Goal: Information Seeking & Learning: Stay updated

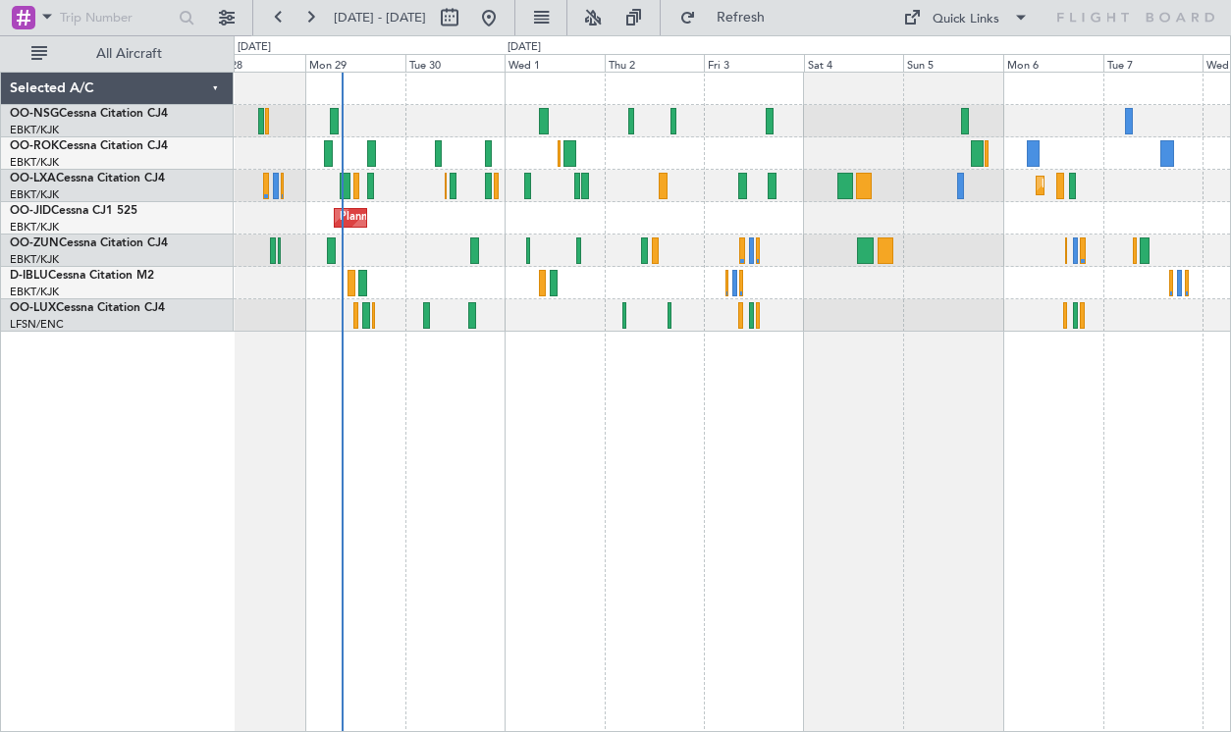
click at [586, 340] on div "Planned Maint [GEOGRAPHIC_DATA] ([GEOGRAPHIC_DATA]) Planned Maint [GEOGRAPHIC_D…" at bounding box center [732, 402] width 997 height 660
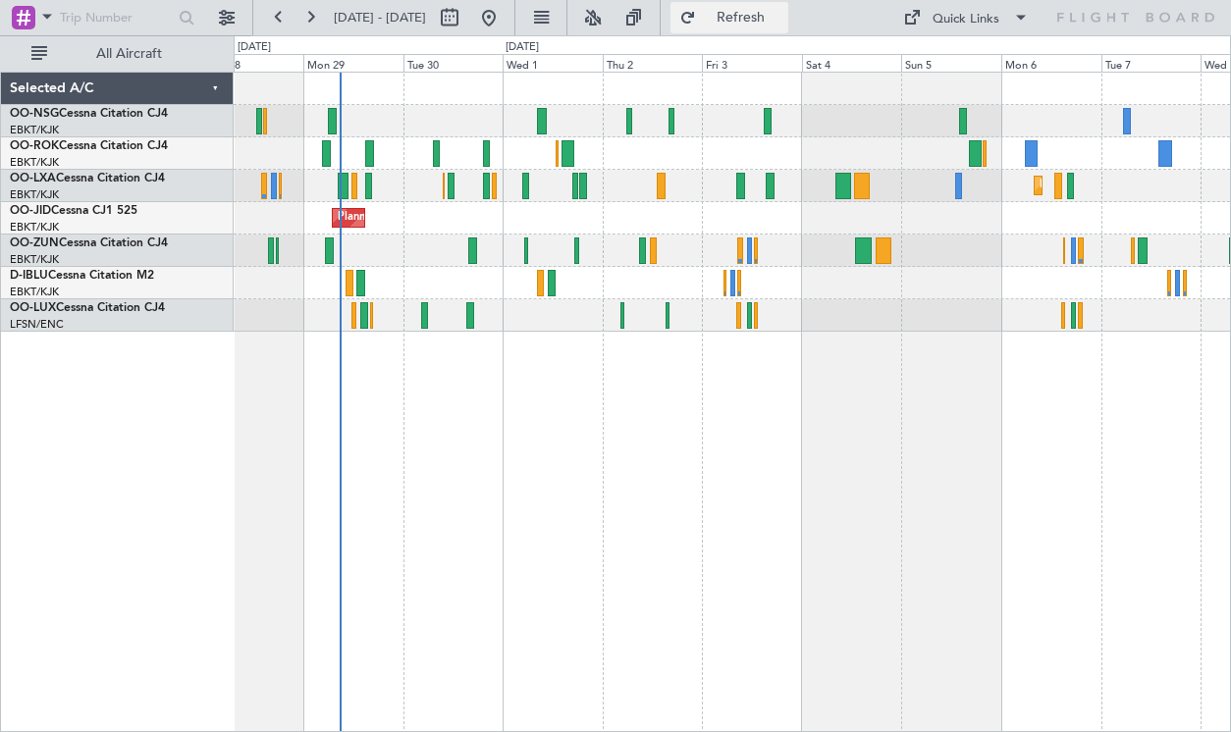
click at [782, 16] on span "Refresh" at bounding box center [741, 18] width 82 height 14
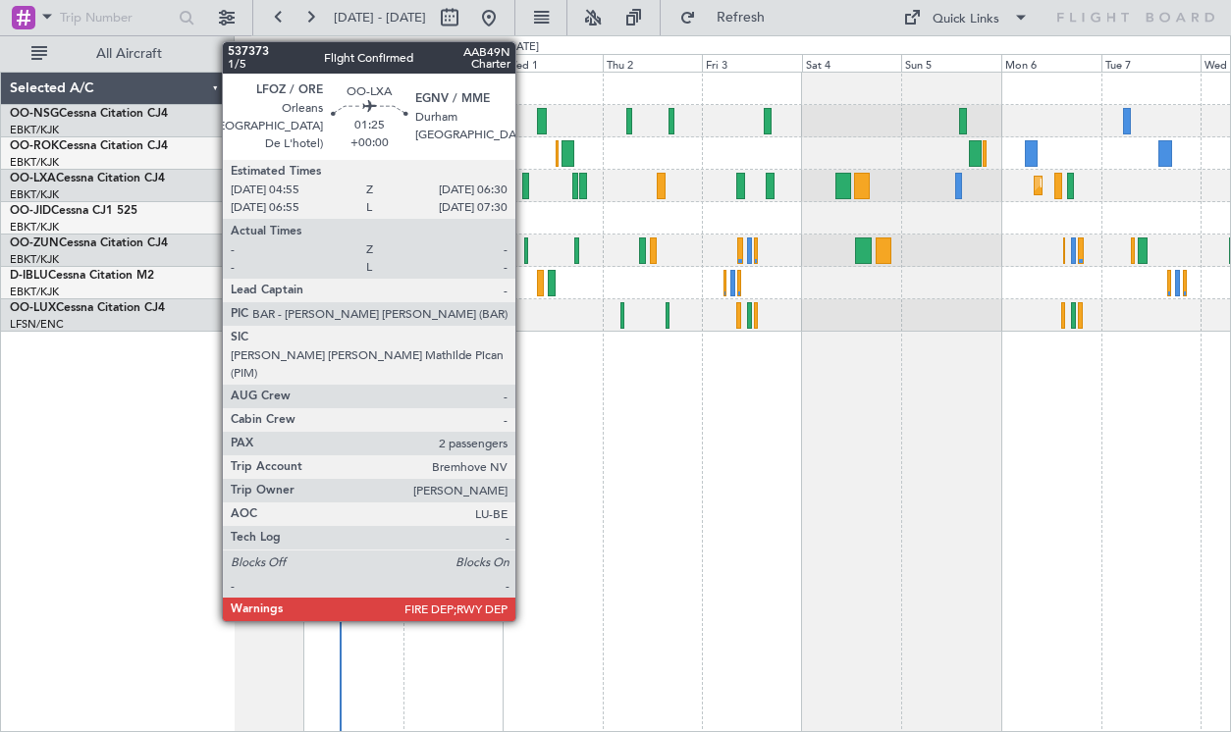
click at [524, 188] on div at bounding box center [525, 186] width 7 height 26
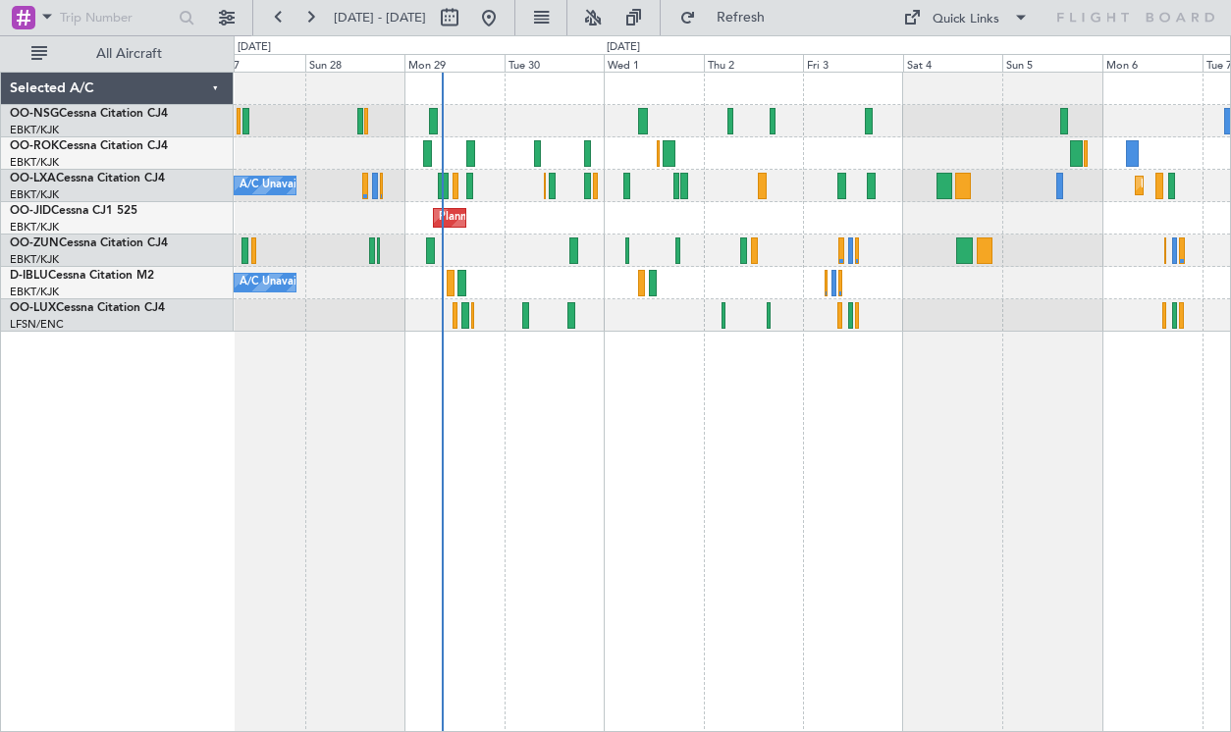
click at [583, 219] on div "Planned Maint Kortrijk-[GEOGRAPHIC_DATA]" at bounding box center [732, 218] width 996 height 32
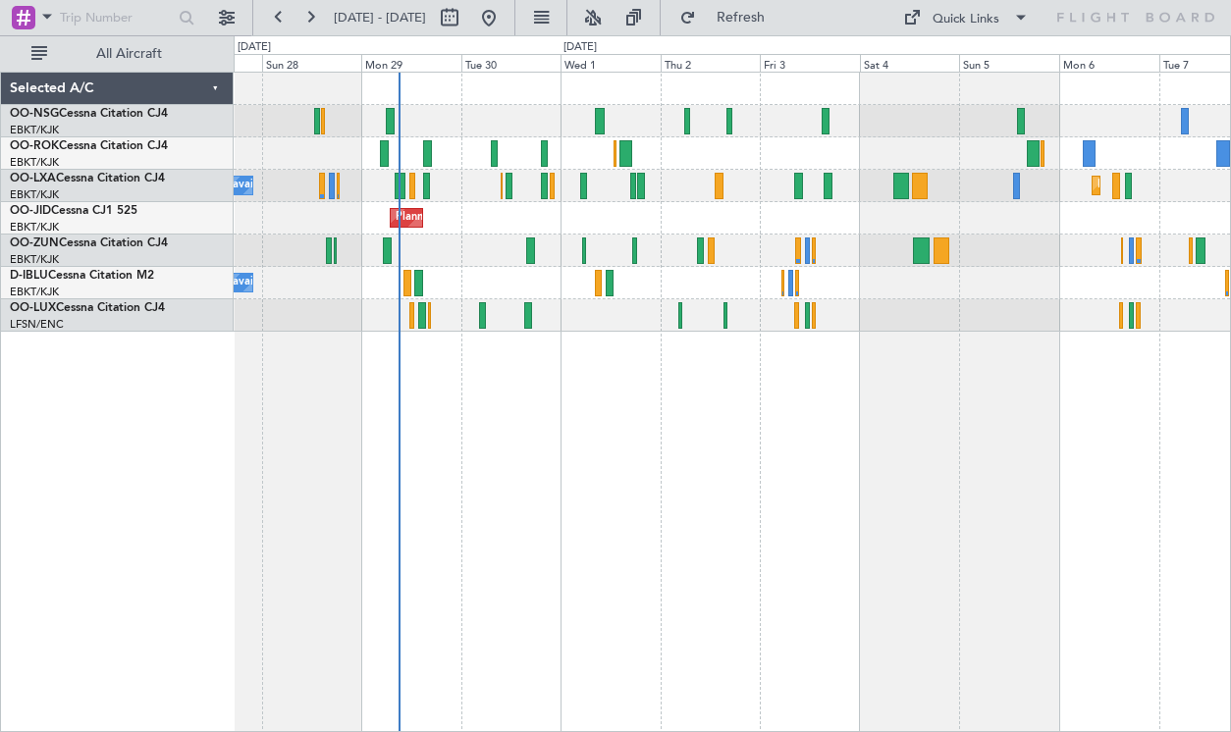
click at [795, 279] on div "A/C Unavailable Kortrijk-Wevelgem A/C Unavailable Brussels (Brussels National) …" at bounding box center [732, 283] width 996 height 32
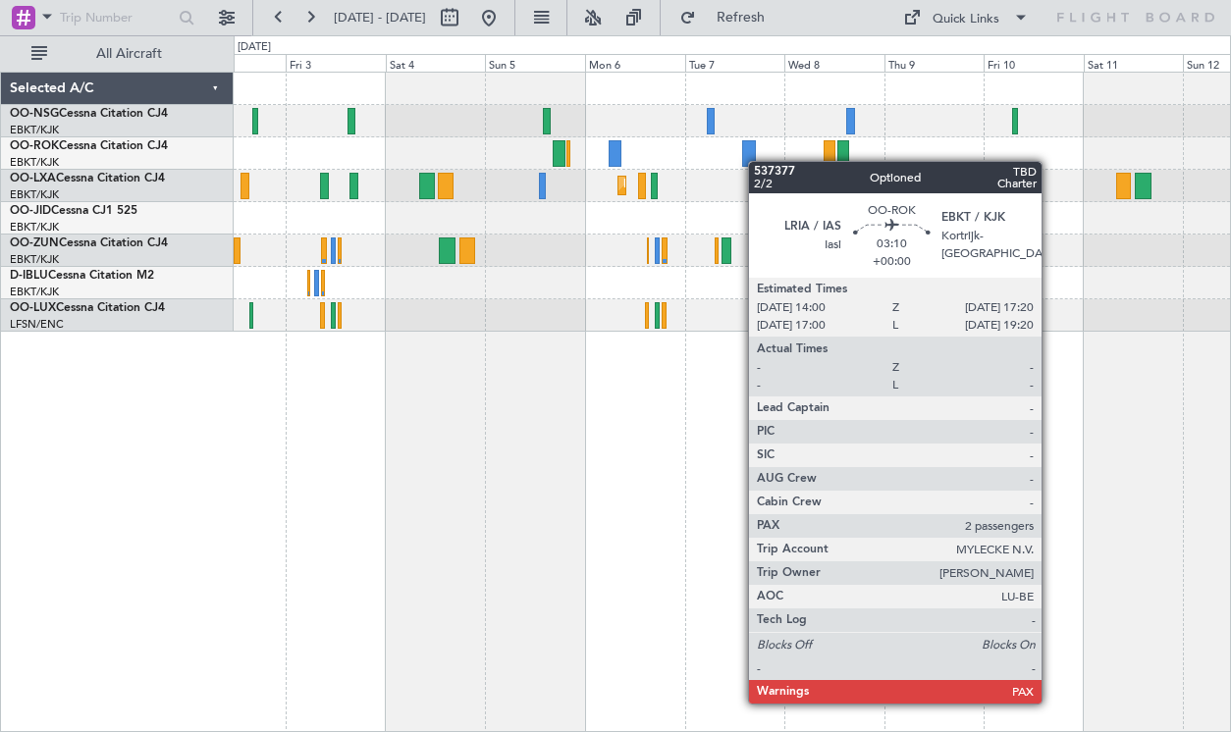
click at [745, 164] on div at bounding box center [732, 153] width 996 height 32
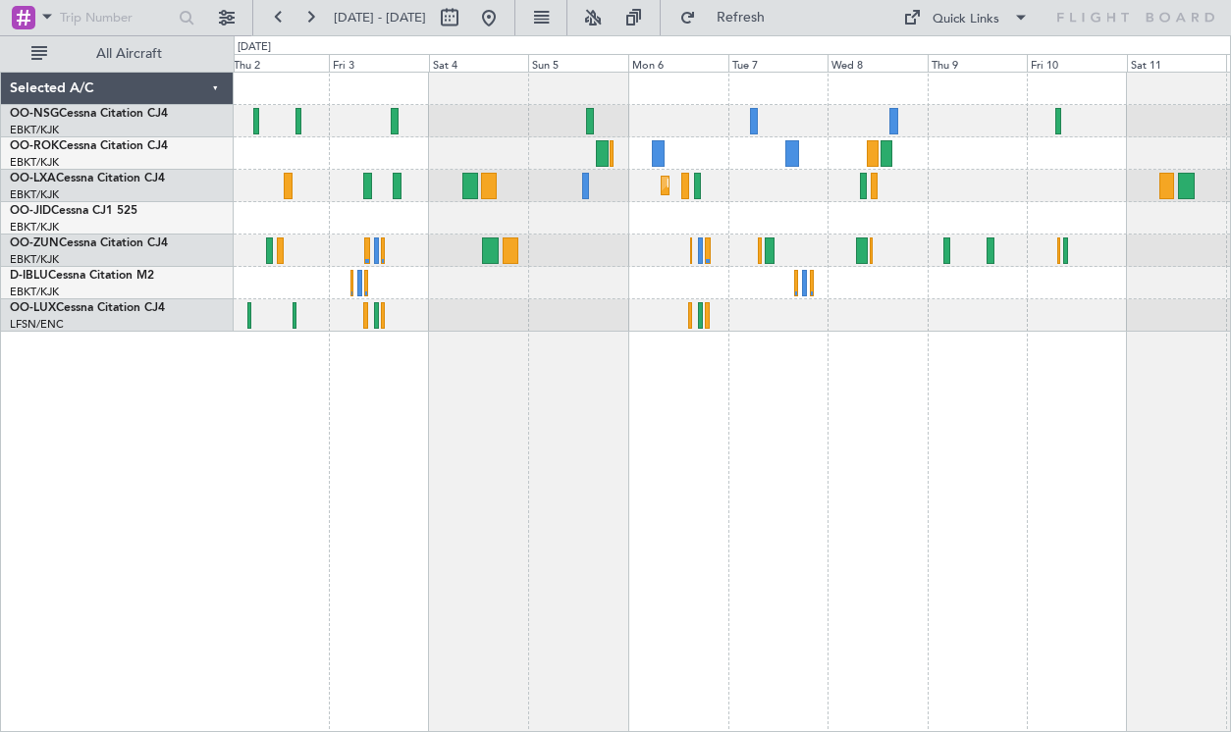
click at [999, 186] on div "Planned Maint Kortrijk-[GEOGRAPHIC_DATA]" at bounding box center [732, 186] width 996 height 32
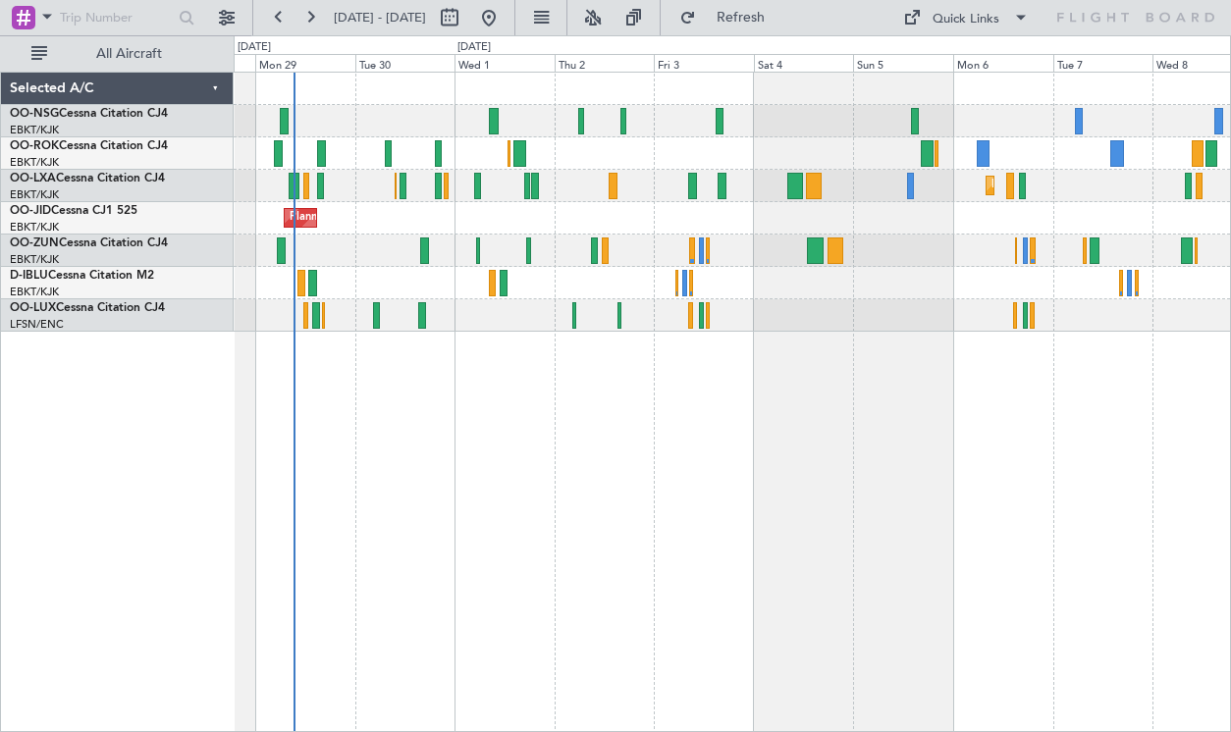
click at [920, 334] on div "Planned Maint Paris (Le Bourget) Planned Maint Kortrijk-Wevelgem Planned Maint …" at bounding box center [732, 402] width 997 height 660
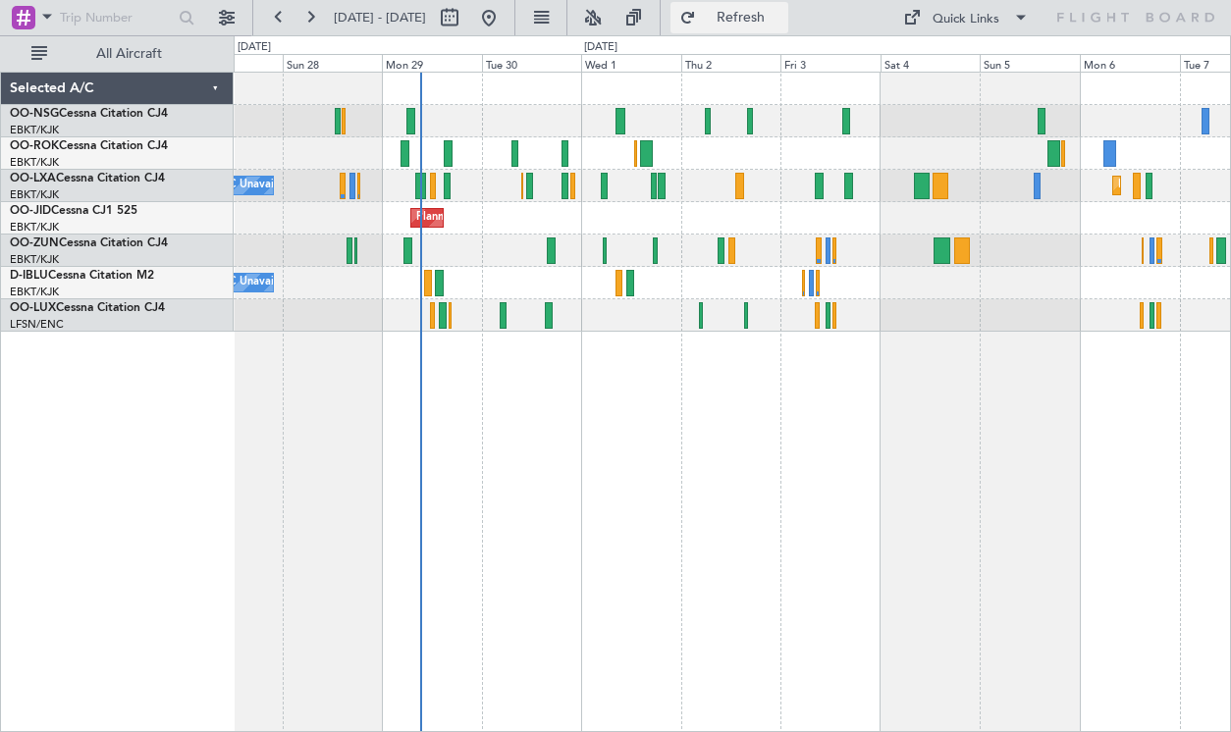
click at [780, 27] on button "Refresh" at bounding box center [729, 17] width 118 height 31
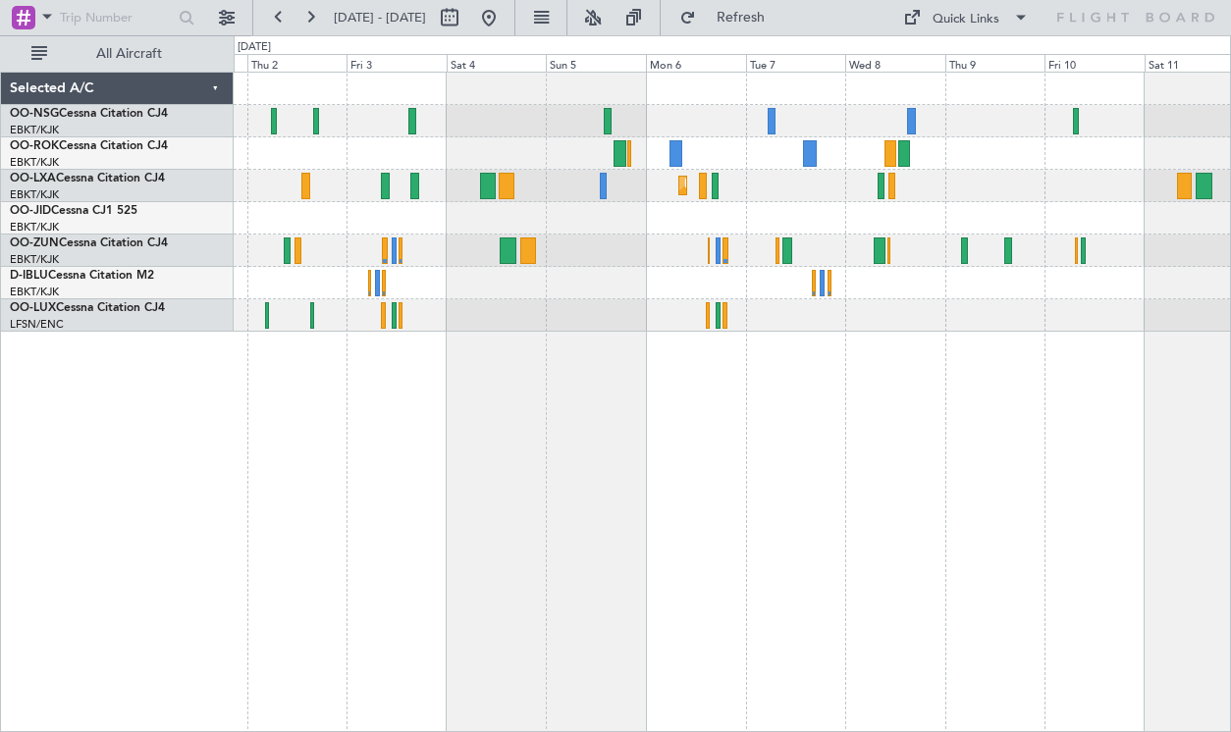
click at [553, 168] on div at bounding box center [732, 153] width 996 height 32
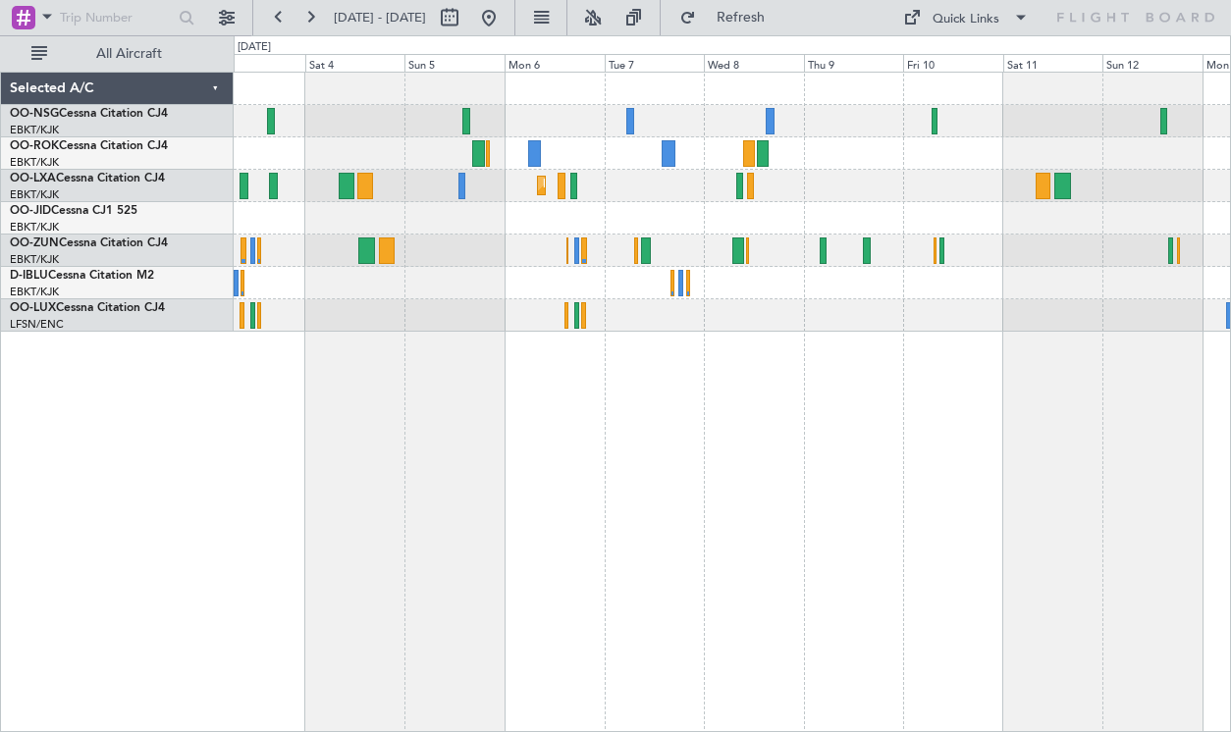
click at [597, 198] on div "Planned Maint Kortrijk-[GEOGRAPHIC_DATA]" at bounding box center [732, 202] width 996 height 259
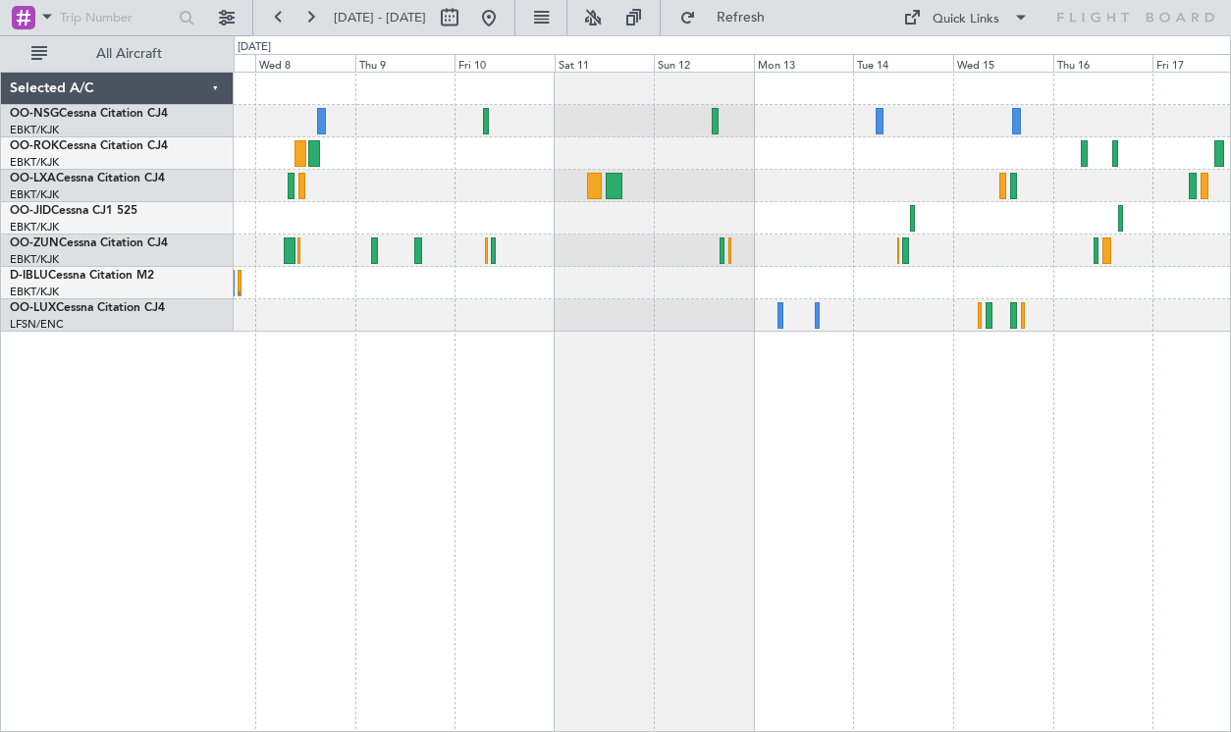
click at [671, 283] on div "Planned Maint Kortrijk-[GEOGRAPHIC_DATA]" at bounding box center [732, 202] width 996 height 259
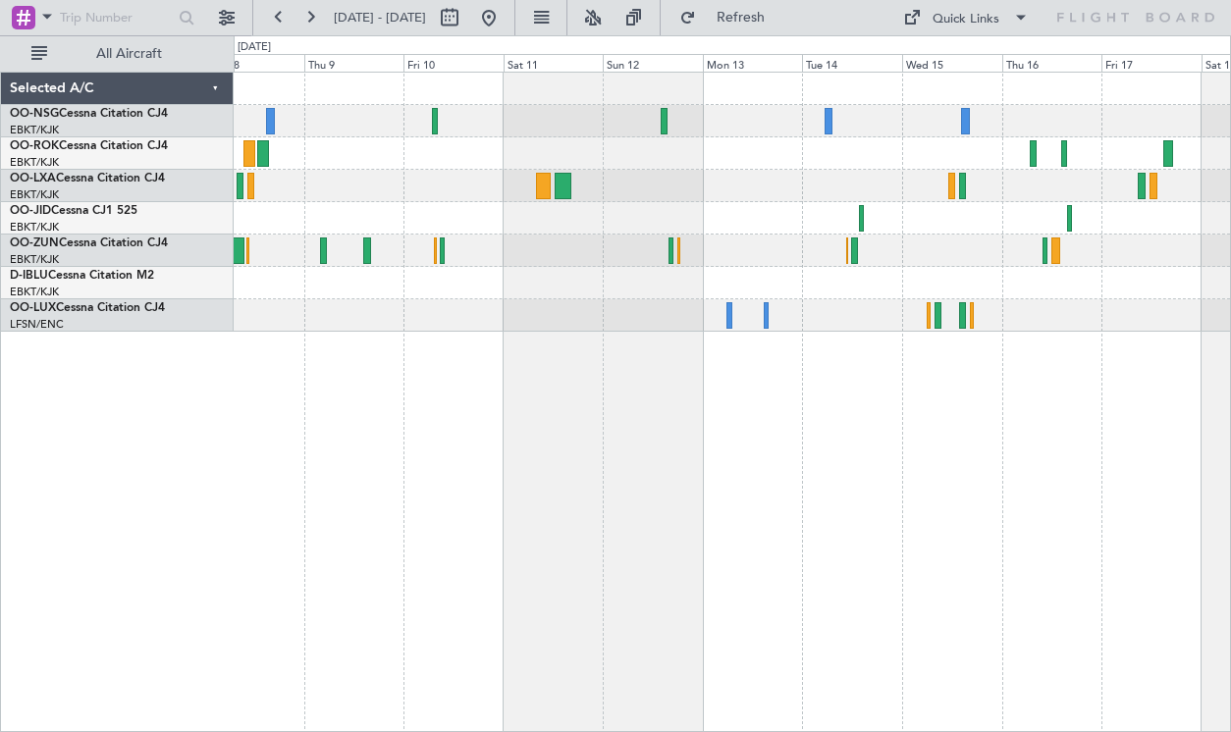
click at [615, 353] on div "Planned Maint Kortrijk-[GEOGRAPHIC_DATA]" at bounding box center [732, 402] width 997 height 660
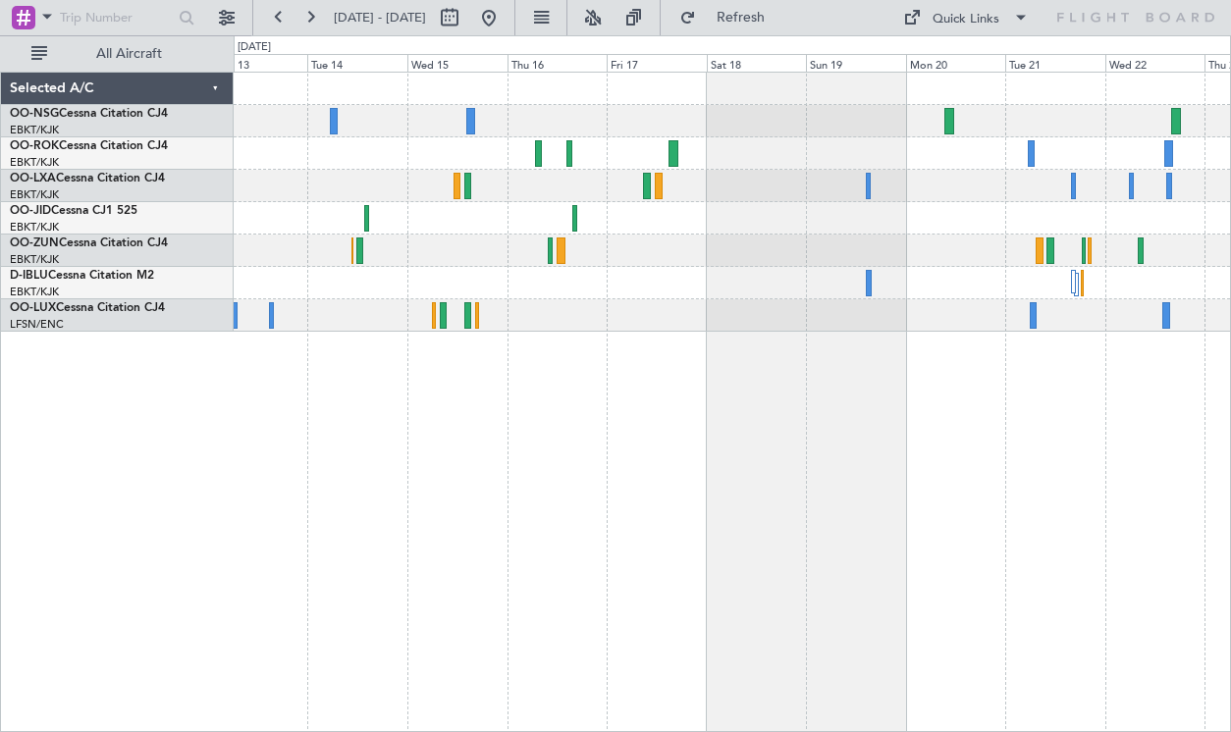
click at [446, 269] on div "No Crew No Crew" at bounding box center [732, 202] width 996 height 259
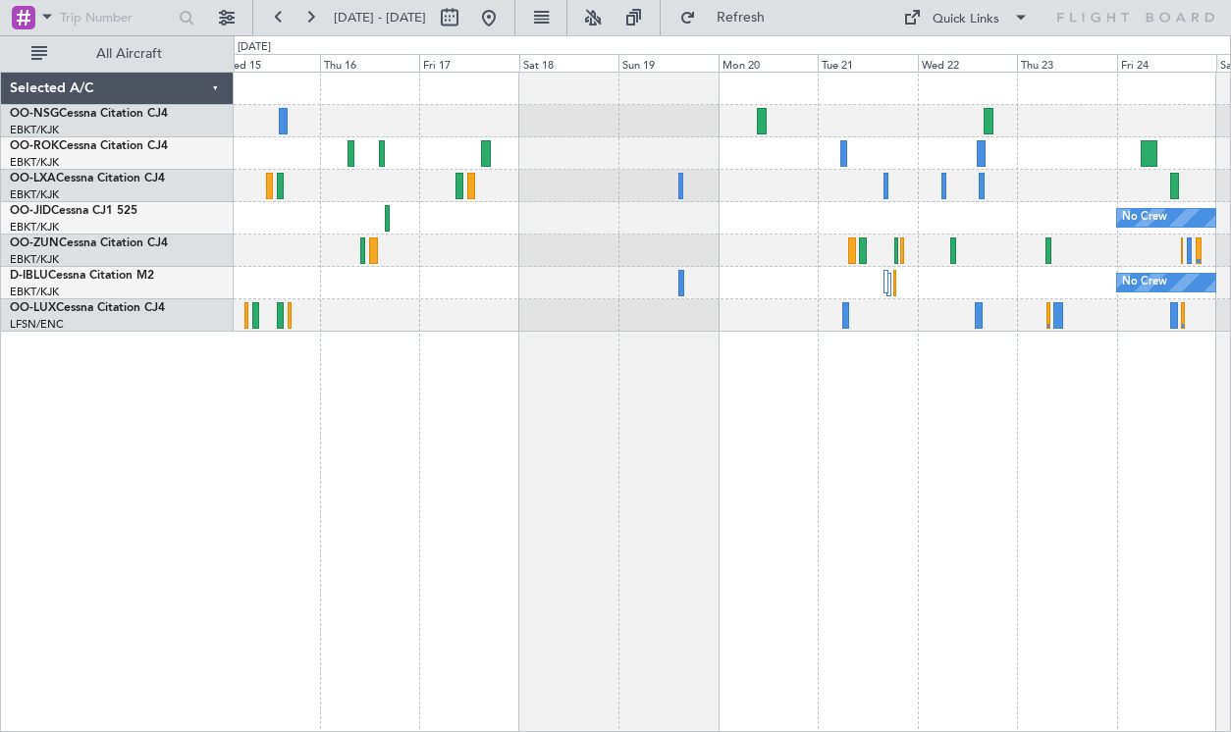
click at [593, 296] on div "No Crew No Crew" at bounding box center [732, 202] width 996 height 259
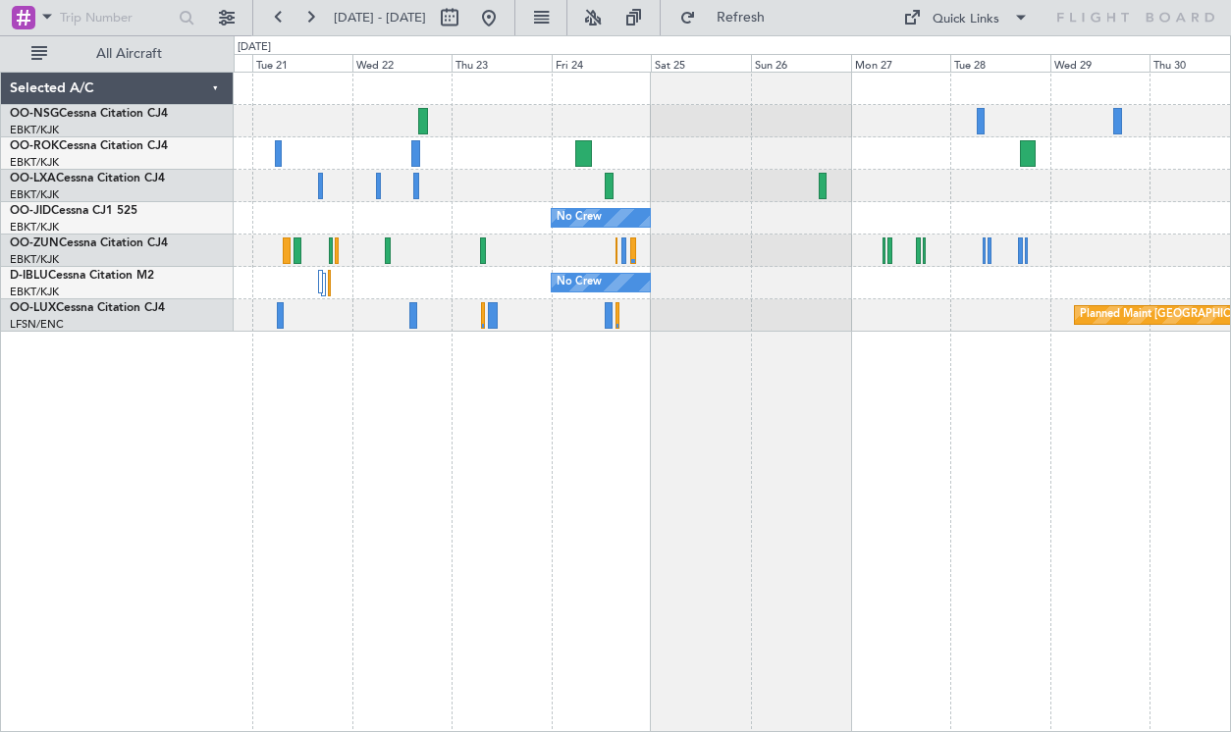
click at [606, 146] on div "No Crew No Crew Planned Maint Paris (Le Bourget)" at bounding box center [732, 202] width 996 height 259
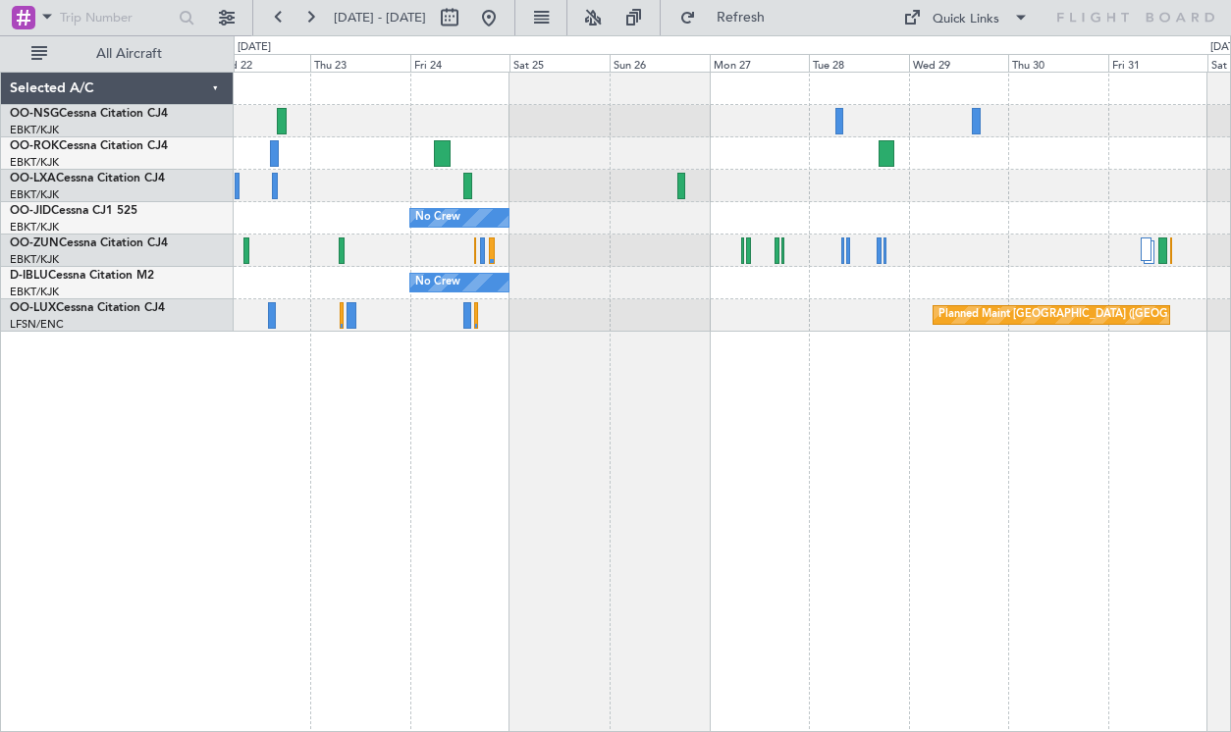
click at [488, 237] on div "No Crew No Crew Planned Maint [GEOGRAPHIC_DATA] ([GEOGRAPHIC_DATA])" at bounding box center [732, 202] width 996 height 259
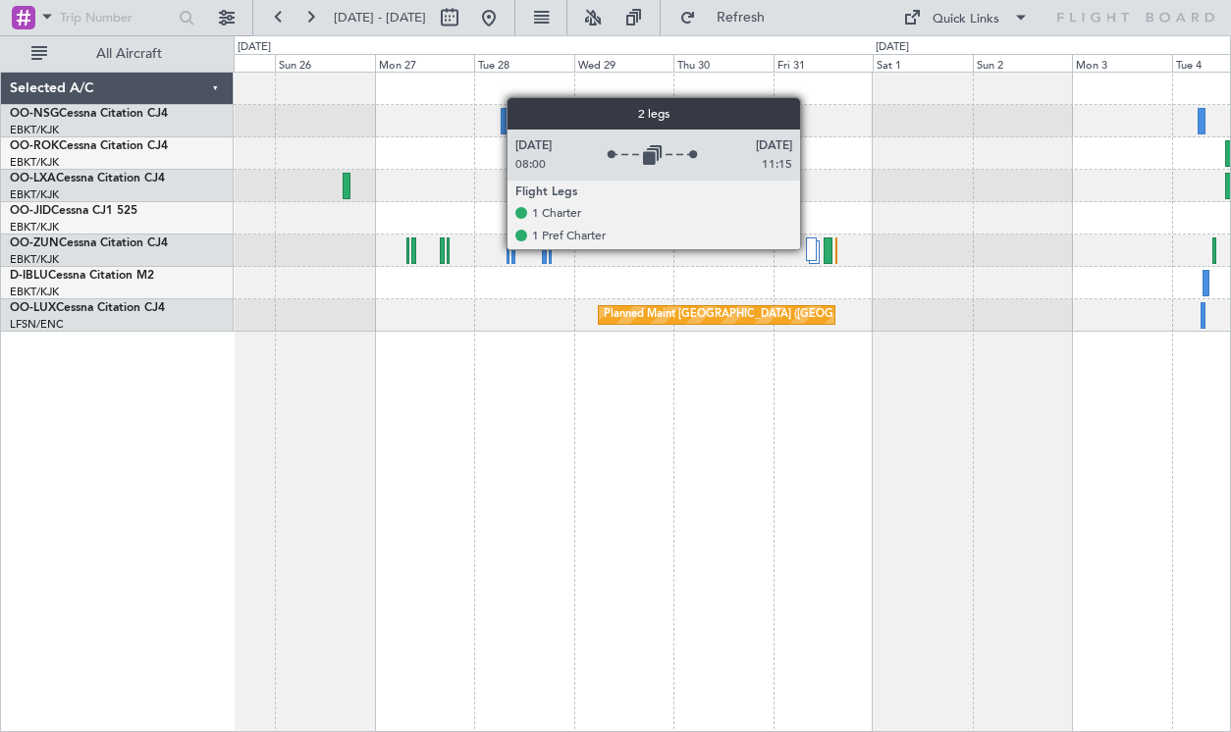
click at [809, 248] on div at bounding box center [811, 249] width 11 height 24
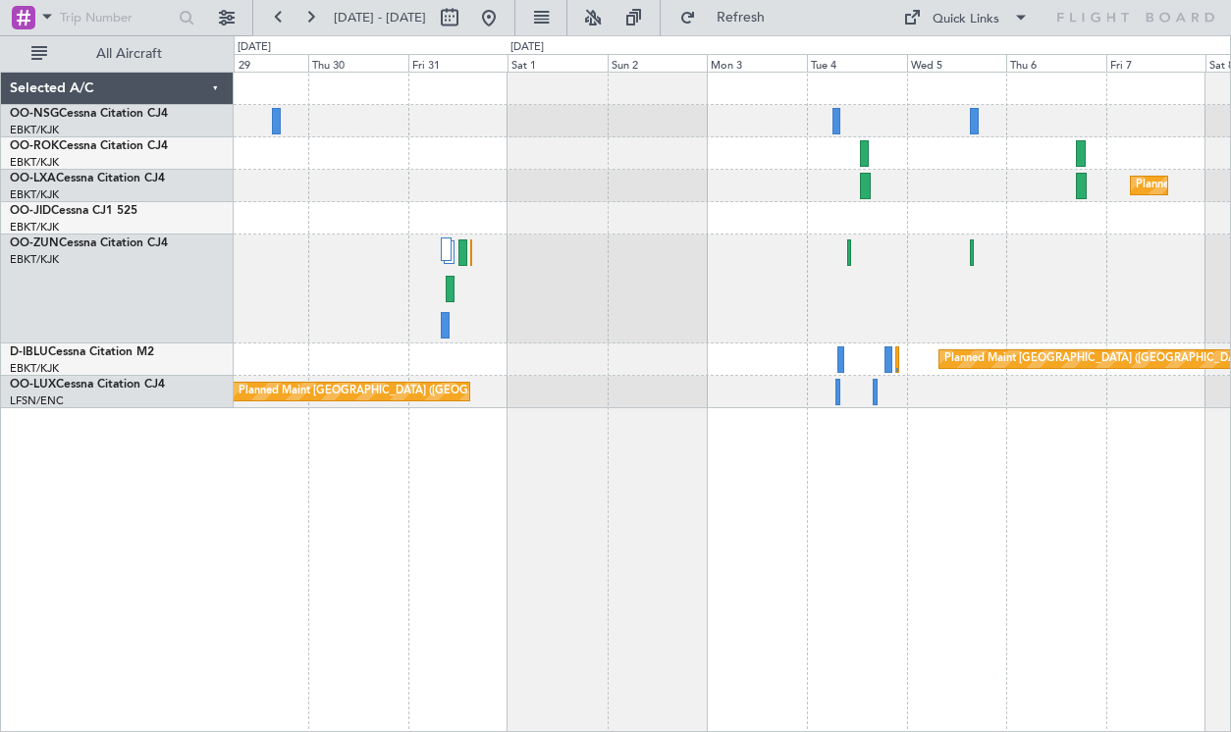
click at [567, 233] on div "Planned Maint Kortrijk-[GEOGRAPHIC_DATA] Planned Maint [GEOGRAPHIC_DATA] ([GEOG…" at bounding box center [732, 241] width 996 height 336
click at [1073, 326] on div at bounding box center [732, 289] width 996 height 109
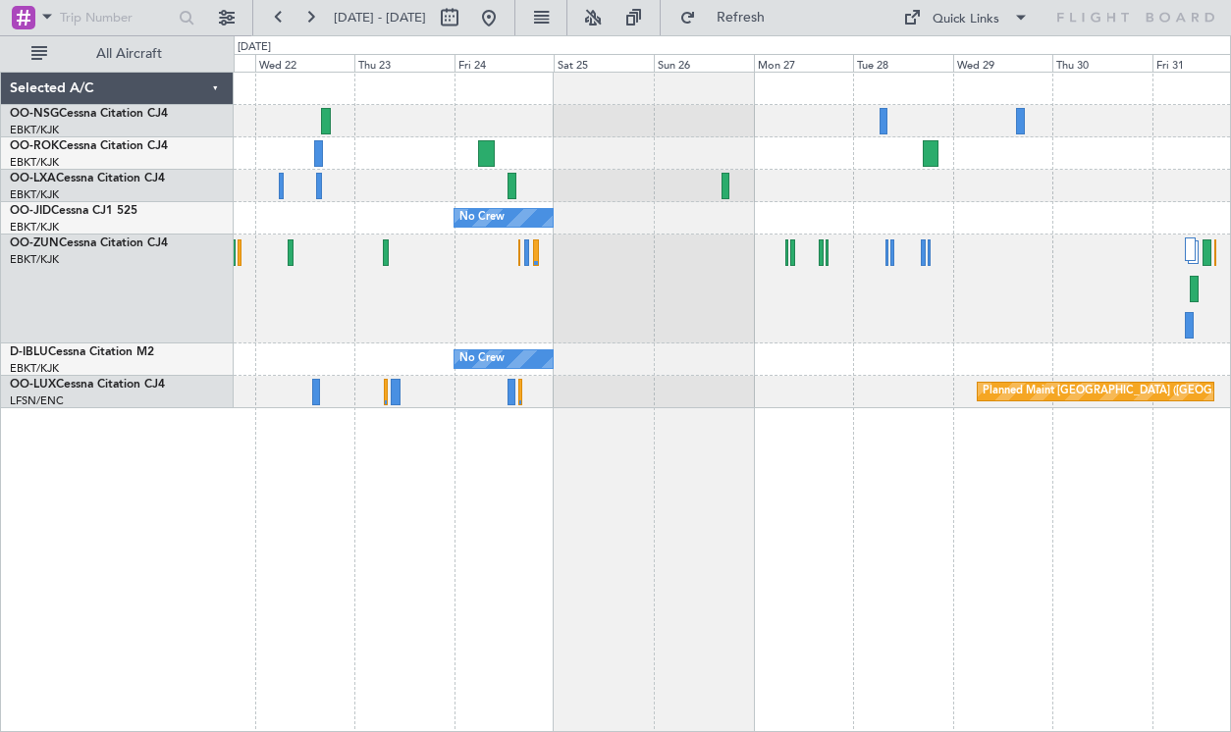
click at [1073, 316] on div at bounding box center [732, 289] width 996 height 109
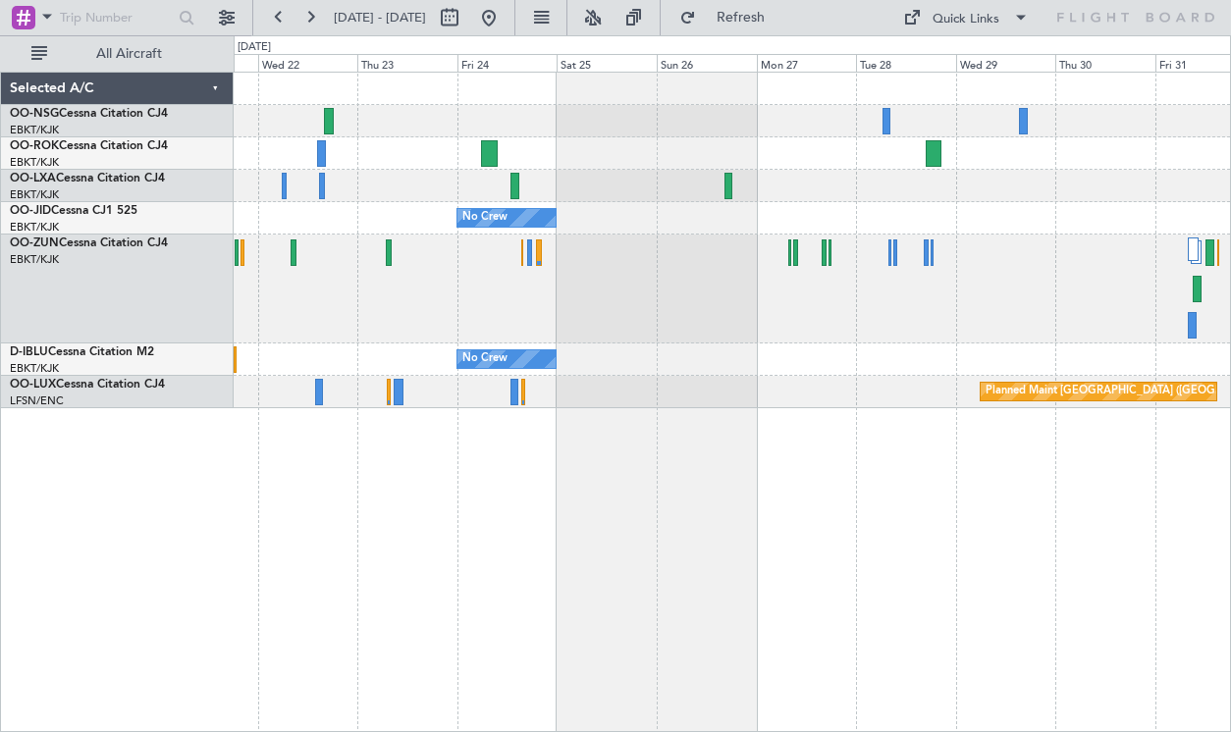
click at [953, 278] on div at bounding box center [732, 289] width 996 height 109
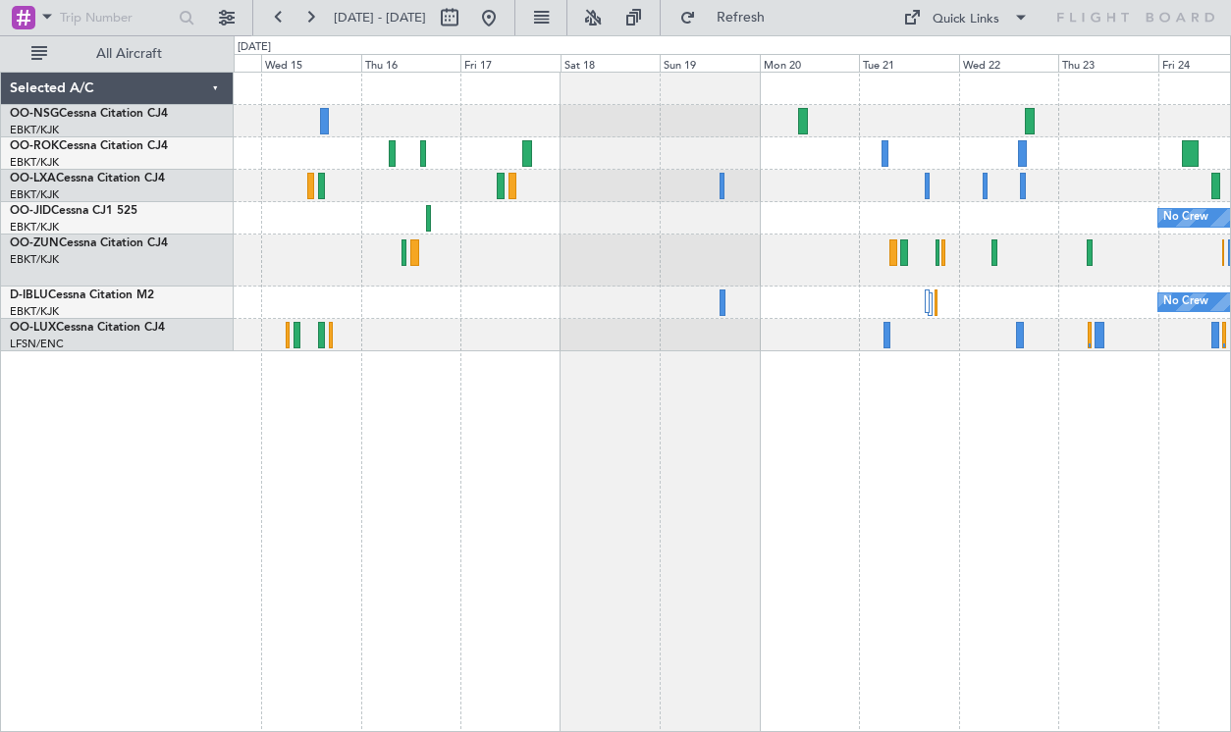
click at [793, 291] on div "No Crew No Crew" at bounding box center [732, 212] width 996 height 279
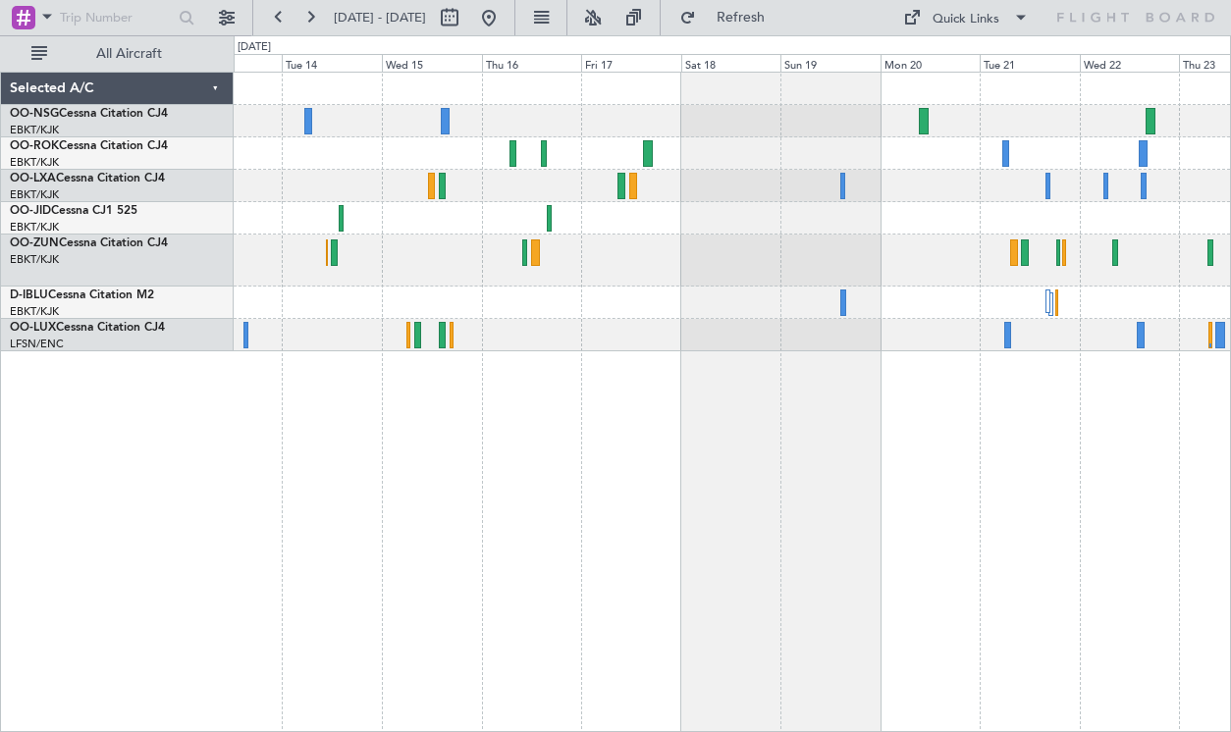
click at [815, 256] on div at bounding box center [732, 261] width 996 height 52
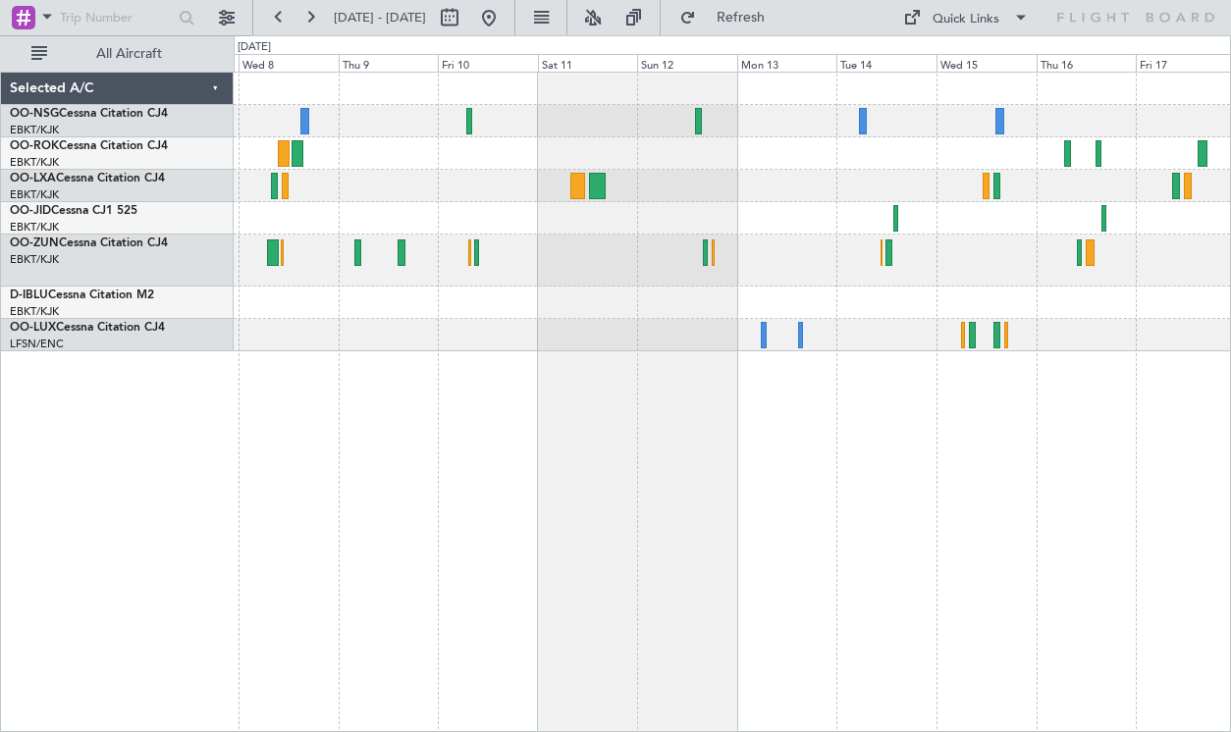
click at [813, 274] on div at bounding box center [732, 261] width 996 height 52
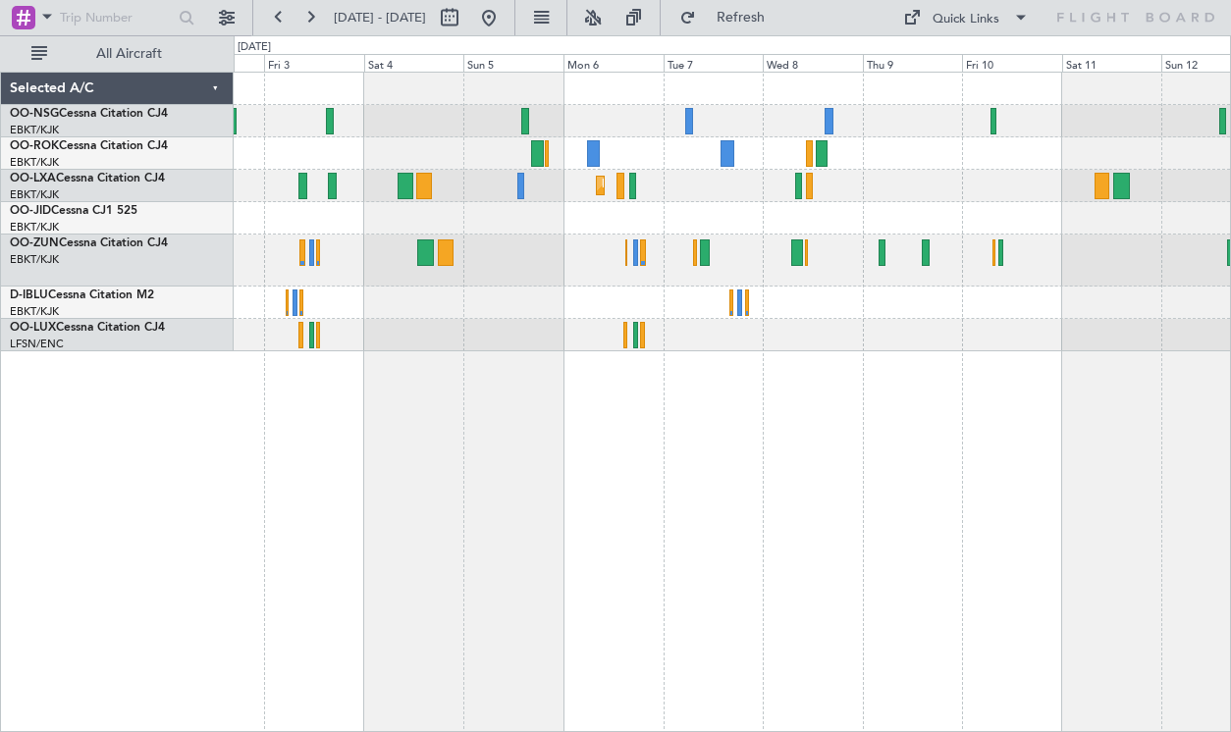
click at [803, 378] on div "Planned Maint Kortrijk-[GEOGRAPHIC_DATA]" at bounding box center [732, 402] width 997 height 660
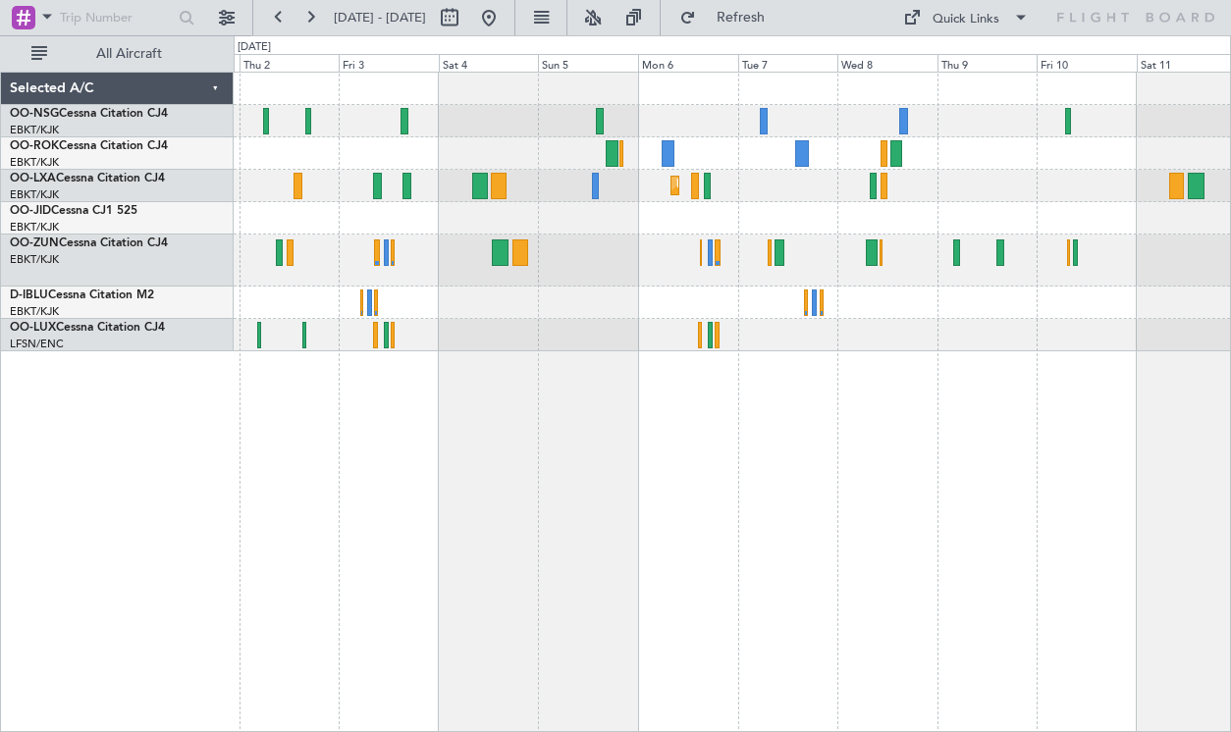
click at [646, 380] on div "Planned Maint Kortrijk-[GEOGRAPHIC_DATA] Planned Maint [GEOGRAPHIC_DATA]-[GEOGR…" at bounding box center [732, 402] width 997 height 660
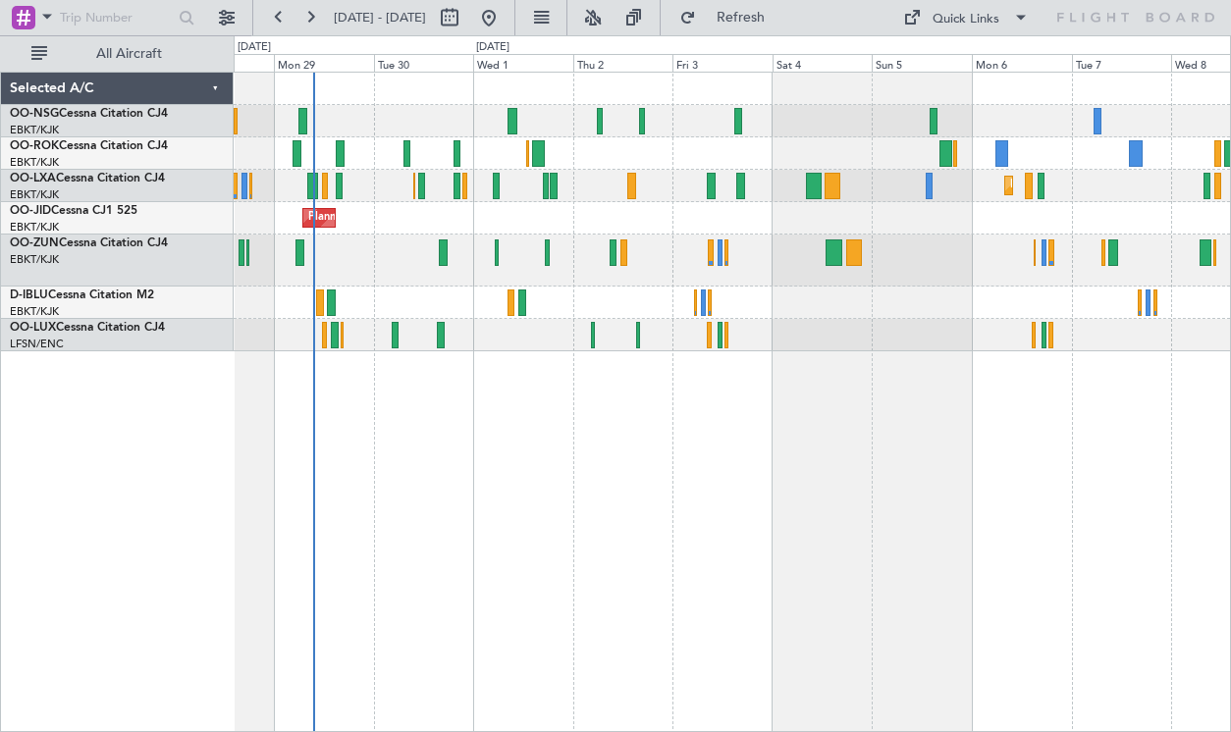
click at [910, 328] on div "Planned Maint Paris (Le Bourget) Planned Maint Kortrijk-Wevelgem Planned Maint …" at bounding box center [732, 212] width 996 height 279
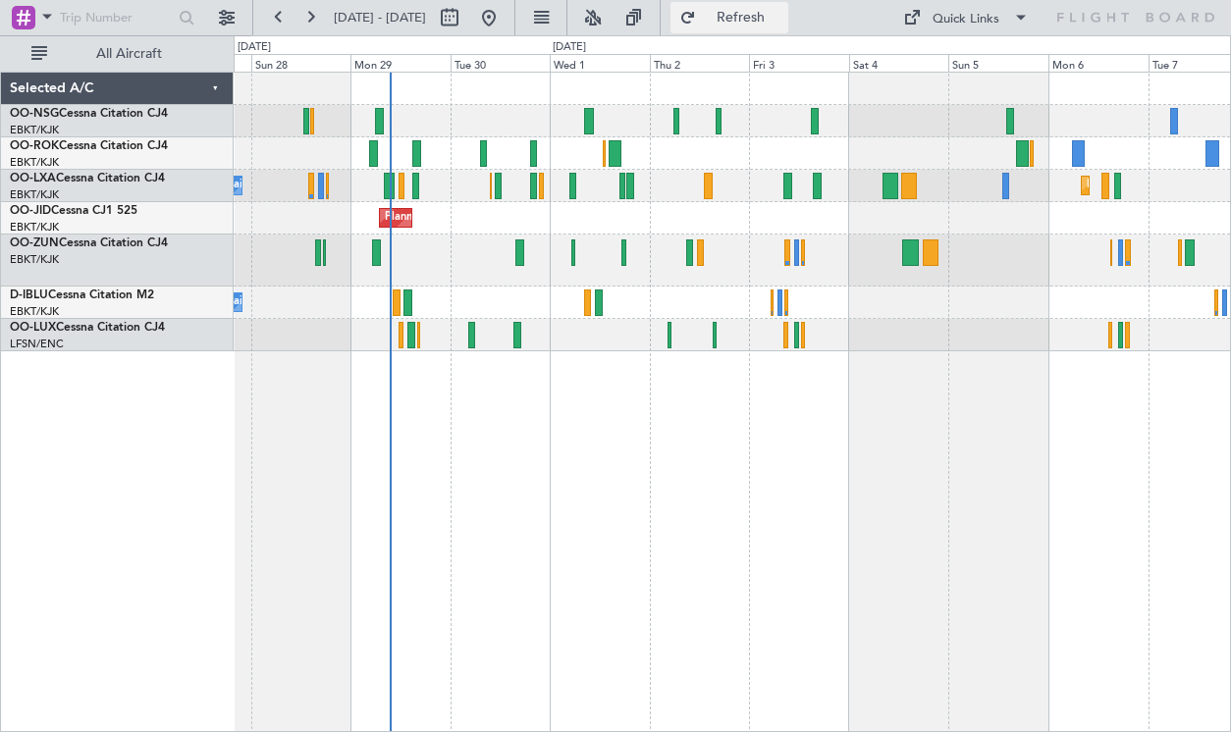
click at [766, 16] on span "Refresh" at bounding box center [741, 18] width 82 height 14
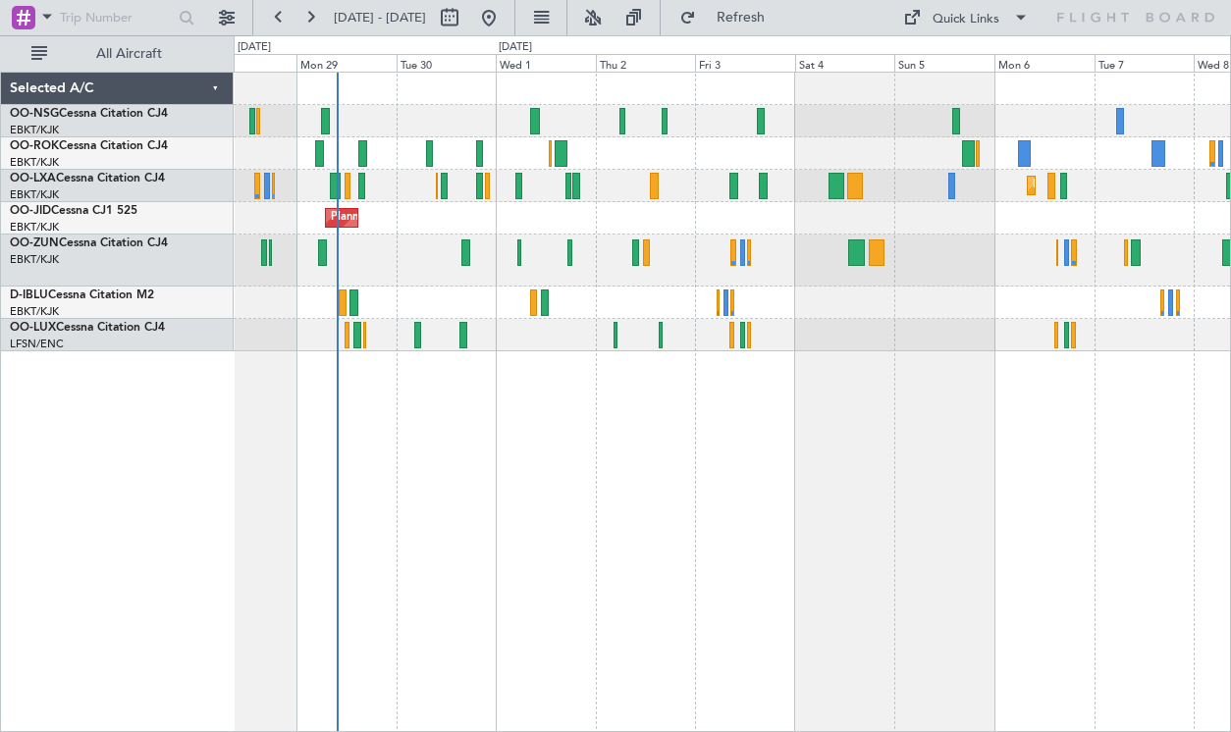
click at [710, 388] on div "Planned Maint [GEOGRAPHIC_DATA] ([GEOGRAPHIC_DATA]) Planned Maint [GEOGRAPHIC_D…" at bounding box center [732, 402] width 997 height 660
click at [757, 22] on button "Refresh" at bounding box center [729, 17] width 118 height 31
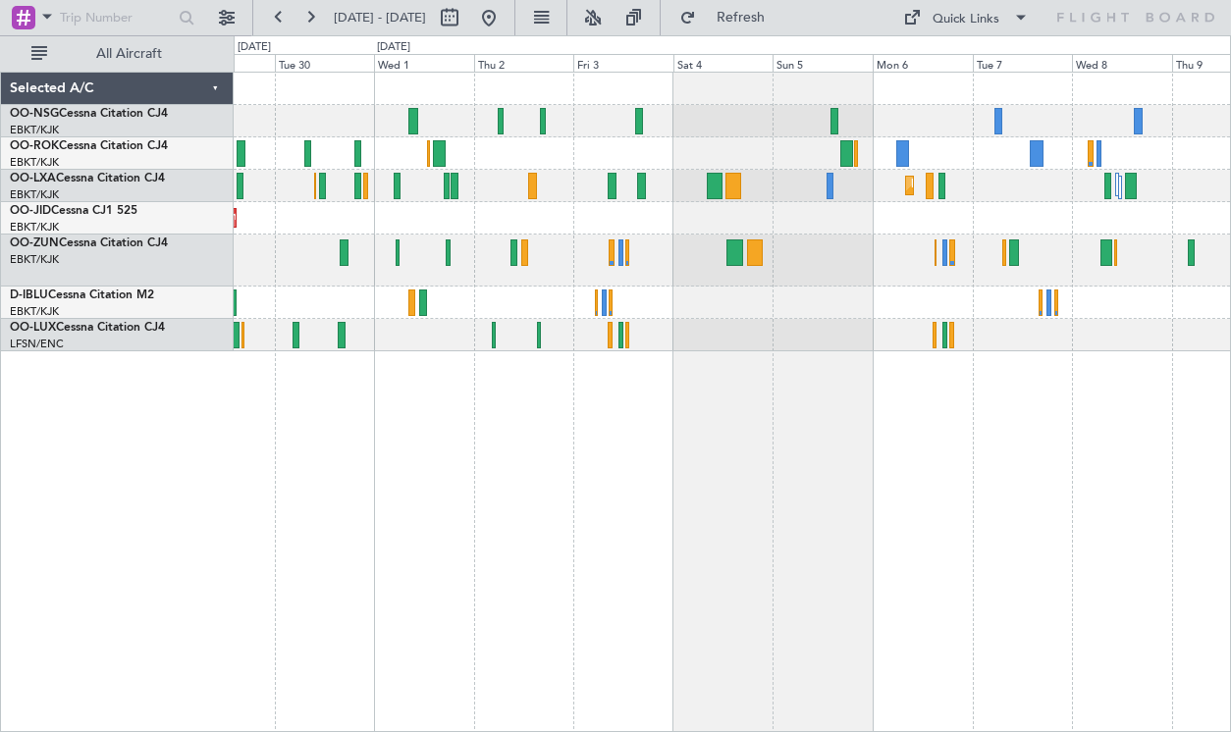
click at [788, 233] on div "Planned Maint Kortrijk-Wevelgem A/C Unavailable Planned Maint Kortrijk-Wevelgem…" at bounding box center [732, 212] width 996 height 279
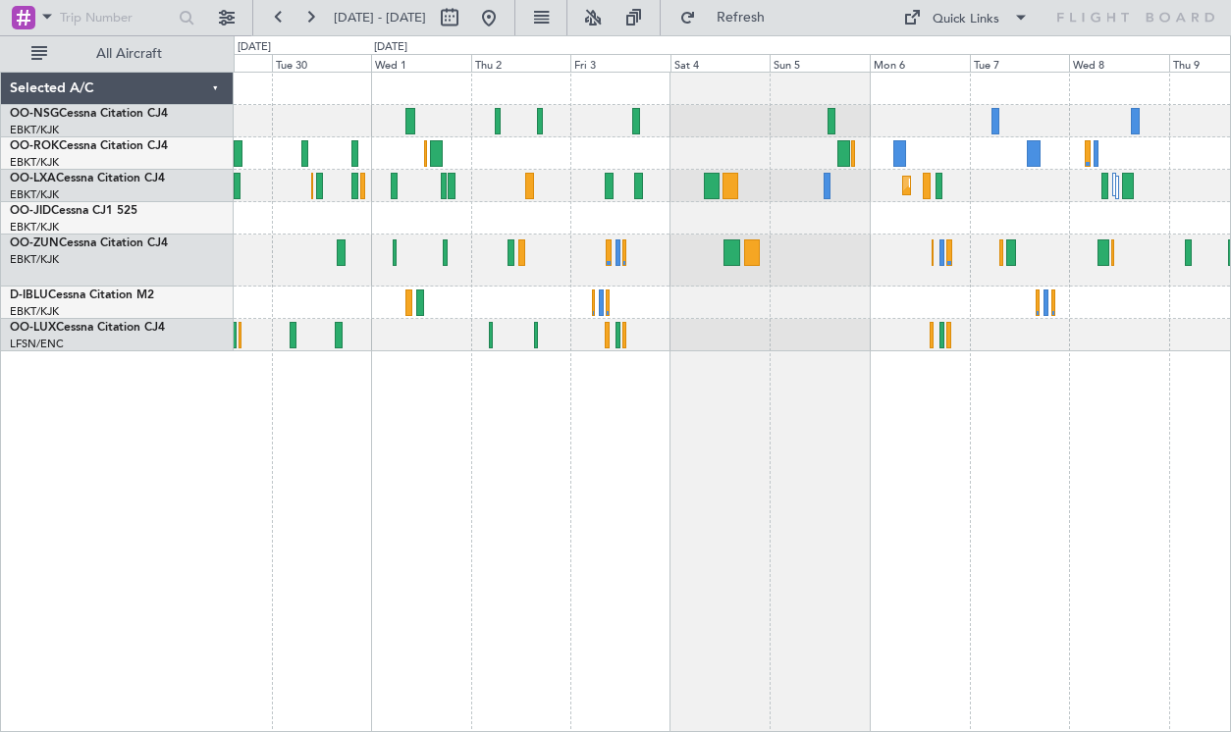
click at [553, 214] on div "Planned Maint Kortrijk-[GEOGRAPHIC_DATA]" at bounding box center [732, 218] width 996 height 32
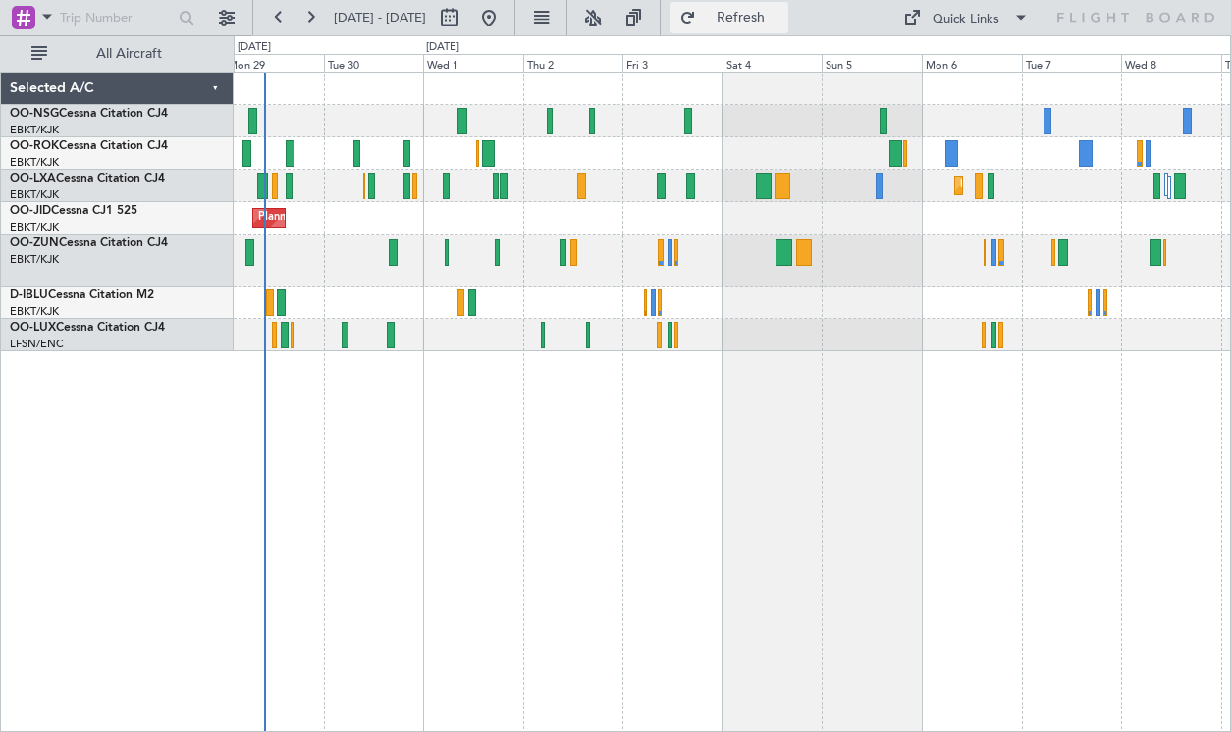
click at [766, 23] on span "Refresh" at bounding box center [741, 18] width 82 height 14
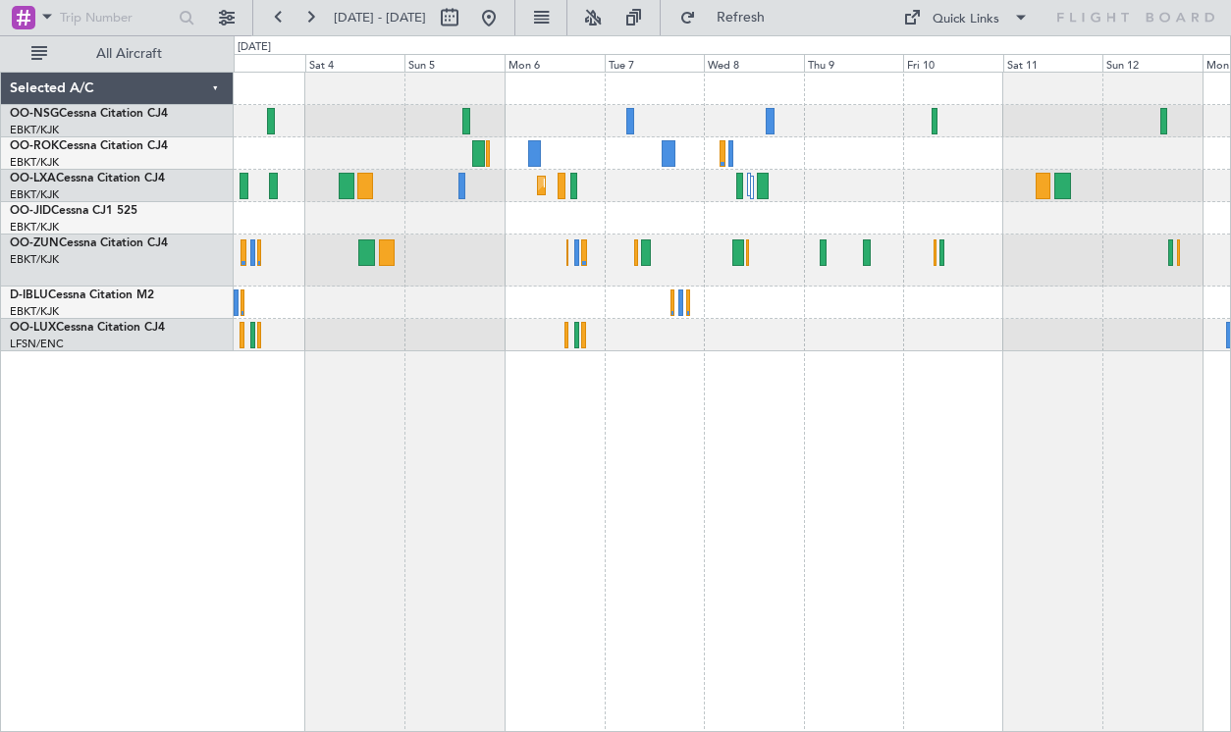
click at [393, 386] on div "Planned Maint Kortrijk-[GEOGRAPHIC_DATA]" at bounding box center [732, 402] width 997 height 660
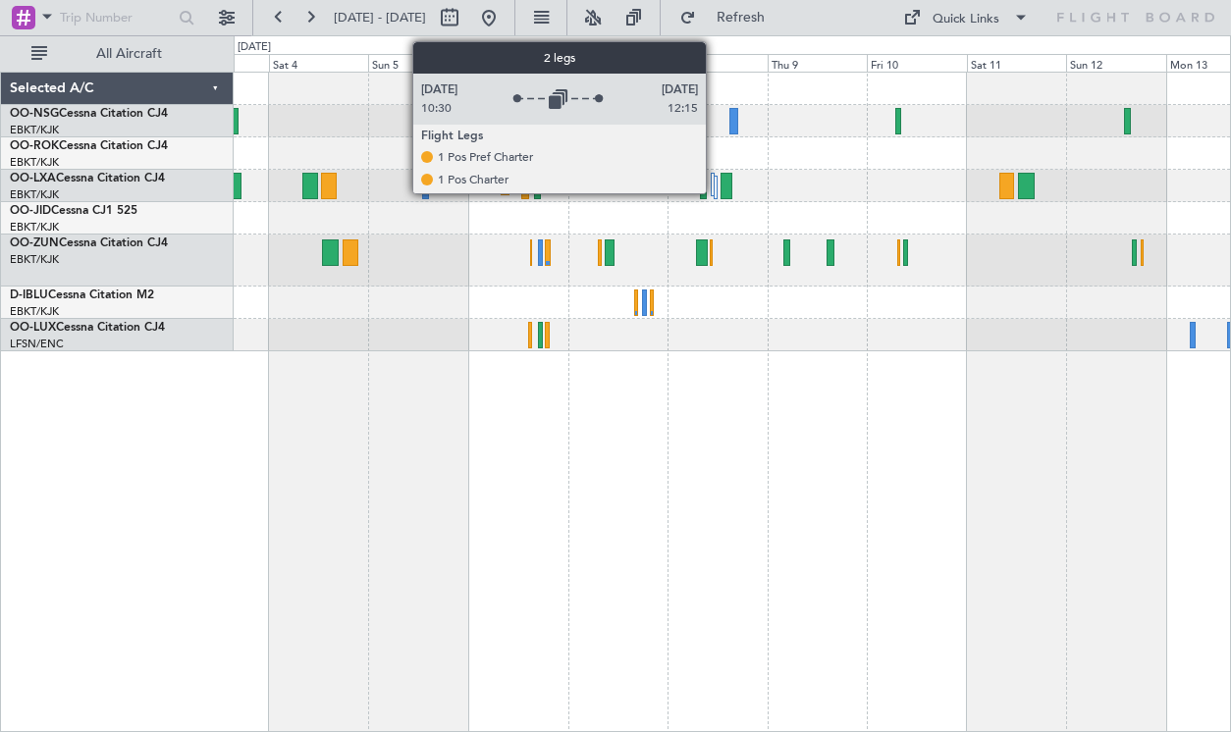
click at [714, 184] on div at bounding box center [713, 185] width 5 height 24
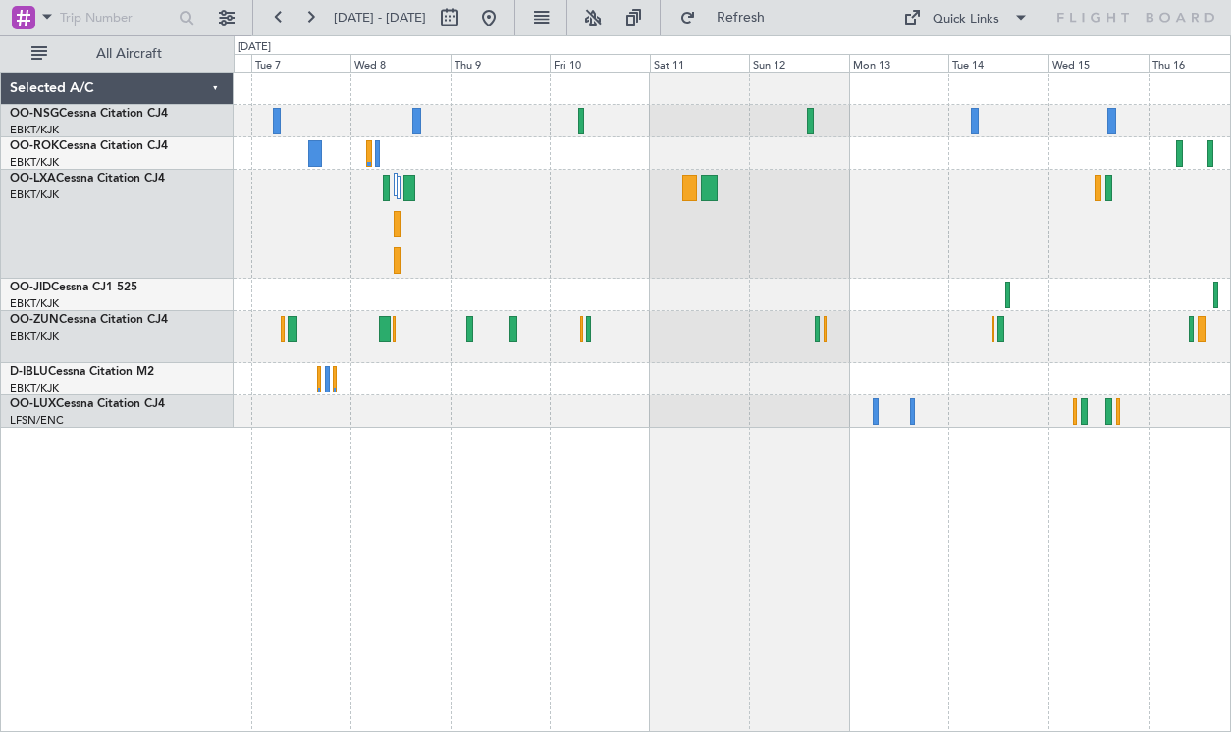
click at [759, 218] on div "Planned Maint Kortrijk-[GEOGRAPHIC_DATA]" at bounding box center [732, 224] width 996 height 109
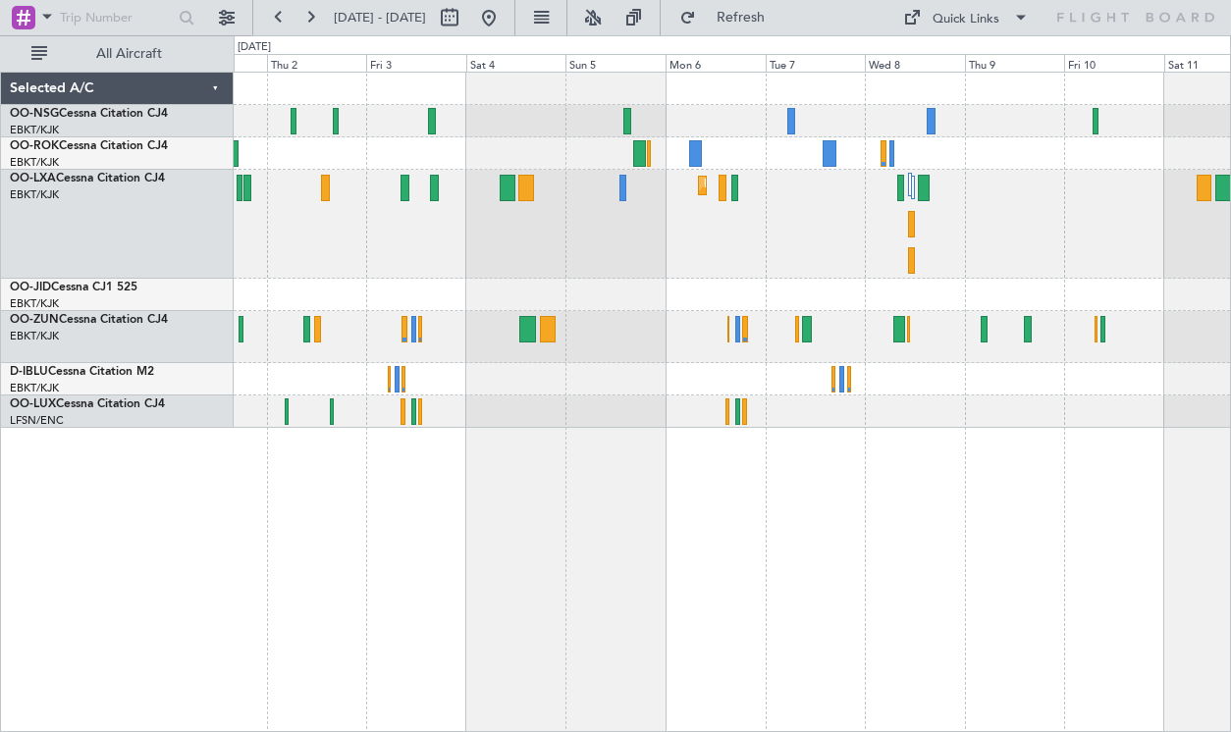
click at [971, 422] on div "Planned Maint Kortrijk-[GEOGRAPHIC_DATA] Planned Maint [GEOGRAPHIC_DATA]-[GEOGR…" at bounding box center [732, 250] width 996 height 355
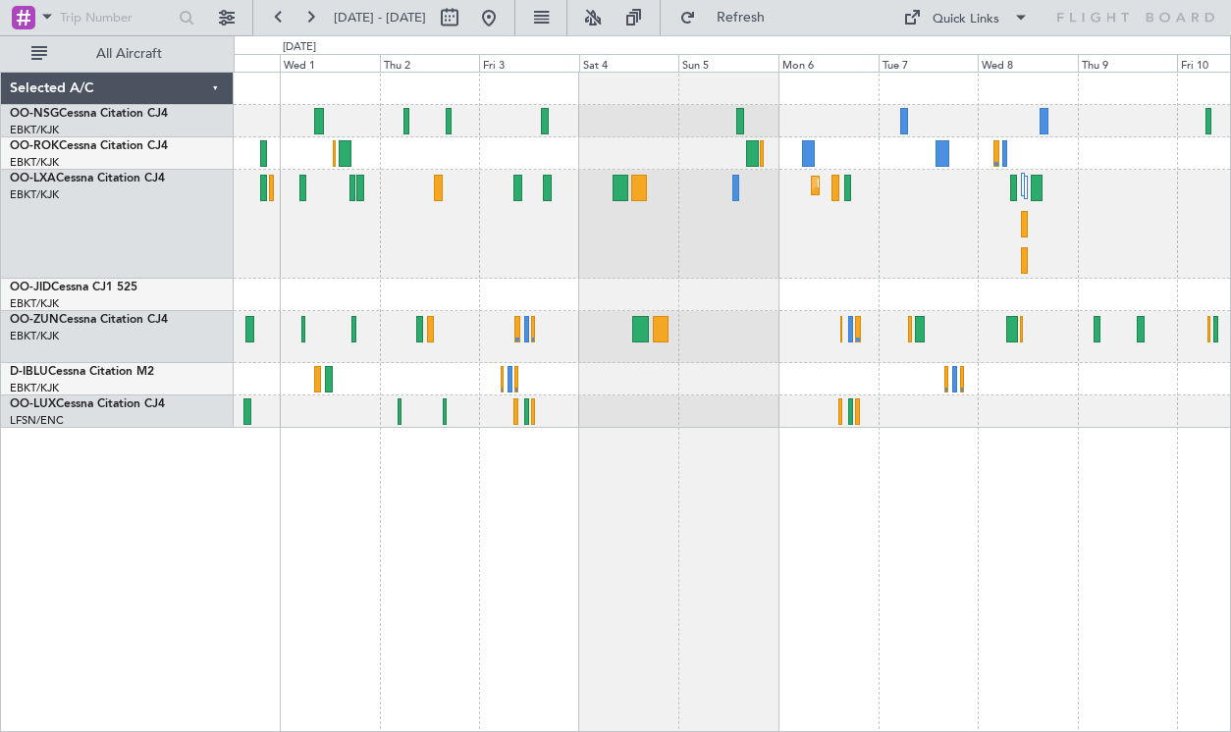
click at [796, 435] on div "Planned Maint Kortrijk-[GEOGRAPHIC_DATA] Planned Maint [GEOGRAPHIC_DATA]-[GEOGR…" at bounding box center [732, 402] width 997 height 660
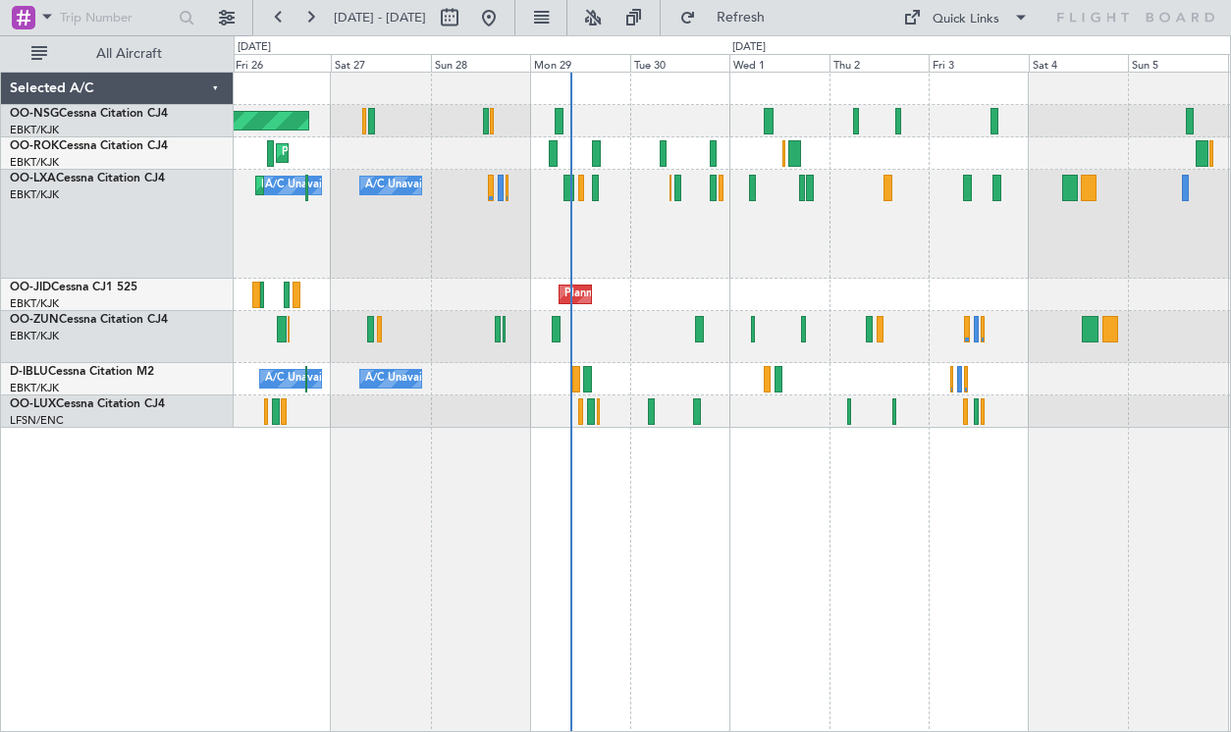
click at [1008, 492] on div "Planned Maint Paris (Le Bourget) Planned Maint Kortrijk-Wevelgem A/C Unavailabl…" at bounding box center [732, 402] width 997 height 660
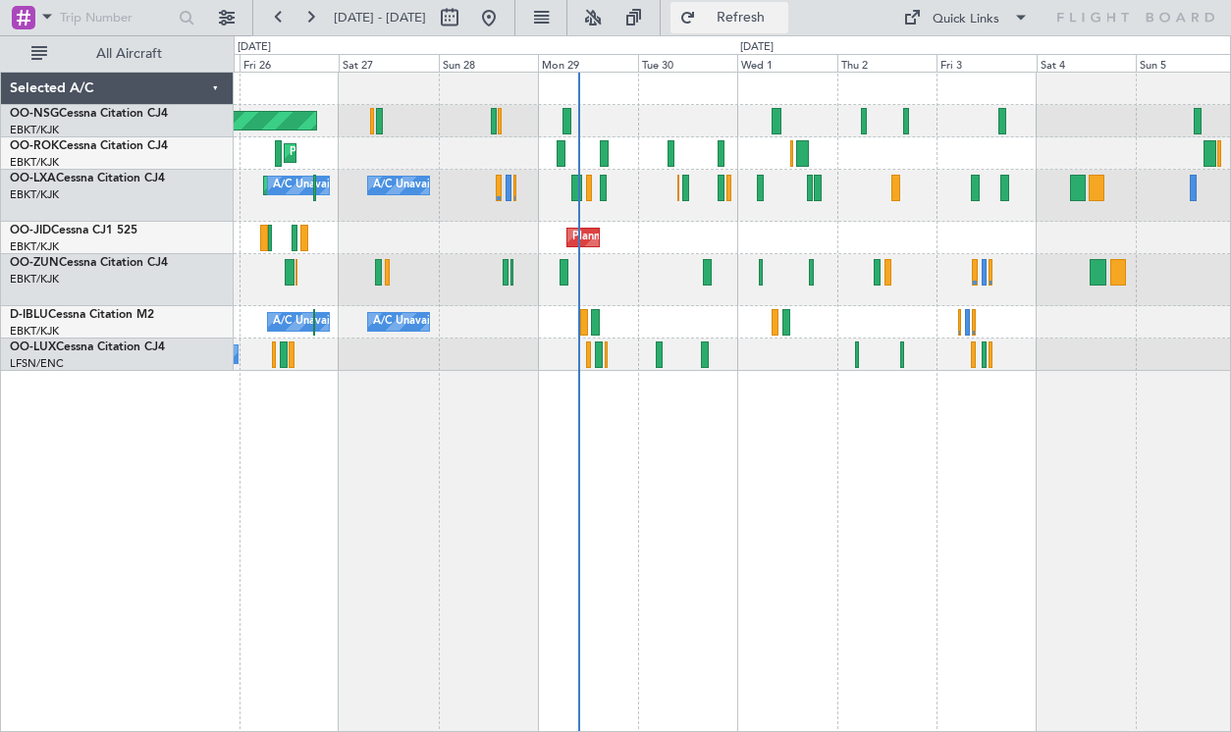
click at [767, 12] on span "Refresh" at bounding box center [741, 18] width 82 height 14
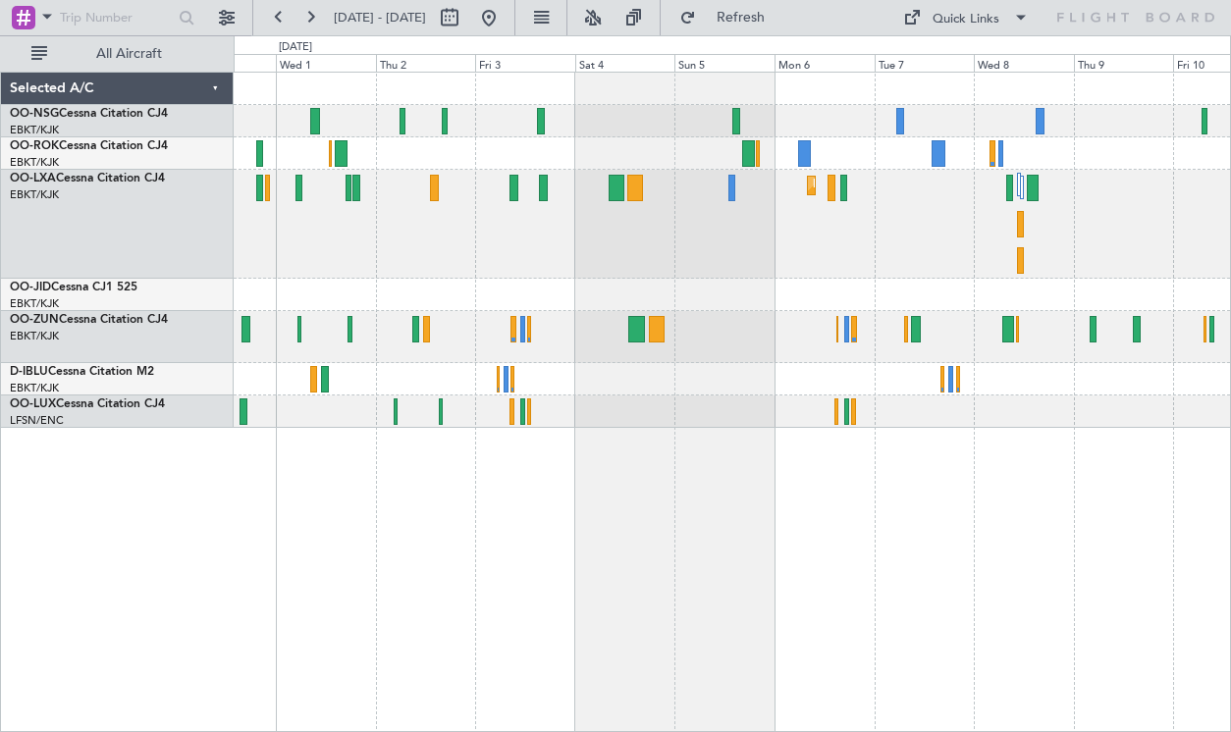
click at [702, 232] on div "Planned Maint Kortrijk-[GEOGRAPHIC_DATA] Planned Maint [GEOGRAPHIC_DATA]-[GEOGR…" at bounding box center [732, 250] width 996 height 355
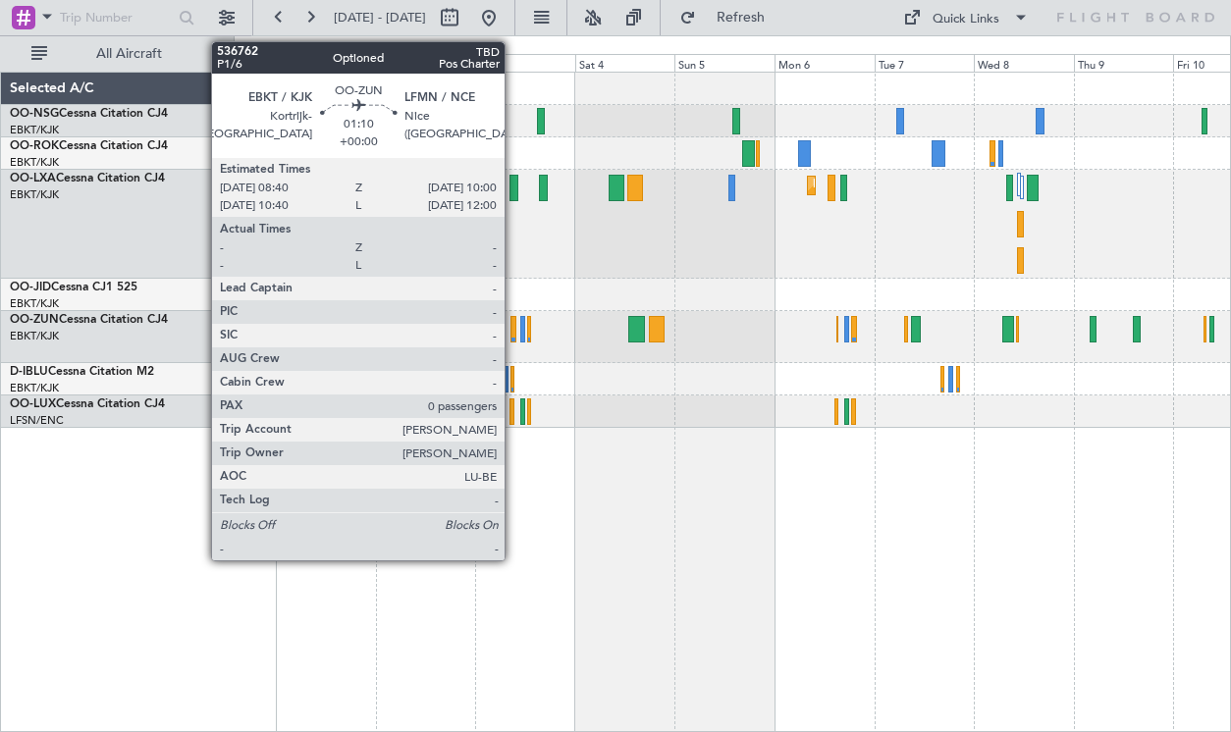
click at [513, 323] on div at bounding box center [513, 329] width 6 height 26
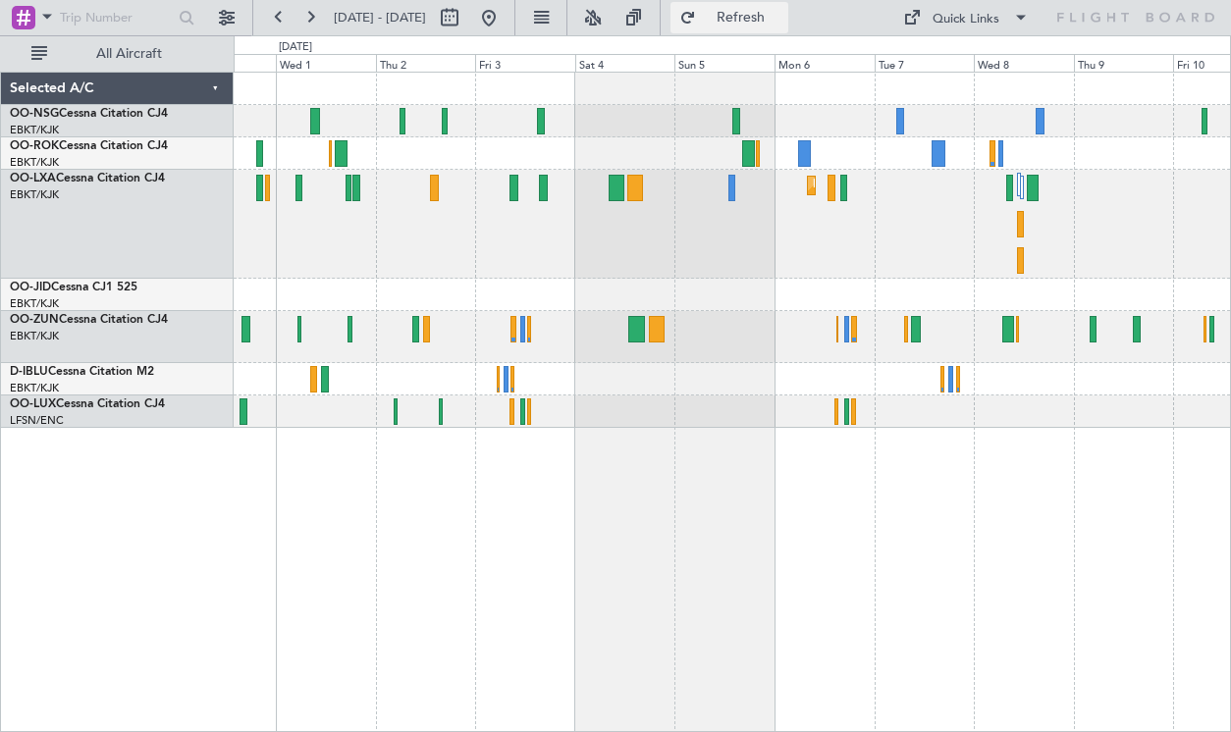
click at [782, 22] on span "Refresh" at bounding box center [741, 18] width 82 height 14
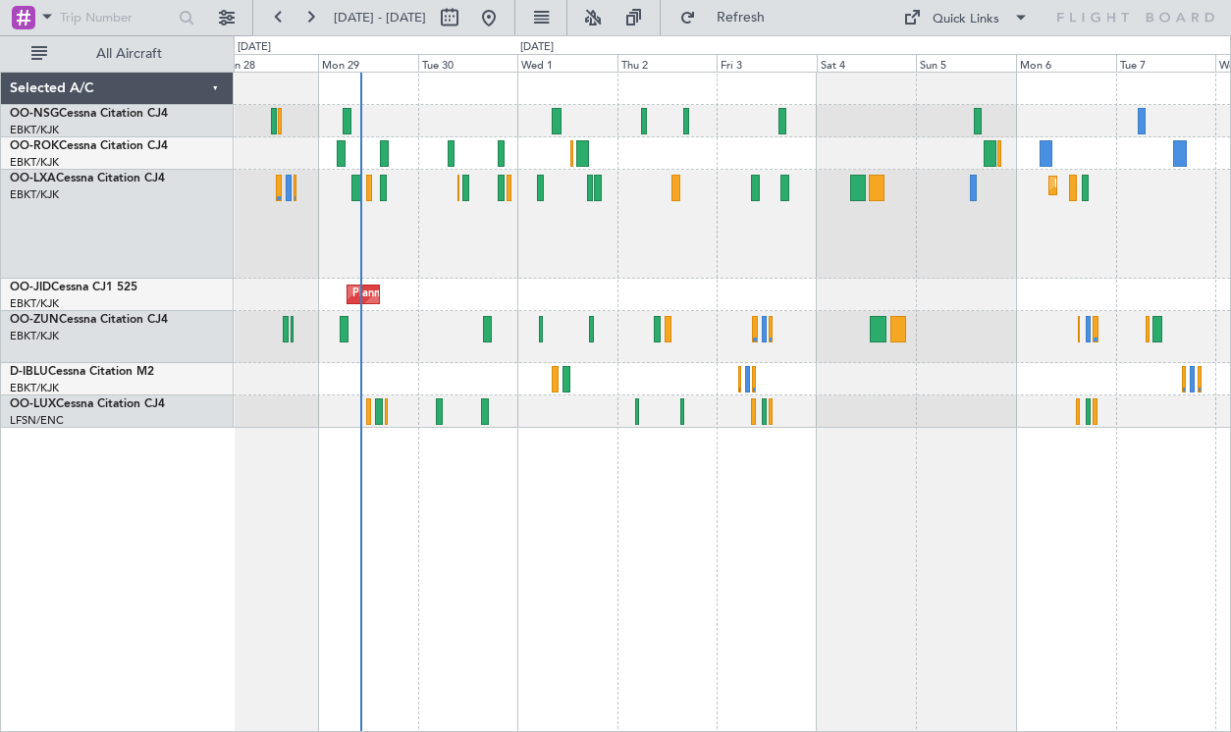
click at [733, 253] on div "Planned Maint Kortrijk-[GEOGRAPHIC_DATA] A/C Unavailable A/C Unavailable [GEOGR…" at bounding box center [732, 224] width 996 height 109
click at [759, 14] on button "Refresh" at bounding box center [729, 17] width 118 height 31
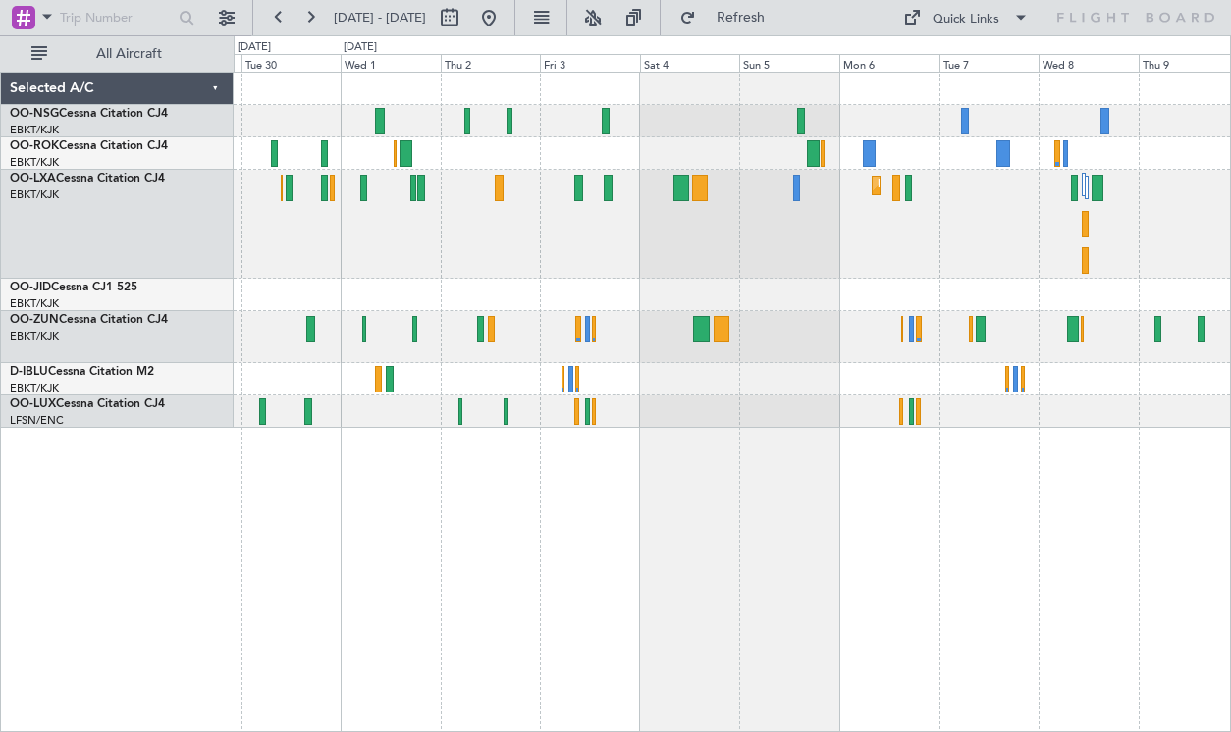
click at [555, 221] on div "Planned Maint Kortrijk-Wevelgem A/C Unavailable Planned Maint Kortrijk-Wevelgem…" at bounding box center [732, 250] width 996 height 355
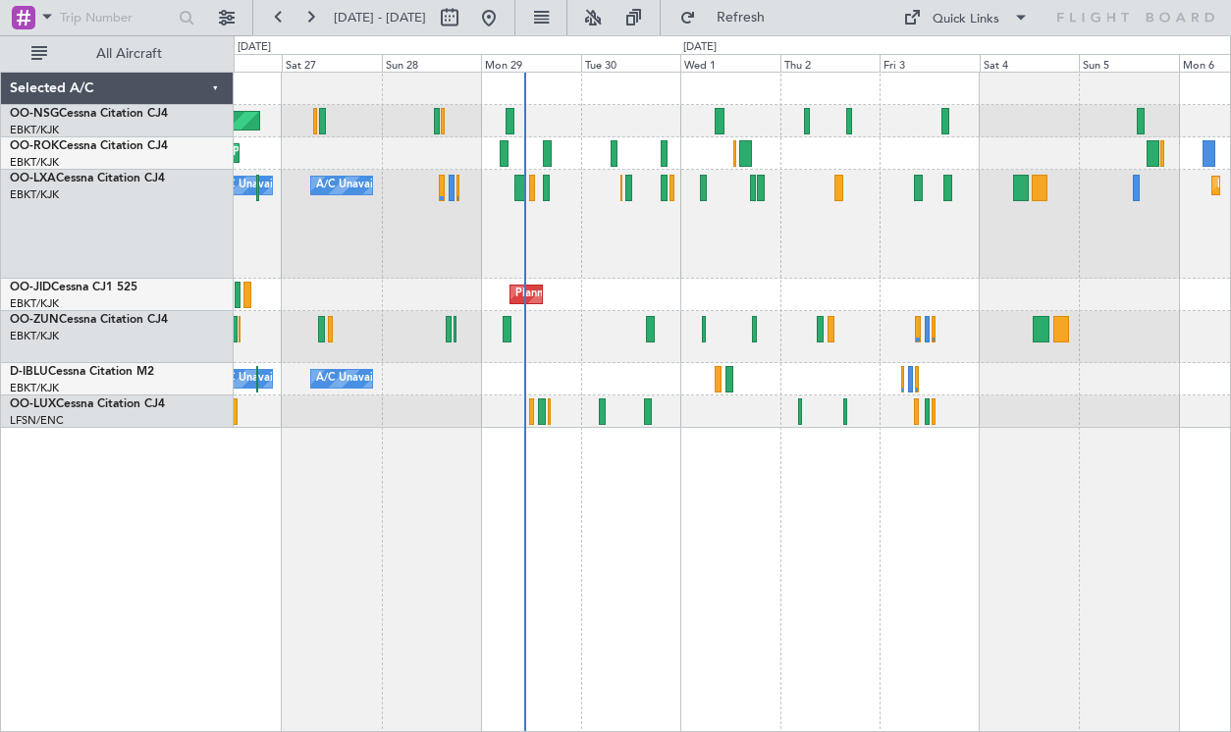
click at [820, 266] on div "Planned Maint Kortrijk-[GEOGRAPHIC_DATA] A/C Unavailable A/C Unavailable [GEOGR…" at bounding box center [732, 224] width 996 height 109
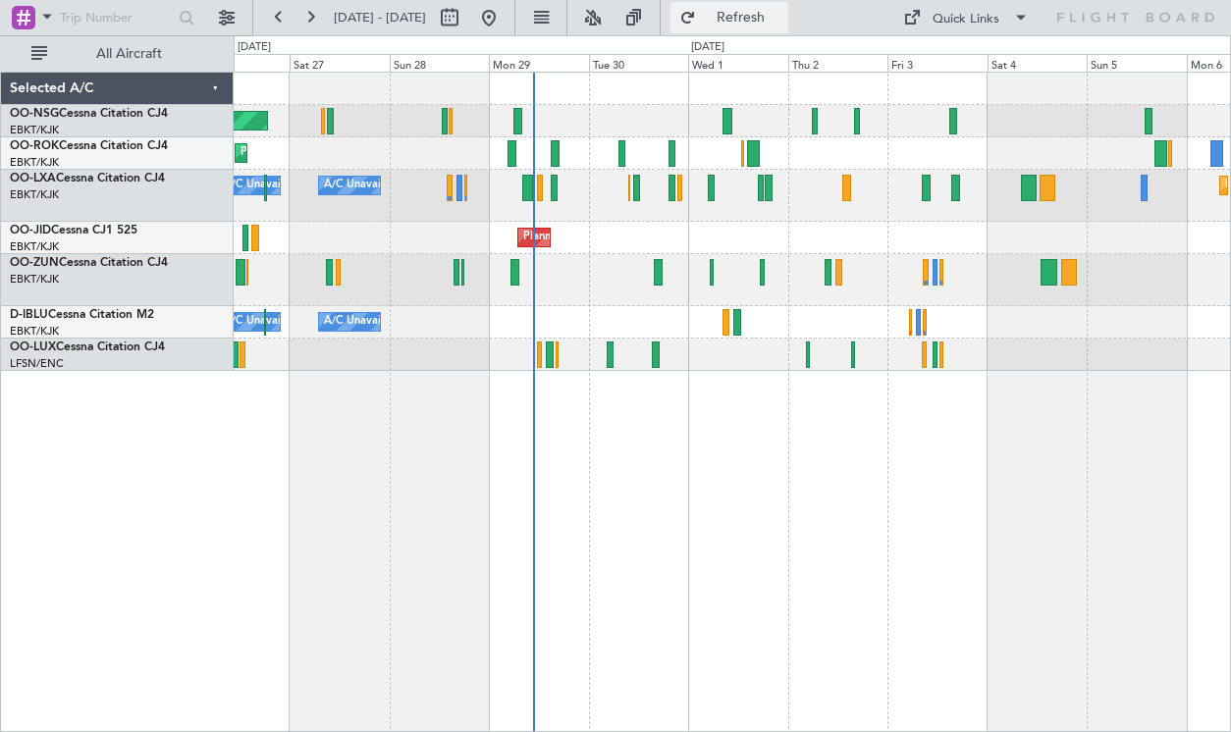
click at [782, 16] on span "Refresh" at bounding box center [741, 18] width 82 height 14
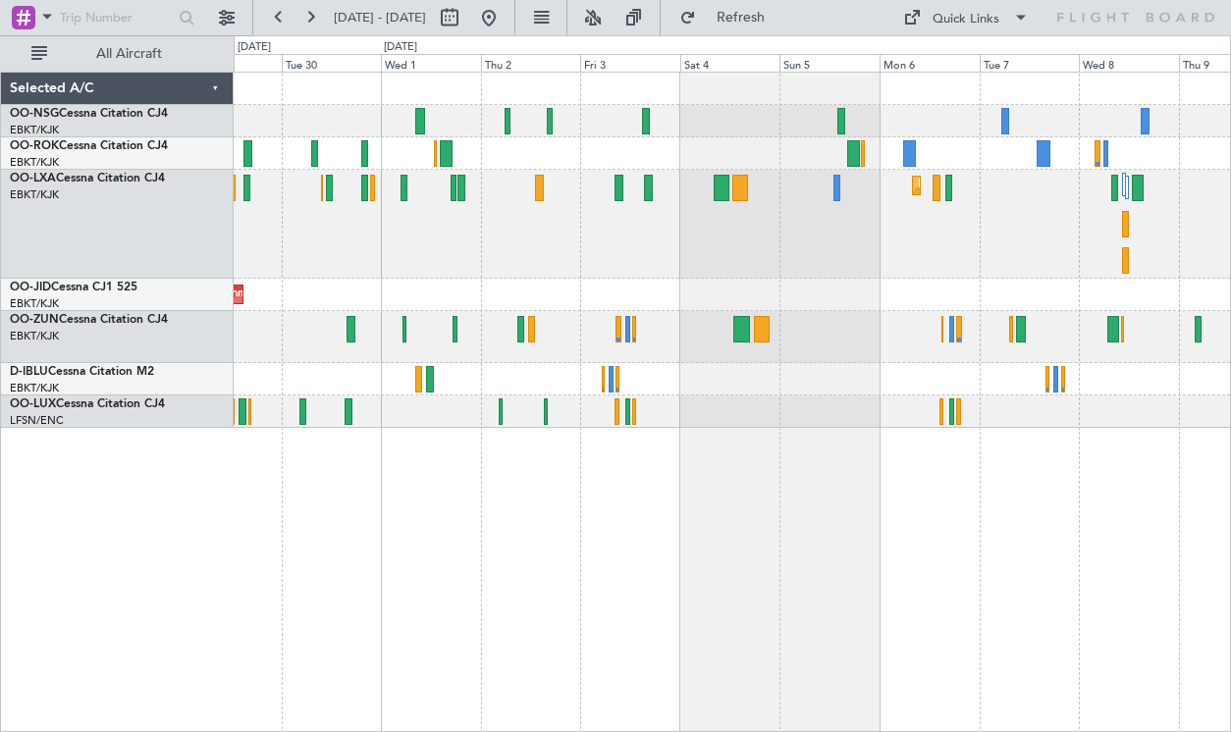
click at [823, 269] on div "Planned Maint Kortrijk-Wevelgem A/C Unavailable Planned Maint Kortrijk-Wevelgem…" at bounding box center [732, 250] width 996 height 355
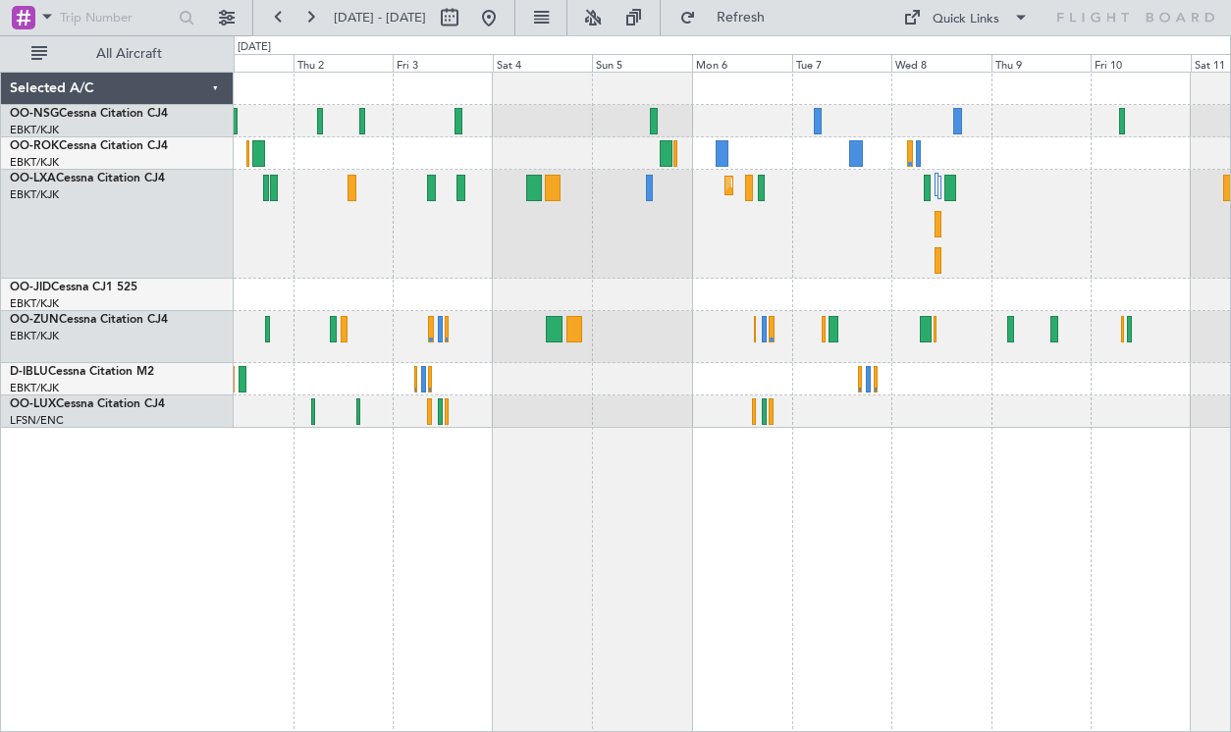
click at [687, 245] on div "Planned Maint Kortrijk-[GEOGRAPHIC_DATA]" at bounding box center [732, 224] width 996 height 109
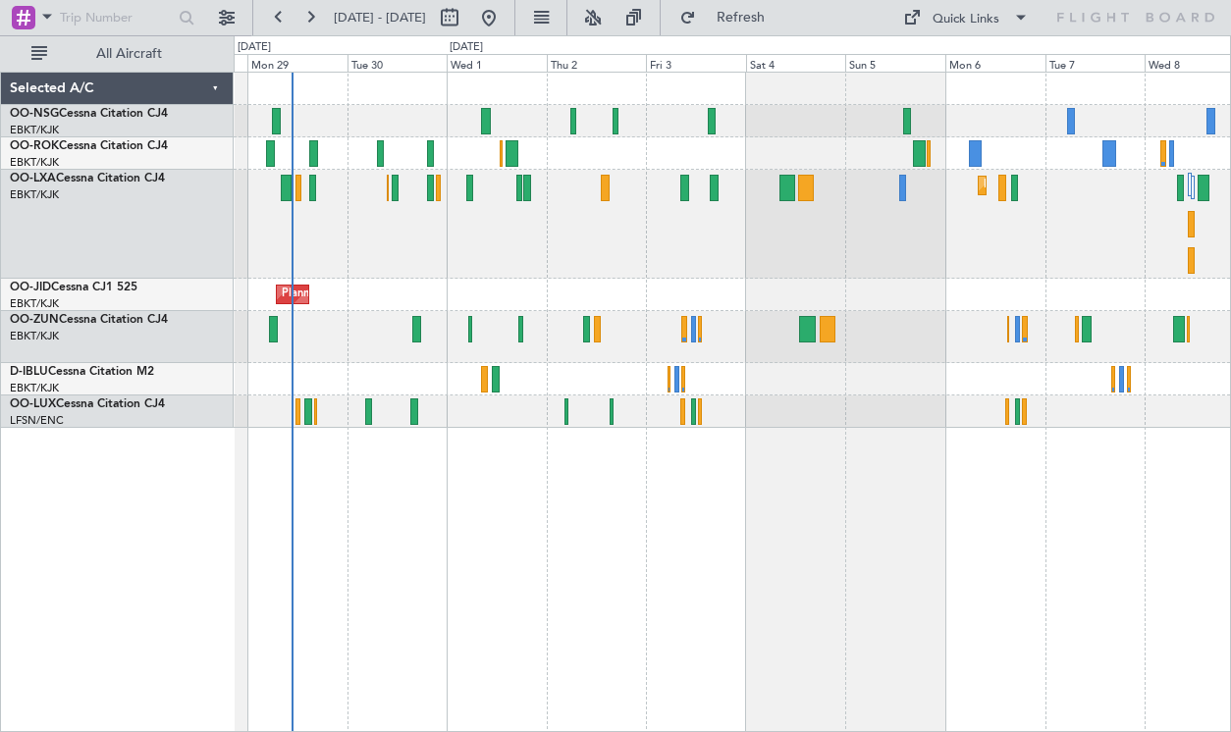
click at [891, 279] on div "Planned Maint [GEOGRAPHIC_DATA] ([GEOGRAPHIC_DATA]) Planned Maint [GEOGRAPHIC_D…" at bounding box center [732, 250] width 996 height 355
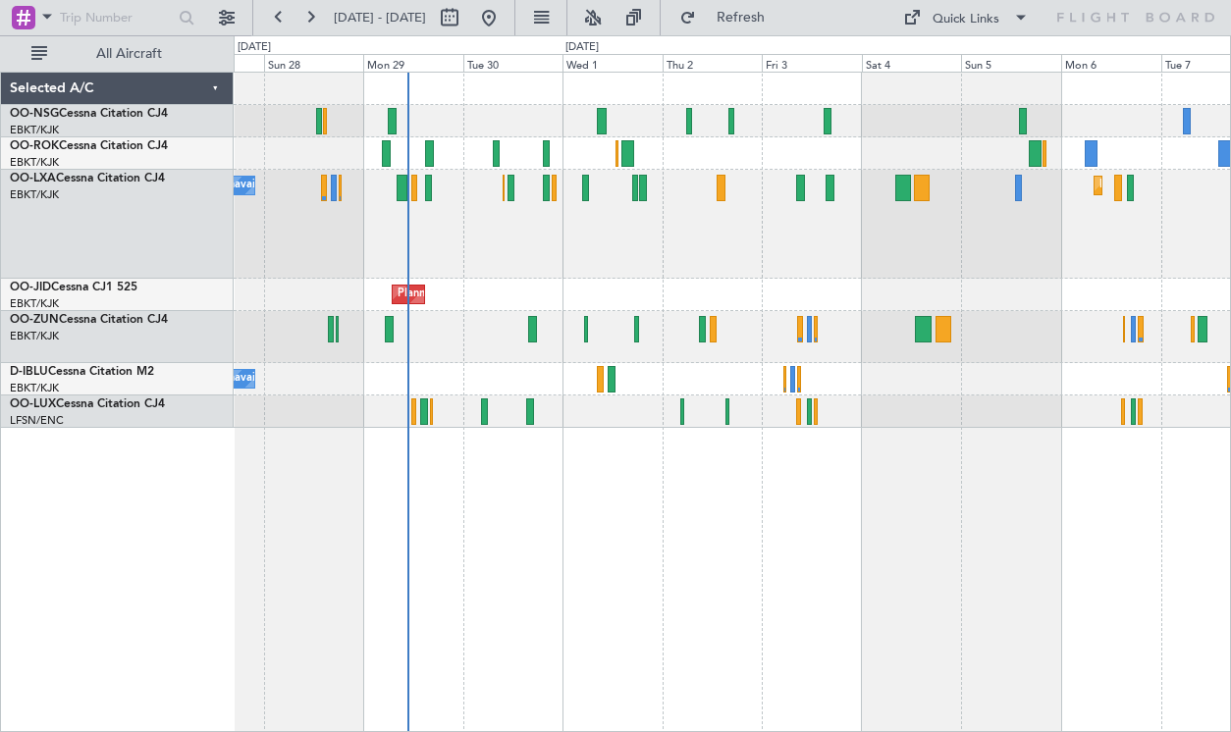
click at [526, 237] on div "Planned Maint Kortrijk-[GEOGRAPHIC_DATA] A/C Unavailable A/C Unavailable [GEOGR…" at bounding box center [732, 224] width 996 height 109
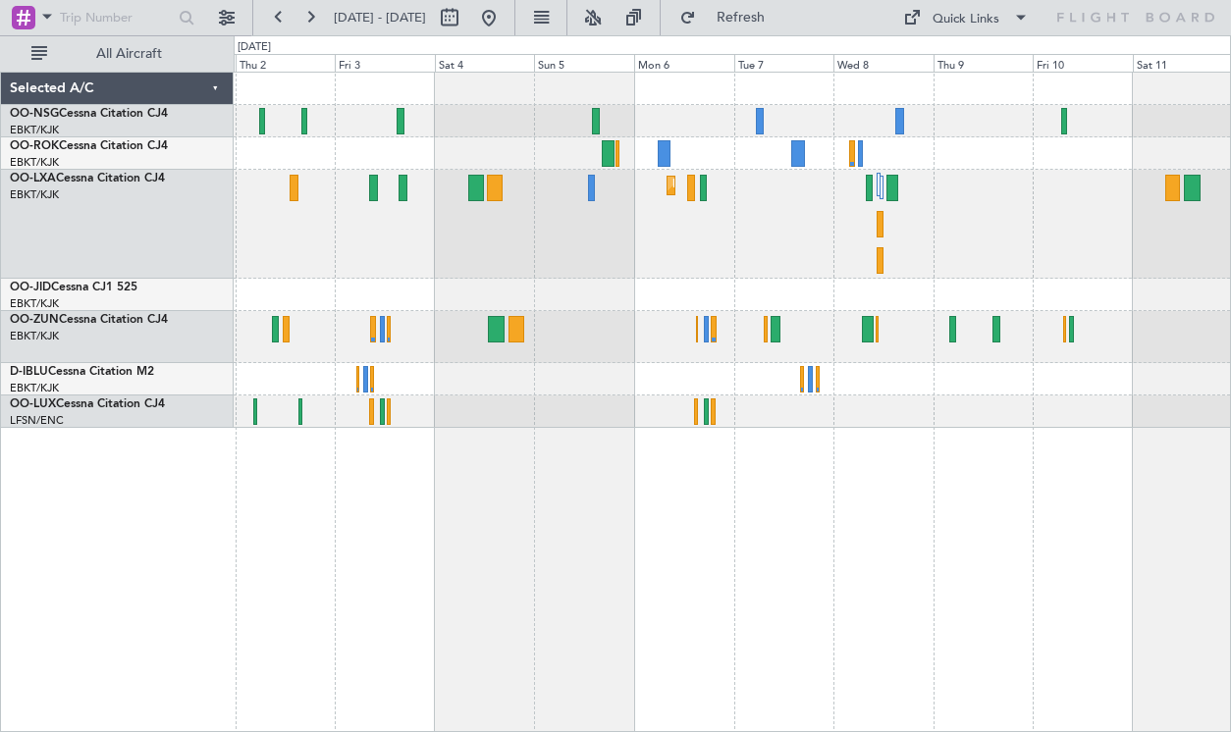
click at [570, 231] on div "Planned Maint Kortrijk-[GEOGRAPHIC_DATA]" at bounding box center [732, 224] width 996 height 109
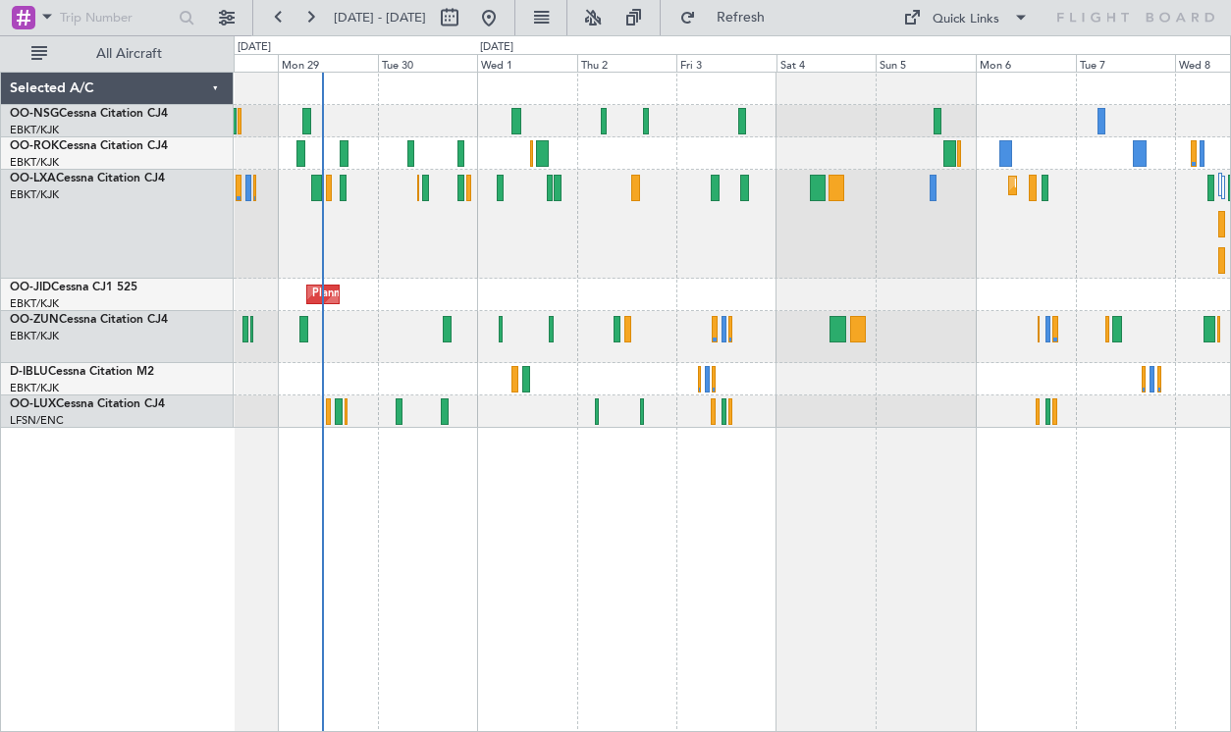
click at [821, 262] on div "Planned Maint Kortrijk-Wevelgem A/C Unavailable A/C Unavailable Brussels (Bruss…" at bounding box center [732, 224] width 996 height 109
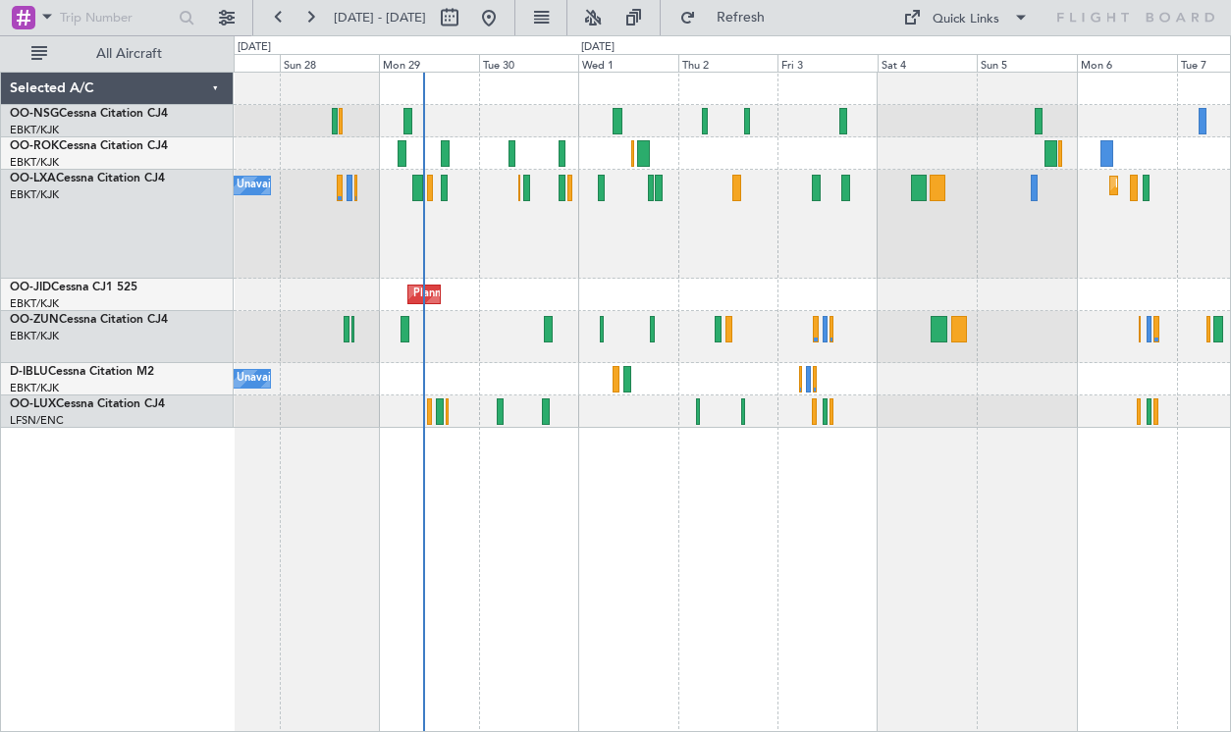
click at [657, 271] on div "Planned Maint Kortrijk-[GEOGRAPHIC_DATA] A/C Unavailable A/C Unavailable [GEOGR…" at bounding box center [732, 224] width 996 height 109
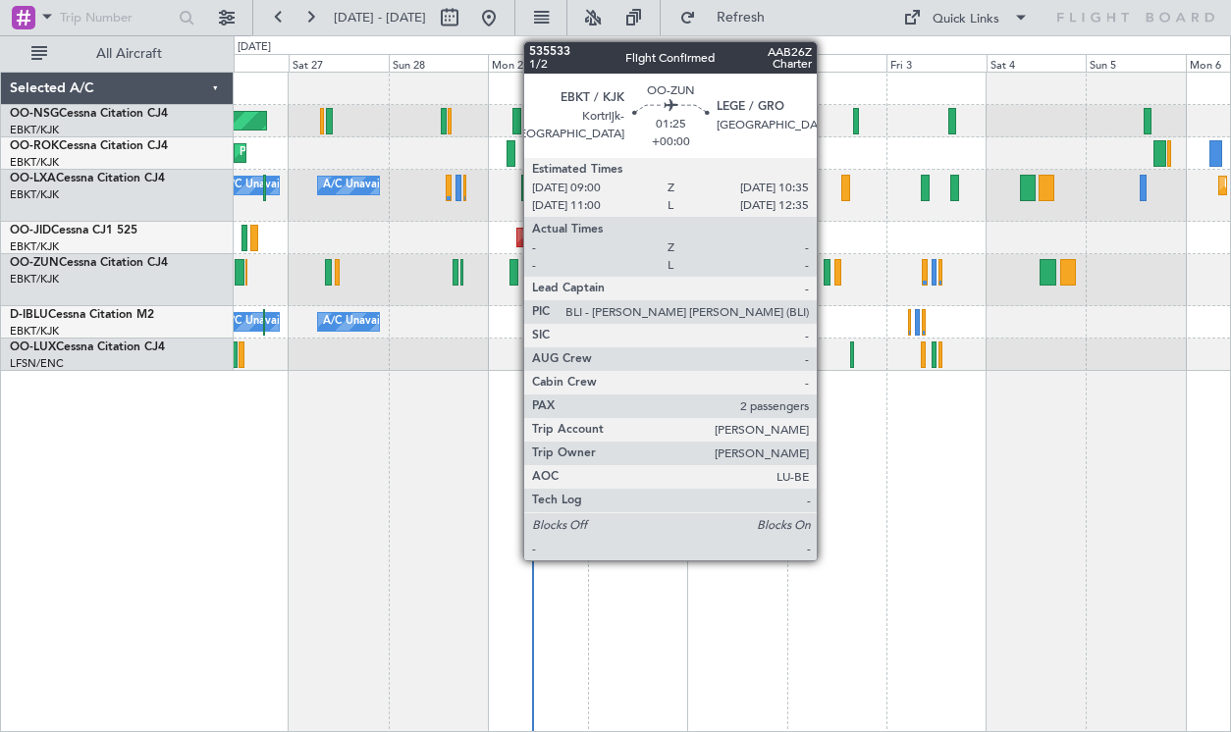
click at [825, 278] on div at bounding box center [826, 272] width 7 height 26
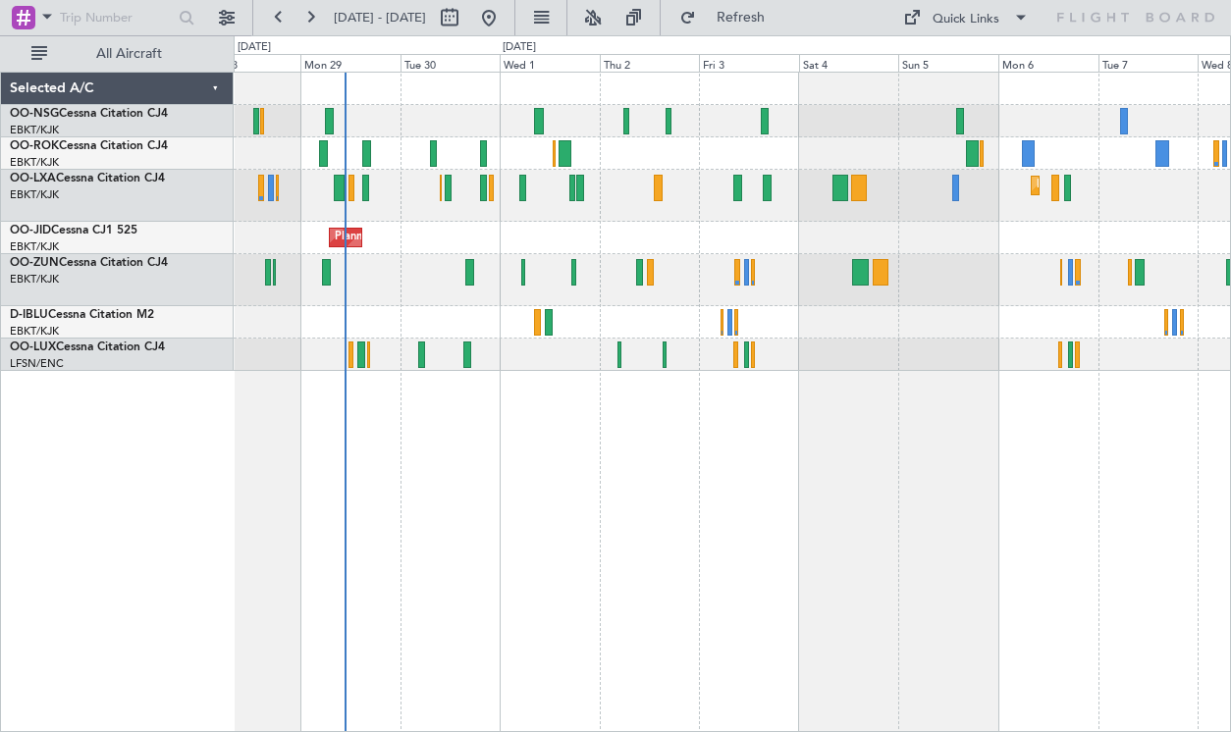
click at [867, 228] on div "Planned Maint [GEOGRAPHIC_DATA] ([GEOGRAPHIC_DATA]) Planned Maint [GEOGRAPHIC_D…" at bounding box center [732, 222] width 996 height 298
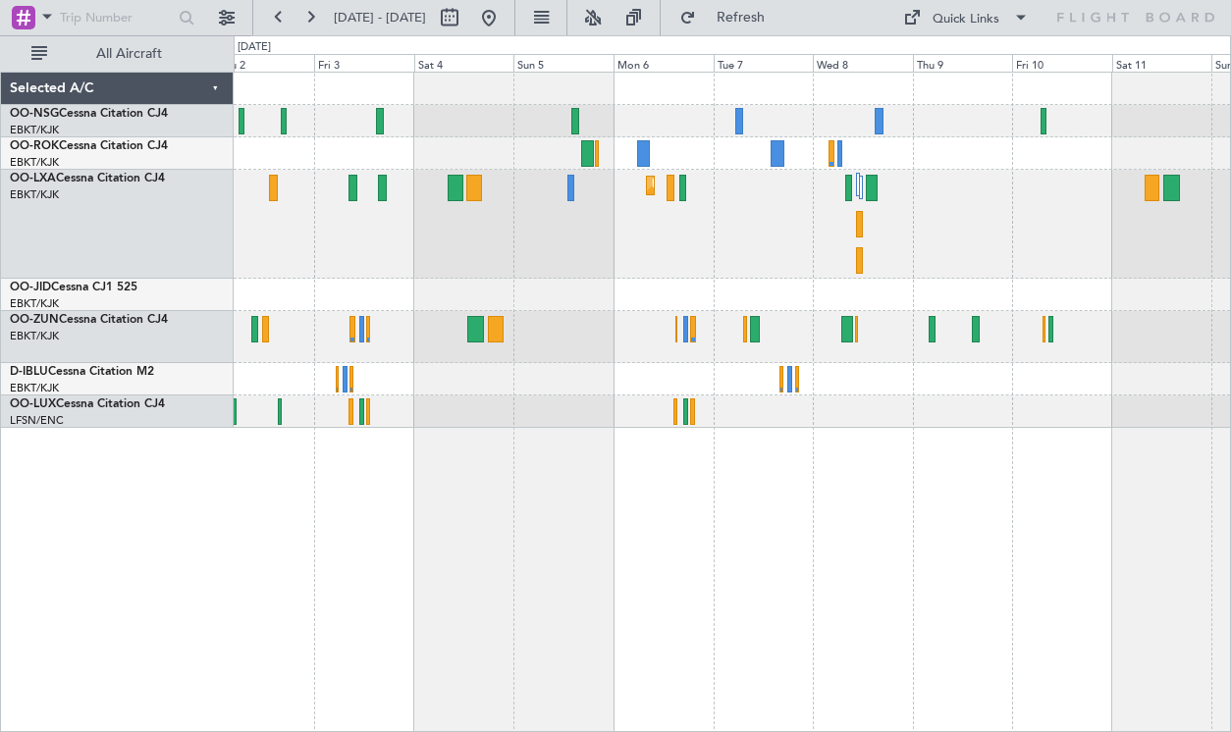
click at [800, 235] on div "Planned Maint Kortrijk-[GEOGRAPHIC_DATA]" at bounding box center [732, 224] width 996 height 109
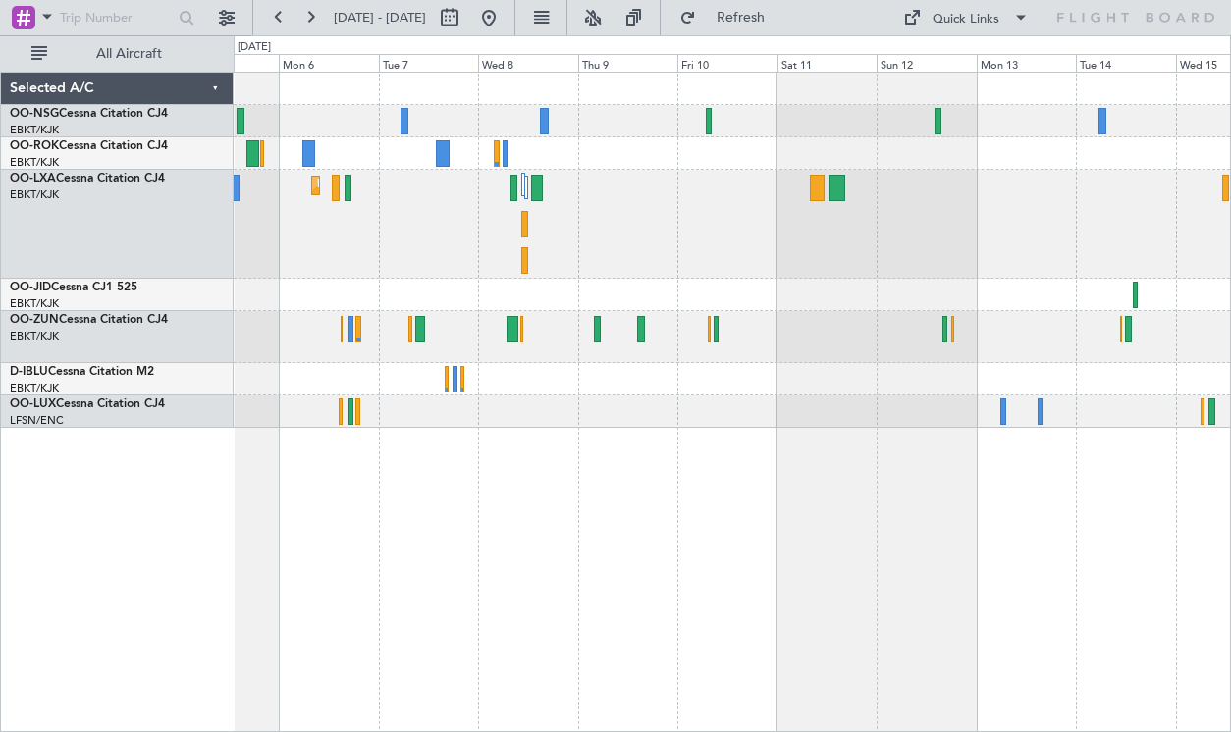
click at [753, 178] on div "Planned Maint Kortrijk-[GEOGRAPHIC_DATA]" at bounding box center [732, 250] width 996 height 355
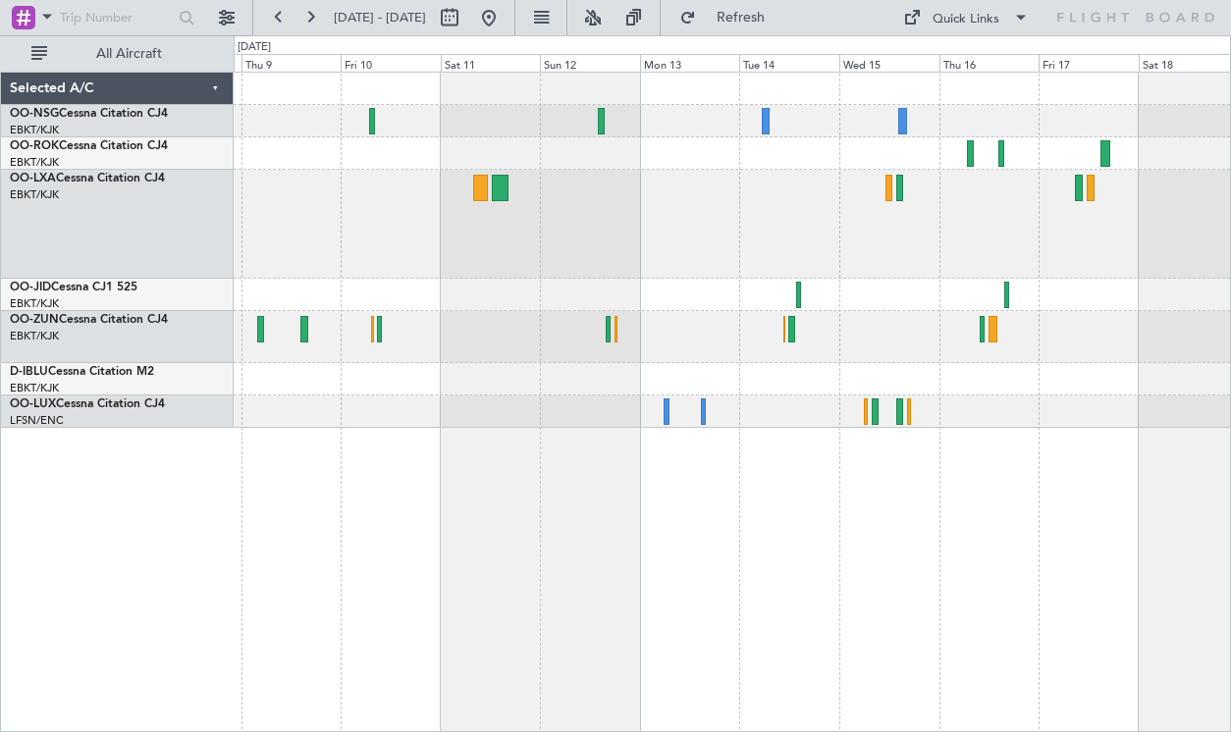
click at [761, 362] on div at bounding box center [732, 337] width 996 height 52
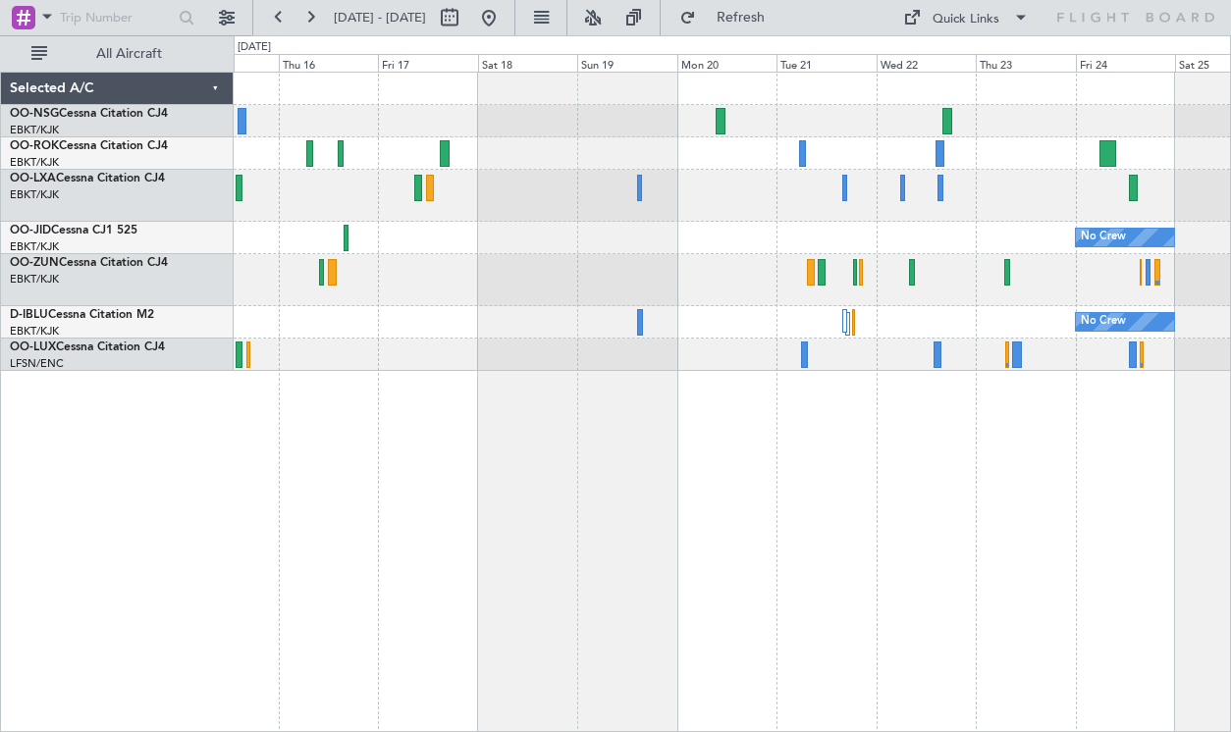
click at [268, 496] on div "No Crew No Crew" at bounding box center [732, 402] width 997 height 660
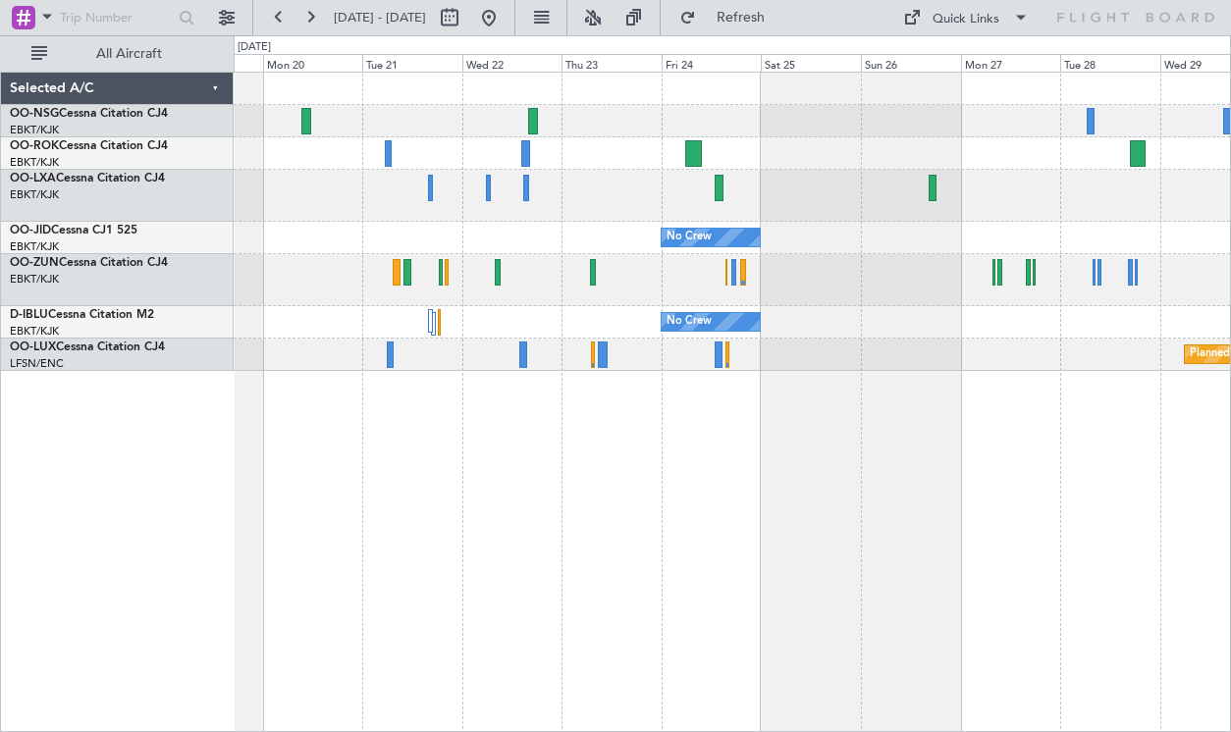
click at [776, 135] on div "No Crew No Crew Planned Maint Paris (Le Bourget)" at bounding box center [732, 222] width 996 height 298
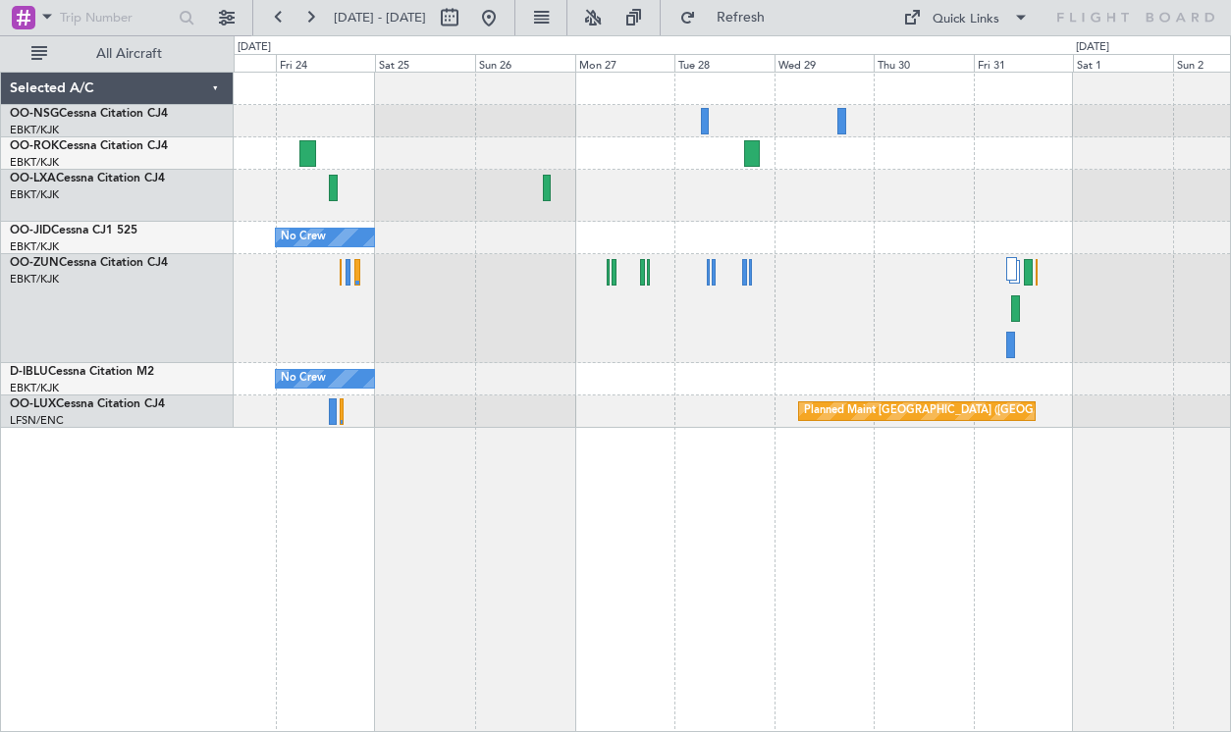
click at [804, 292] on div "No Crew No Crew Planned Maint [GEOGRAPHIC_DATA] ([GEOGRAPHIC_DATA])" at bounding box center [732, 250] width 996 height 355
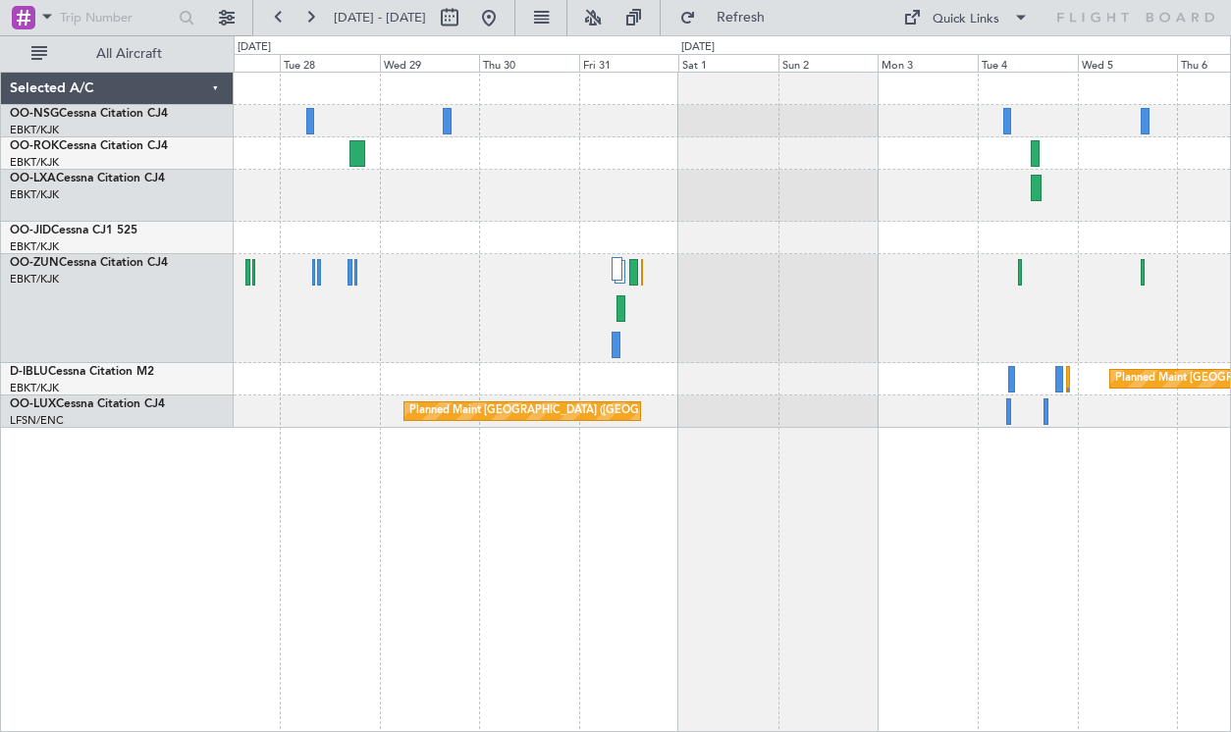
click at [496, 198] on div "Planned Maint Kortrijk-[GEOGRAPHIC_DATA]" at bounding box center [732, 196] width 996 height 52
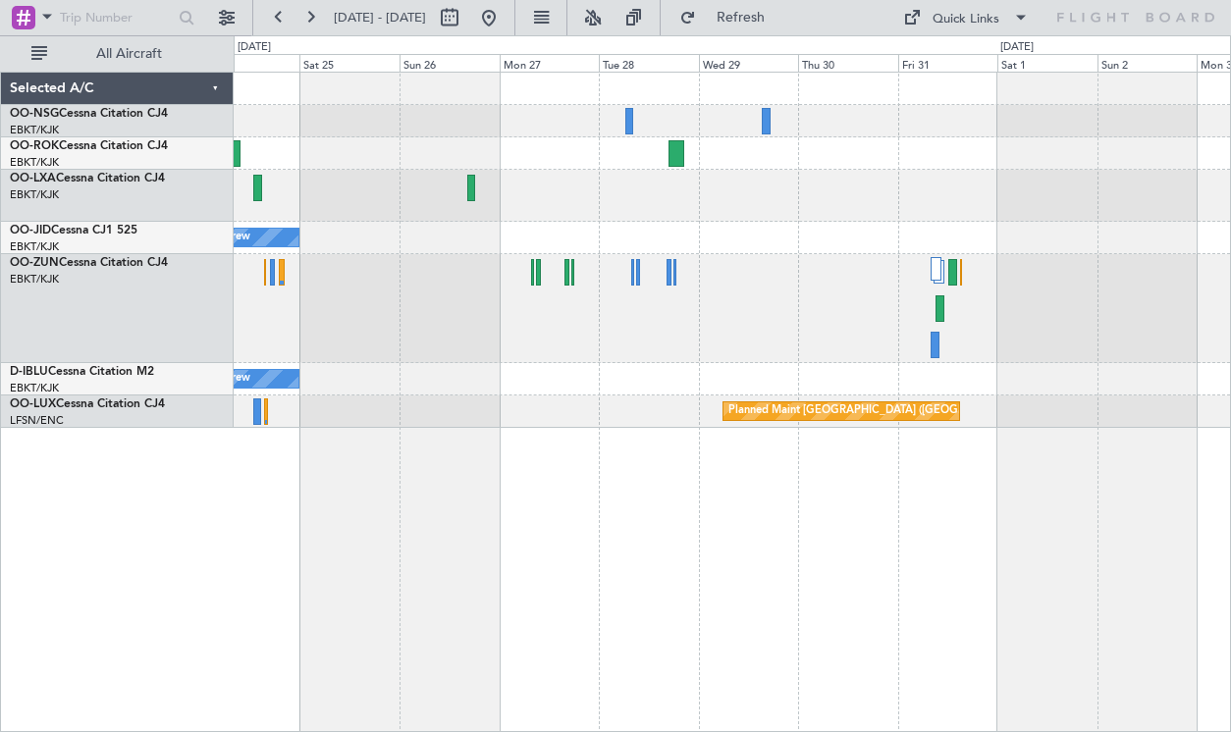
click at [1114, 318] on div at bounding box center [732, 308] width 996 height 109
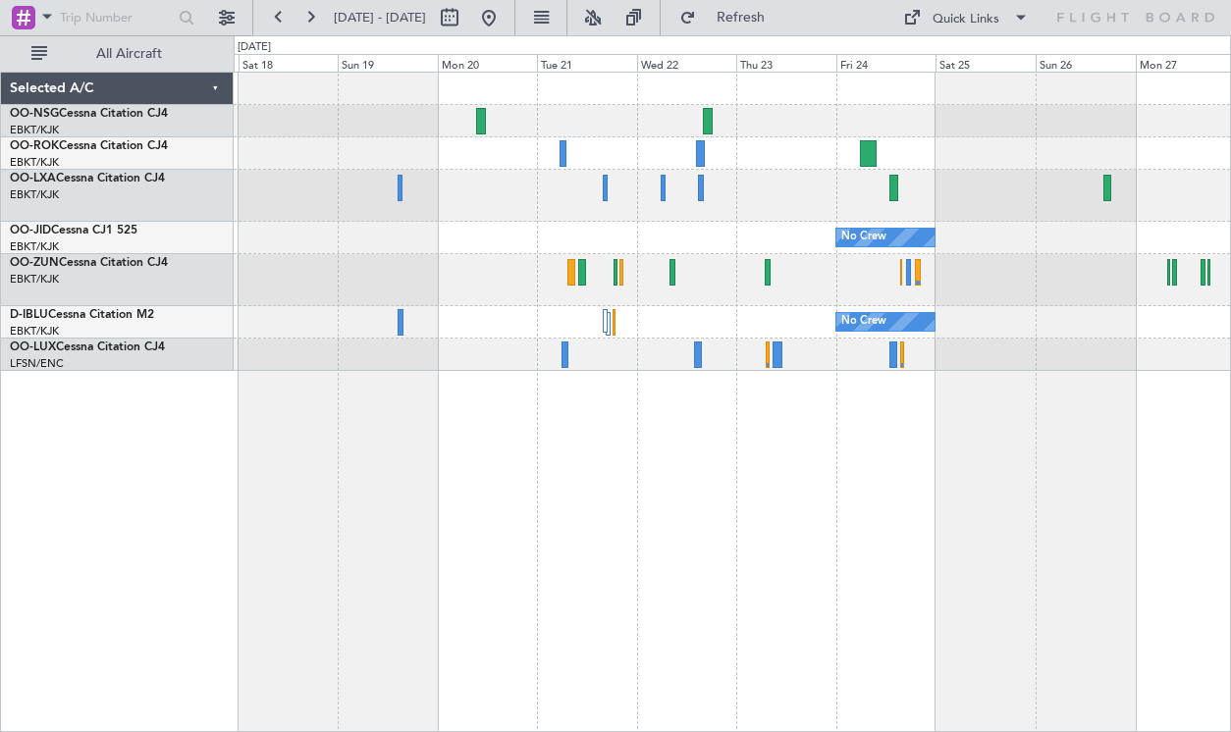
click at [965, 327] on div "No Crew No Crew Planned Maint Paris (Le Bourget)" at bounding box center [732, 222] width 996 height 298
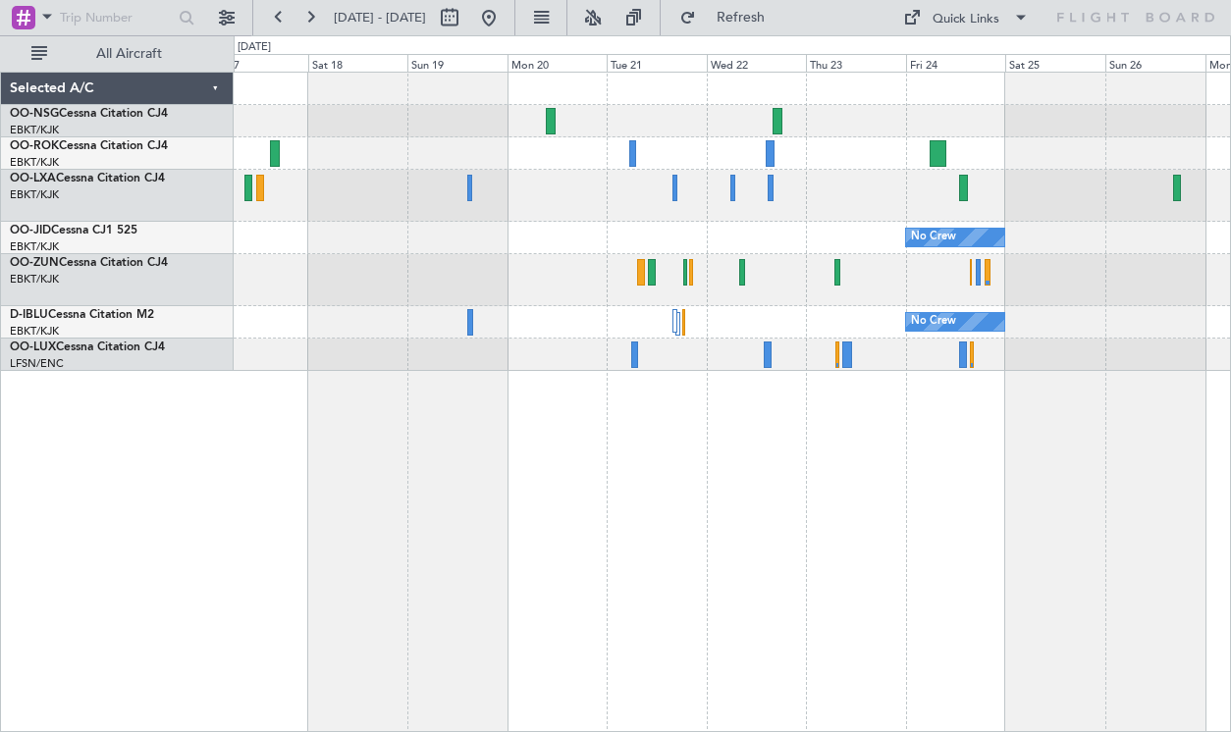
click at [839, 287] on div at bounding box center [732, 280] width 996 height 52
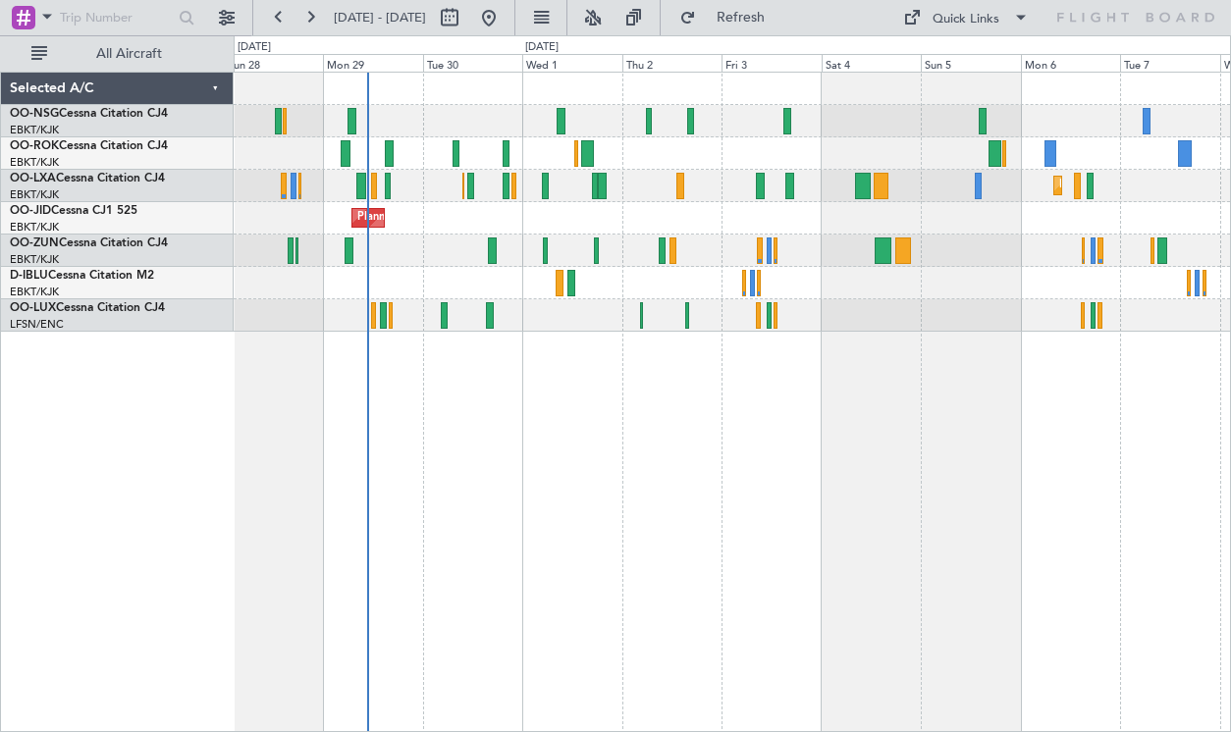
click at [623, 457] on div "Planned Maint [GEOGRAPHIC_DATA] ([GEOGRAPHIC_DATA]) Planned Maint [GEOGRAPHIC_D…" at bounding box center [732, 402] width 997 height 660
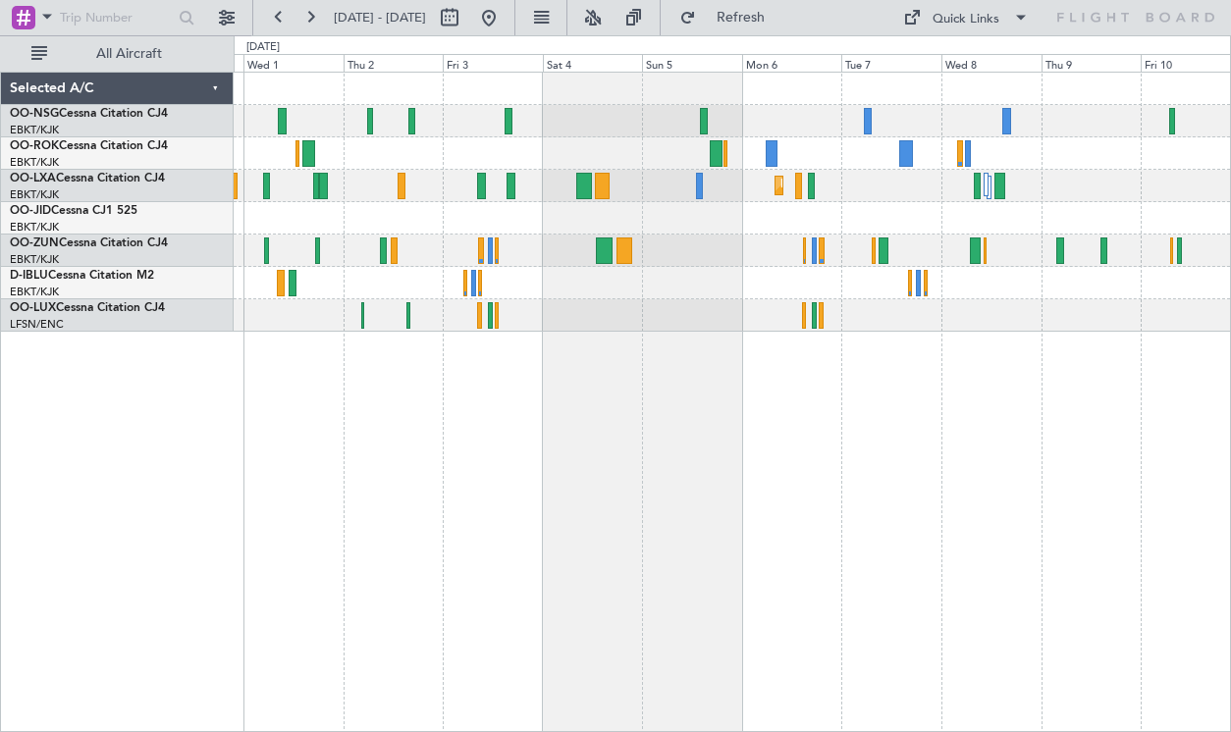
click at [684, 209] on div "Planned Maint Kortrijk-[GEOGRAPHIC_DATA] Planned Maint [GEOGRAPHIC_DATA]-[GEOGR…" at bounding box center [732, 202] width 996 height 259
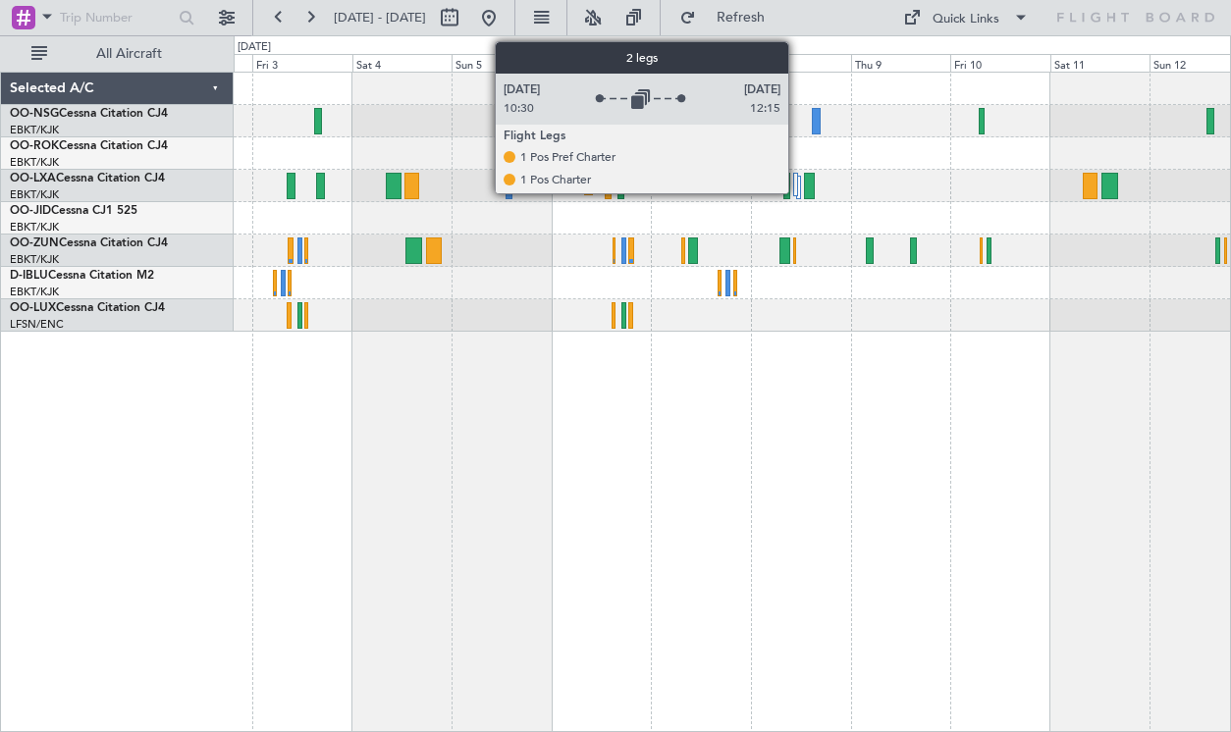
click at [797, 184] on div at bounding box center [795, 185] width 5 height 24
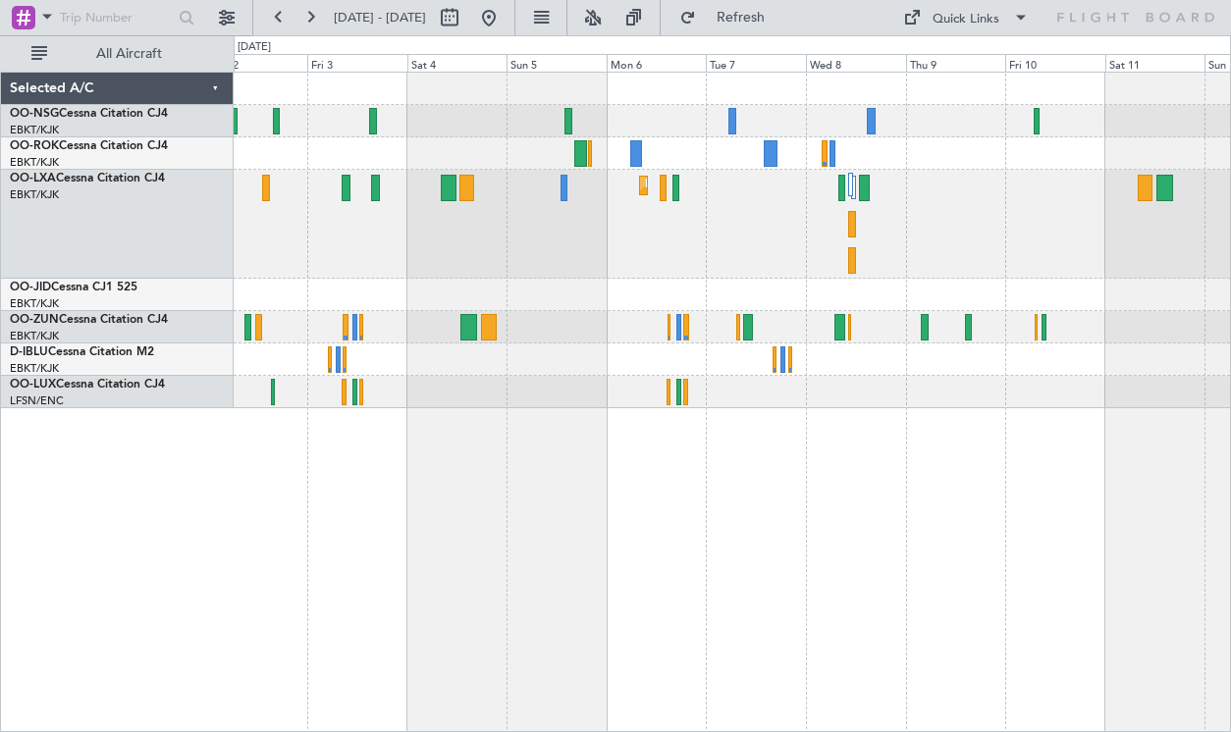
click at [716, 463] on div "Planned Maint Kortrijk-[GEOGRAPHIC_DATA]" at bounding box center [732, 402] width 997 height 660
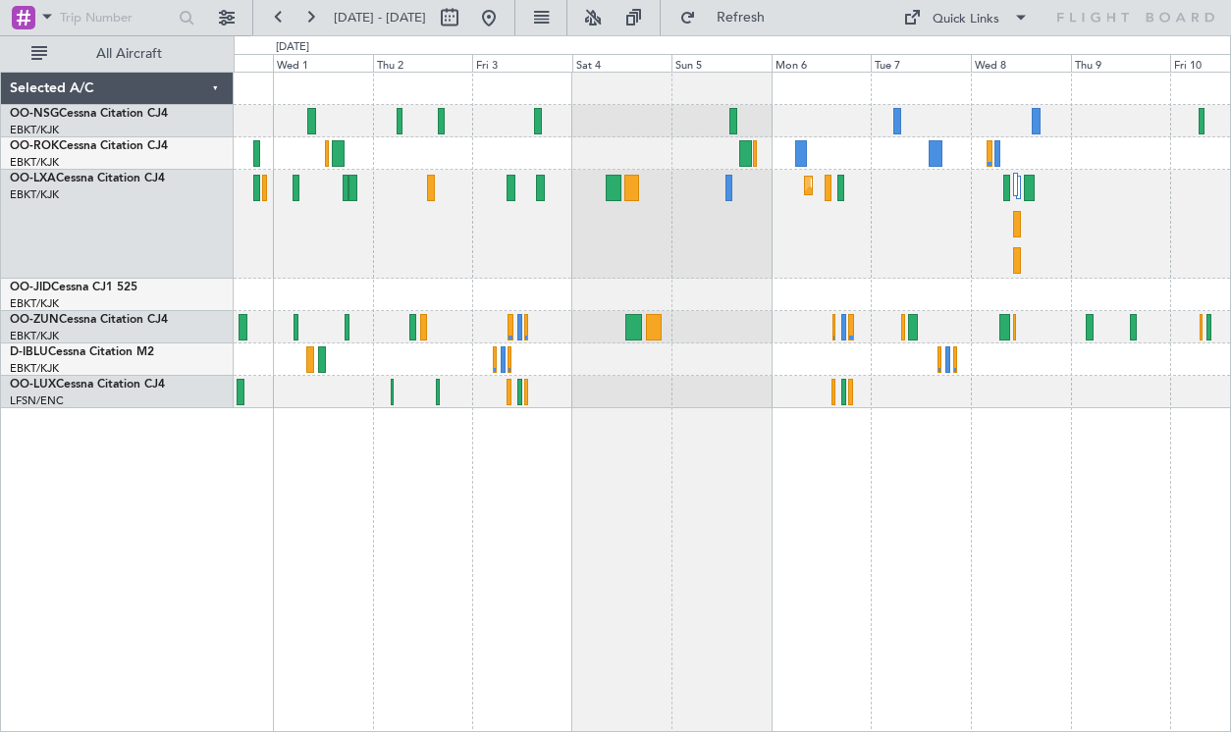
click at [675, 247] on div "Planned Maint Kortrijk-[GEOGRAPHIC_DATA]" at bounding box center [732, 224] width 996 height 109
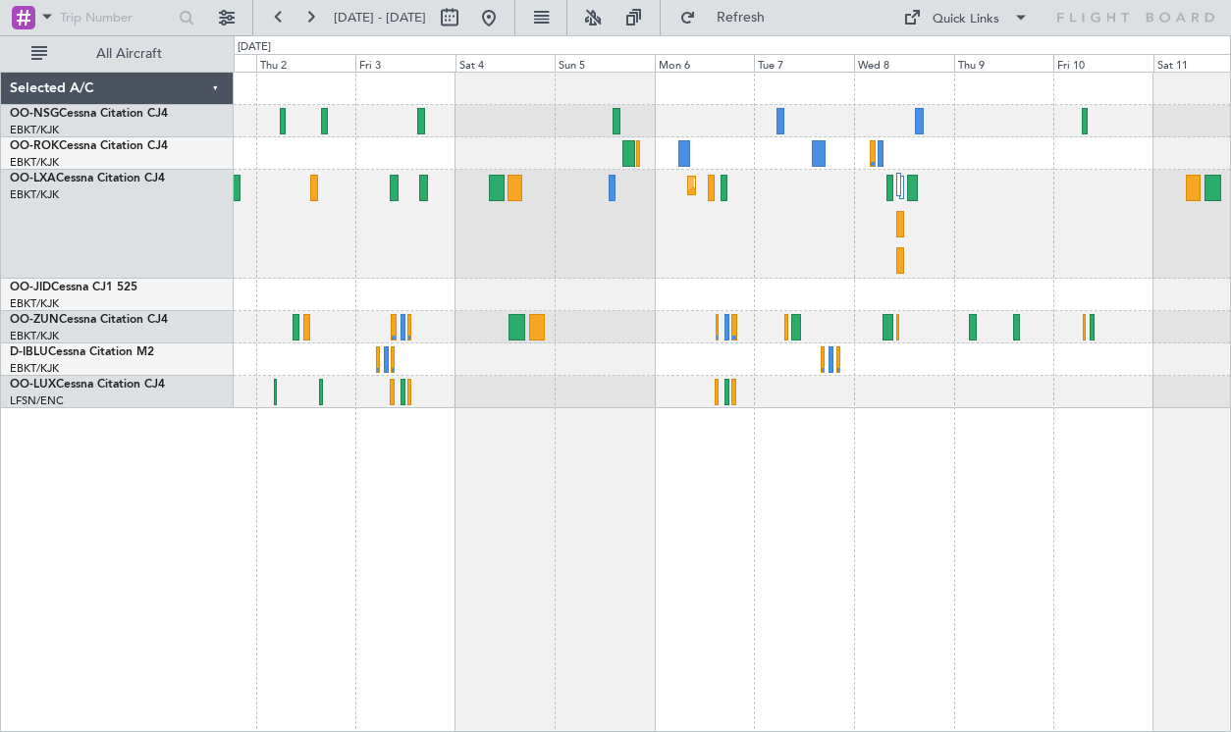
click at [620, 258] on div "Planned Maint Kortrijk-[GEOGRAPHIC_DATA]" at bounding box center [732, 224] width 996 height 109
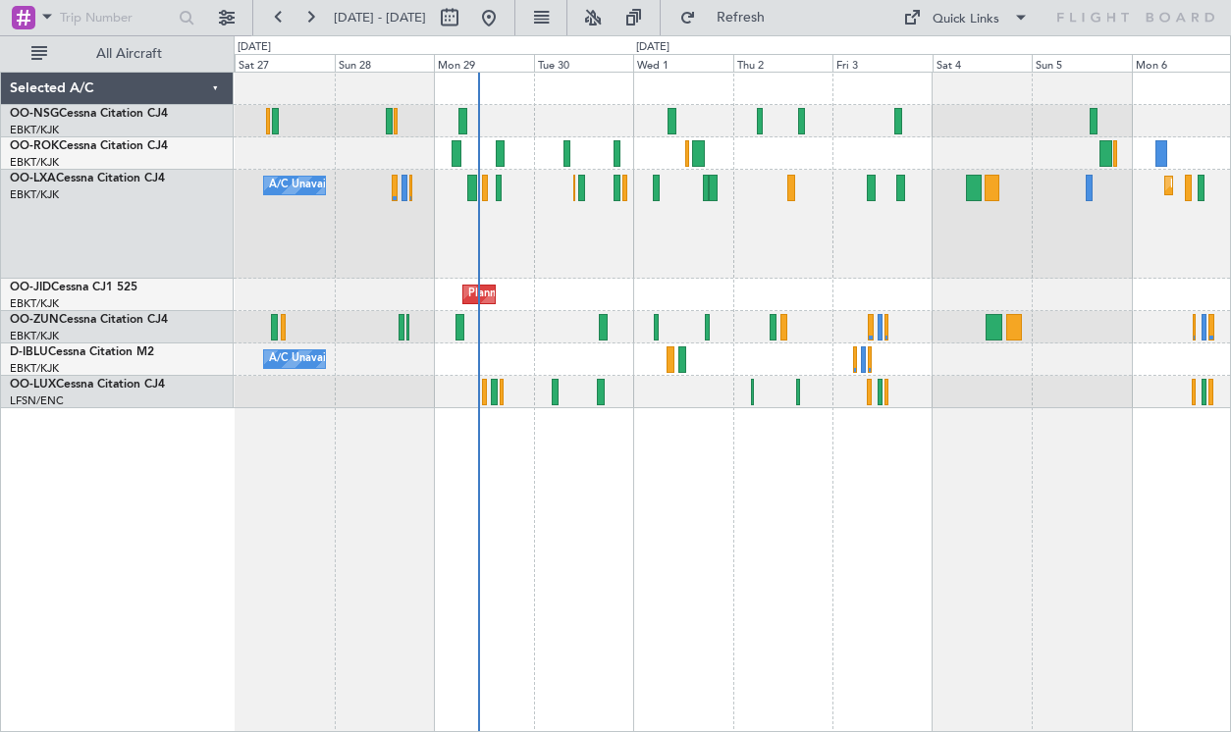
click at [918, 240] on div "Planned Maint Kortrijk-[GEOGRAPHIC_DATA] A/C Unavailable A/C Unavailable [GEOGR…" at bounding box center [732, 224] width 996 height 109
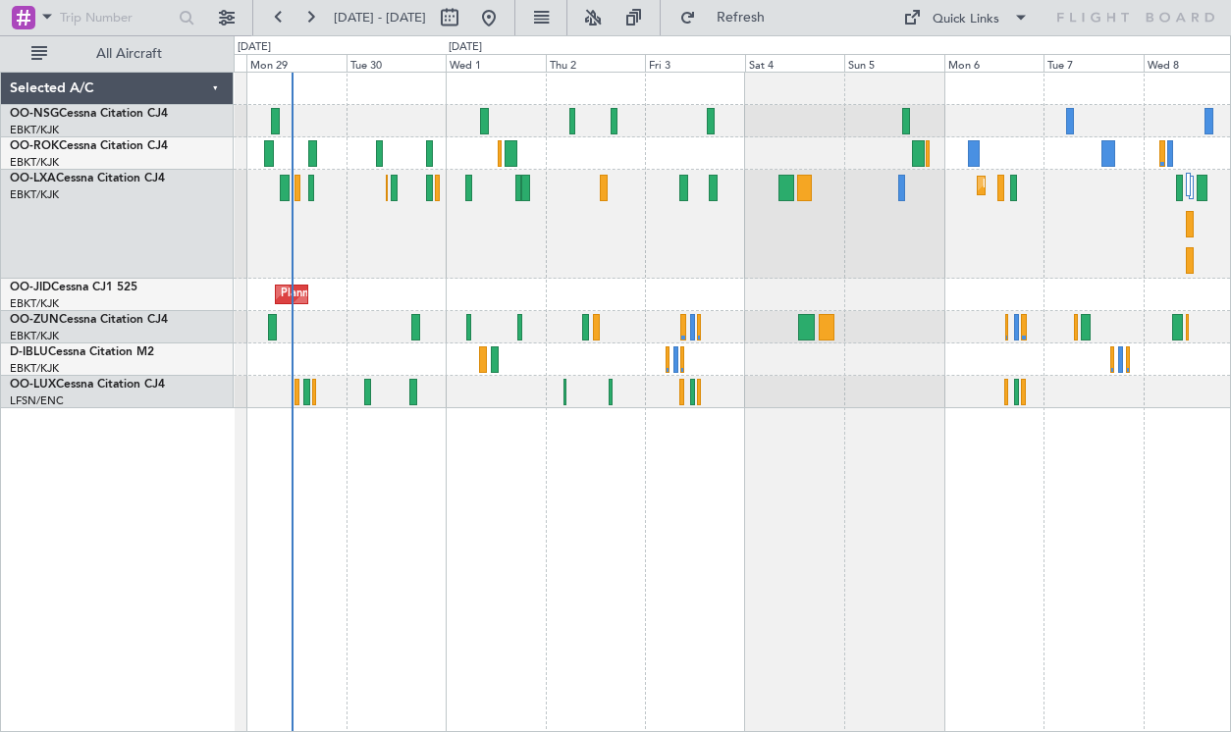
click at [671, 269] on div "Planned Maint [GEOGRAPHIC_DATA] ([GEOGRAPHIC_DATA]) Planned Maint [GEOGRAPHIC_D…" at bounding box center [732, 241] width 996 height 336
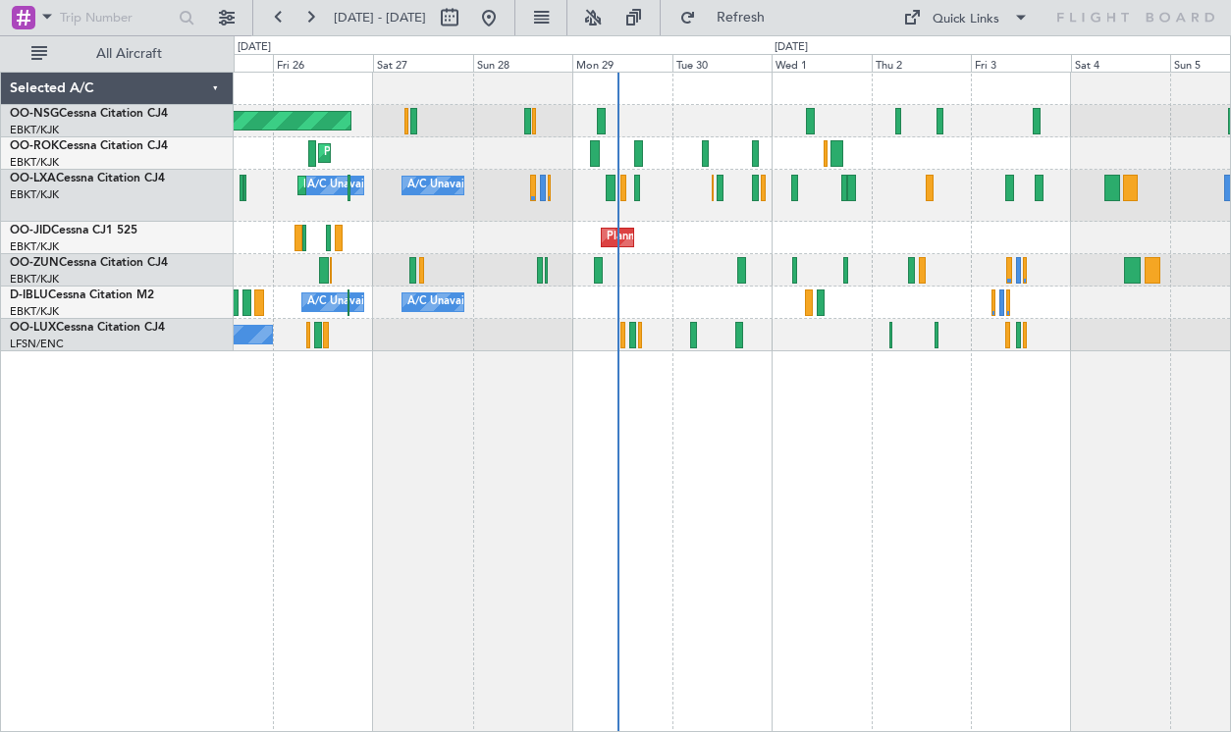
click at [853, 223] on div "Planned Maint Kortrijk-[GEOGRAPHIC_DATA]" at bounding box center [732, 238] width 996 height 32
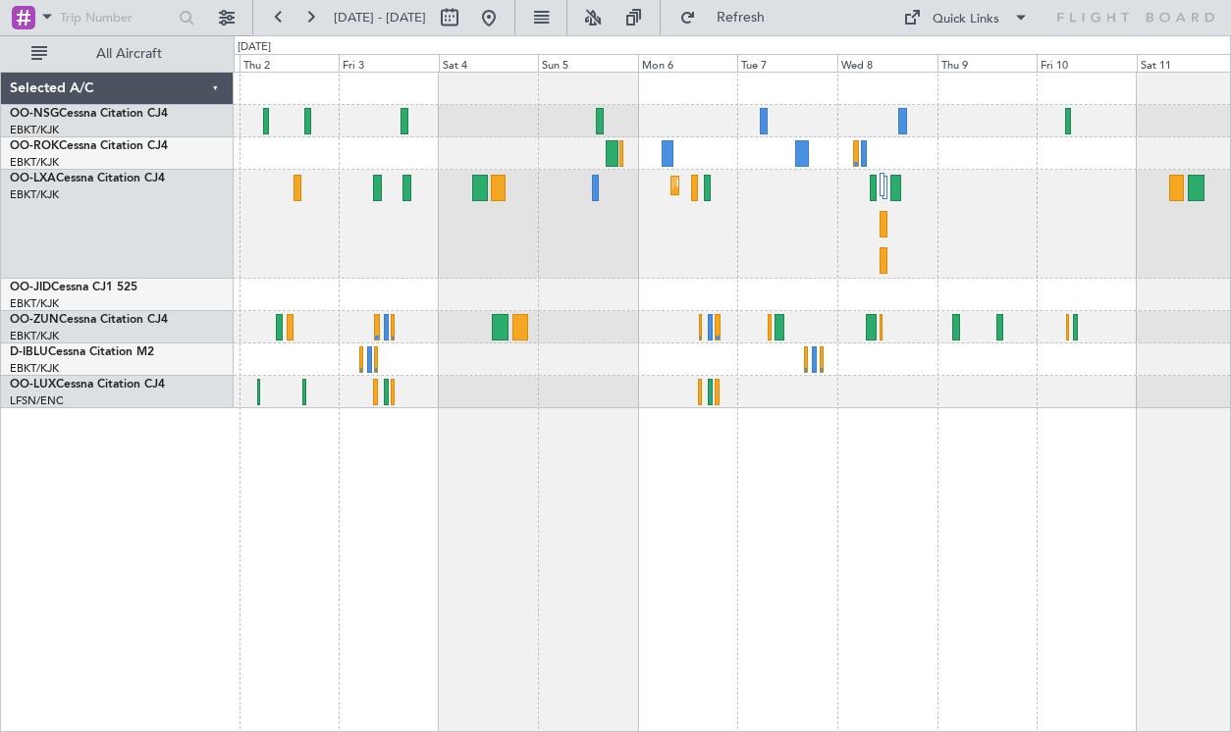
click at [484, 164] on div at bounding box center [732, 153] width 996 height 32
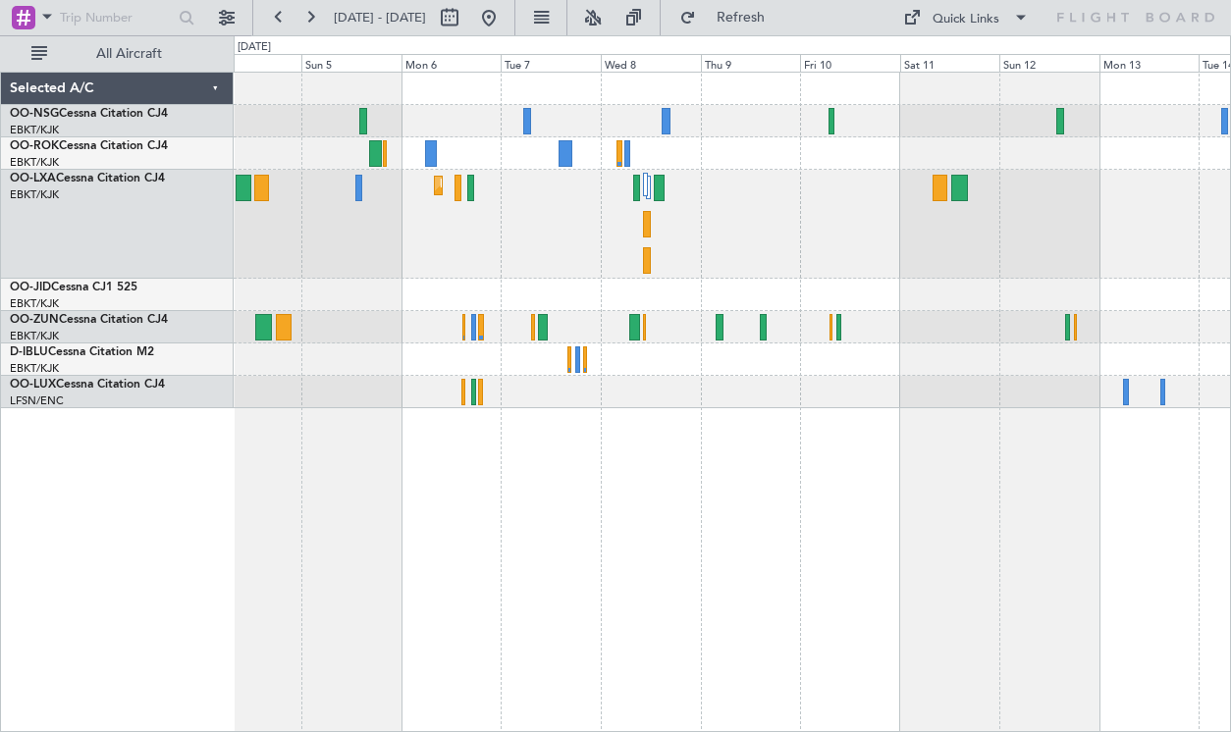
click at [620, 255] on div "Planned Maint Kortrijk-[GEOGRAPHIC_DATA]" at bounding box center [732, 224] width 996 height 109
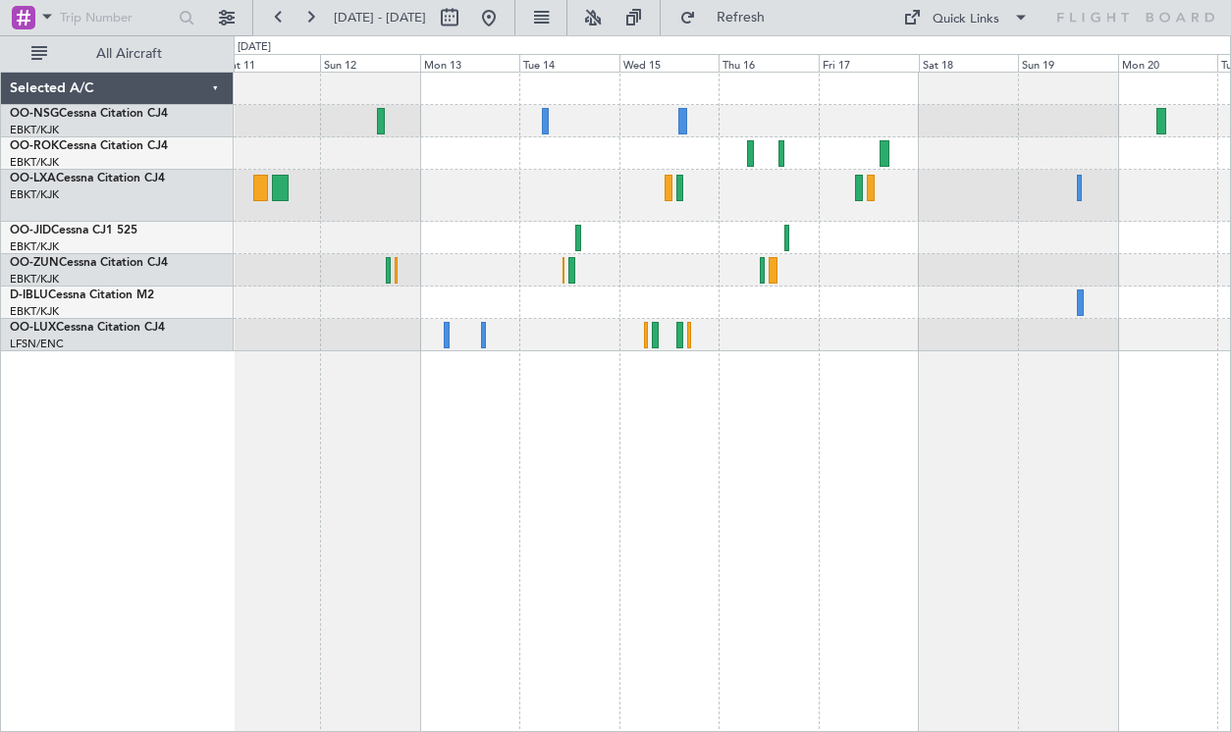
click at [459, 224] on div at bounding box center [732, 212] width 996 height 279
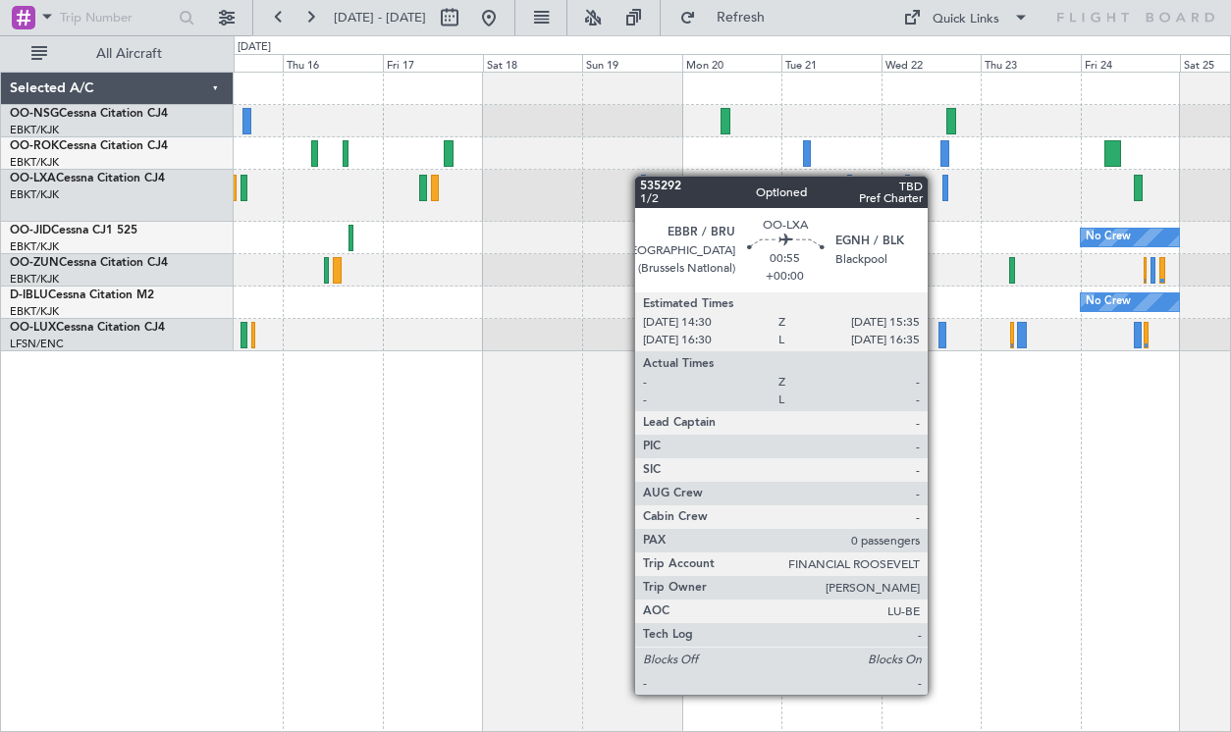
click at [625, 184] on div "No Crew No Crew" at bounding box center [732, 212] width 996 height 279
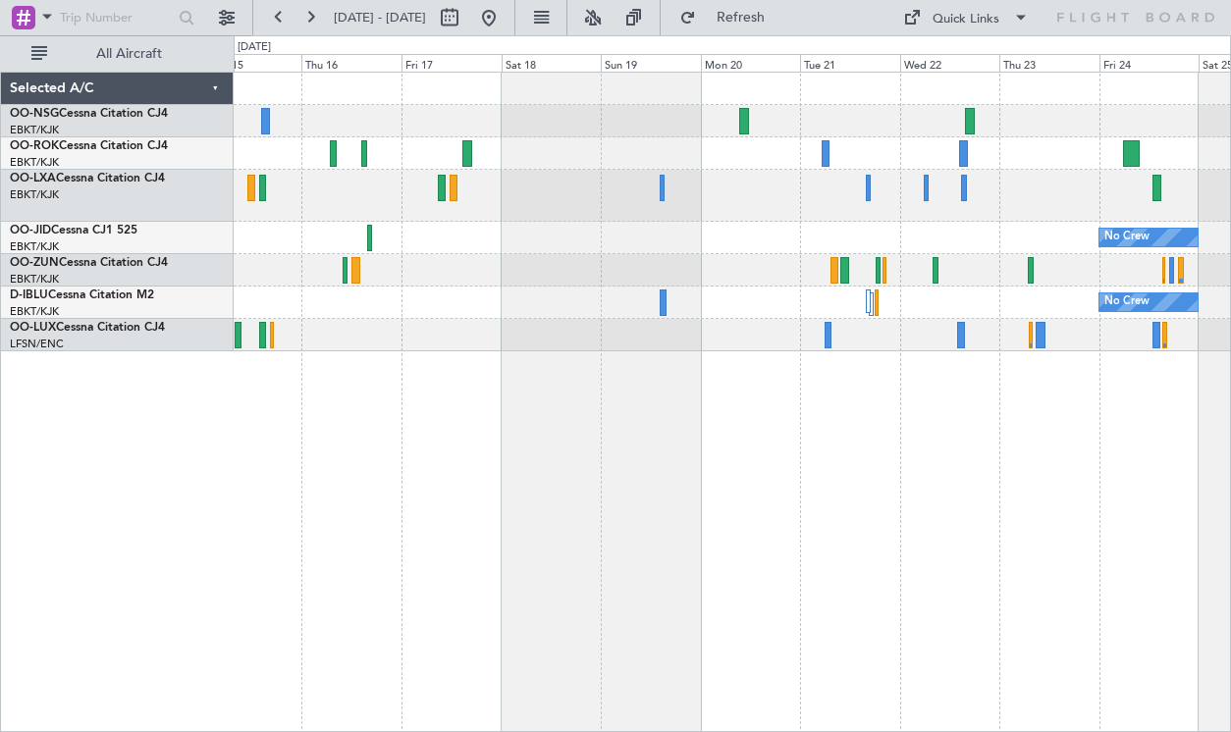
click at [609, 405] on div "No Crew No Crew" at bounding box center [732, 402] width 997 height 660
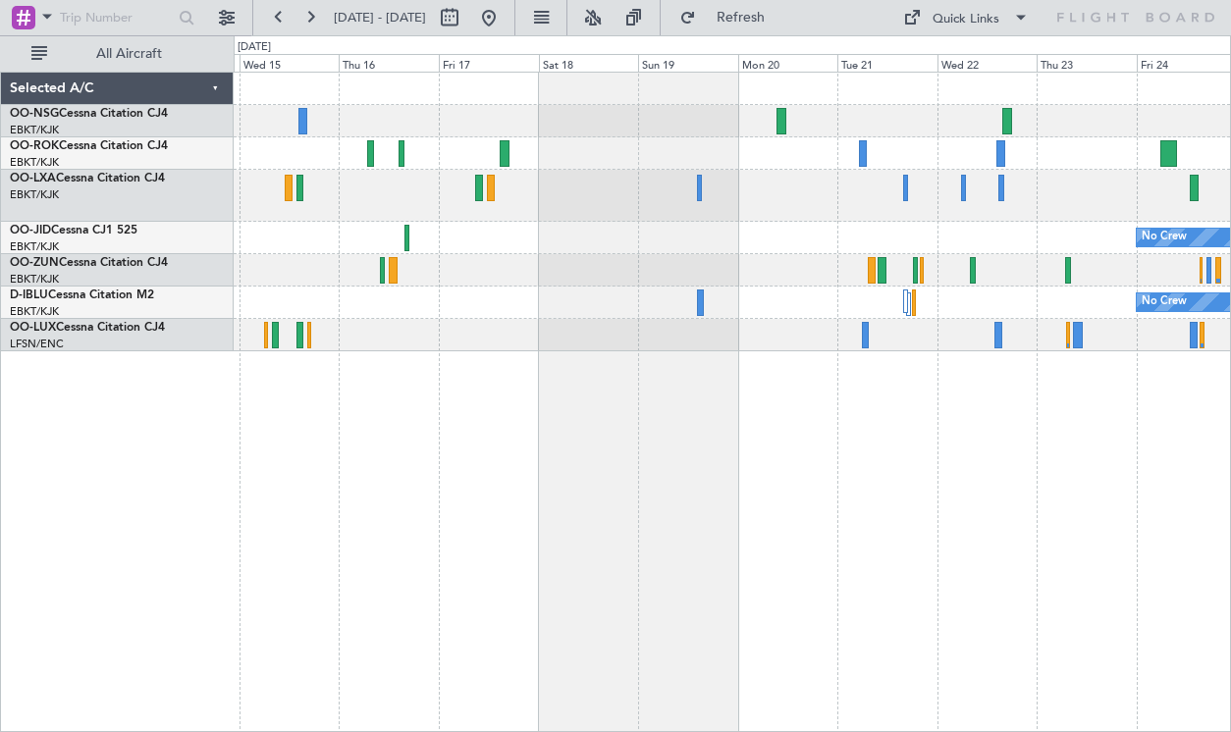
click at [913, 350] on div "No Crew No Crew" at bounding box center [732, 212] width 996 height 279
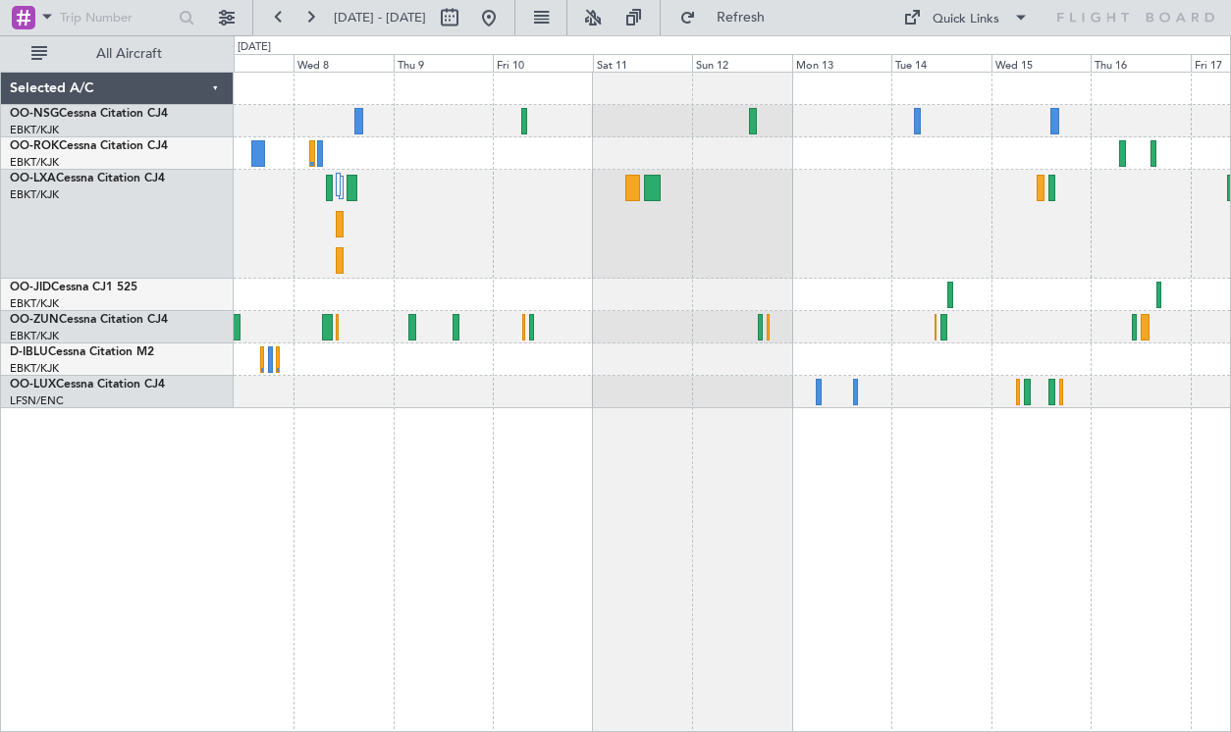
click at [1112, 252] on div "Planned Maint Kortrijk-[GEOGRAPHIC_DATA]" at bounding box center [732, 241] width 996 height 336
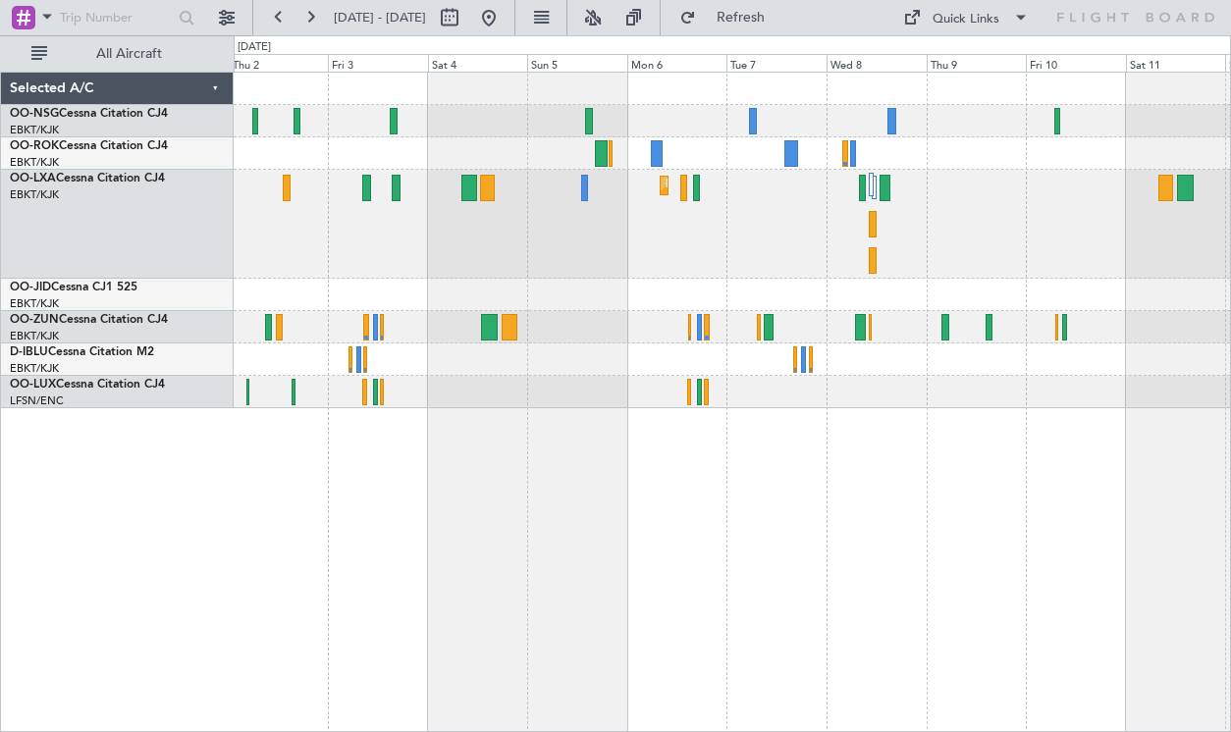
click at [826, 207] on div "Planned Maint Kortrijk-[GEOGRAPHIC_DATA]" at bounding box center [732, 224] width 996 height 109
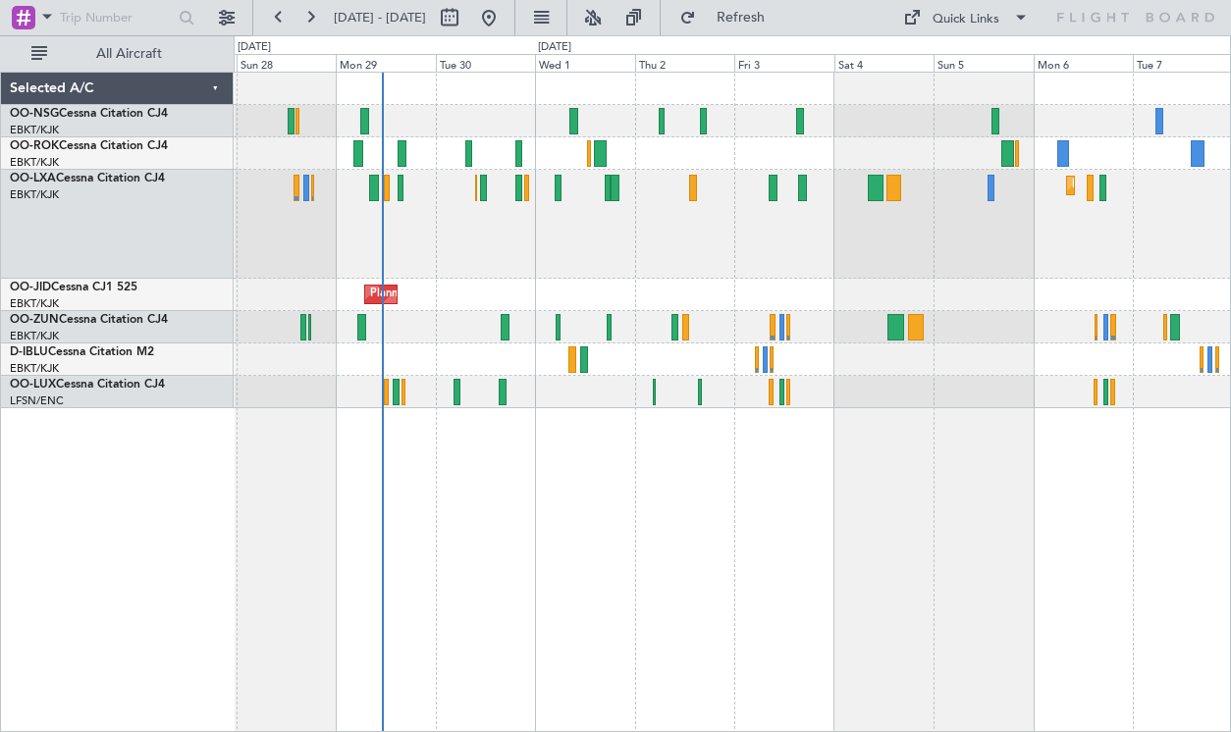
click at [816, 239] on div "Planned Maint Kortrijk-[GEOGRAPHIC_DATA] A/C Unavailable A/C Unavailable [GEOGR…" at bounding box center [732, 224] width 996 height 109
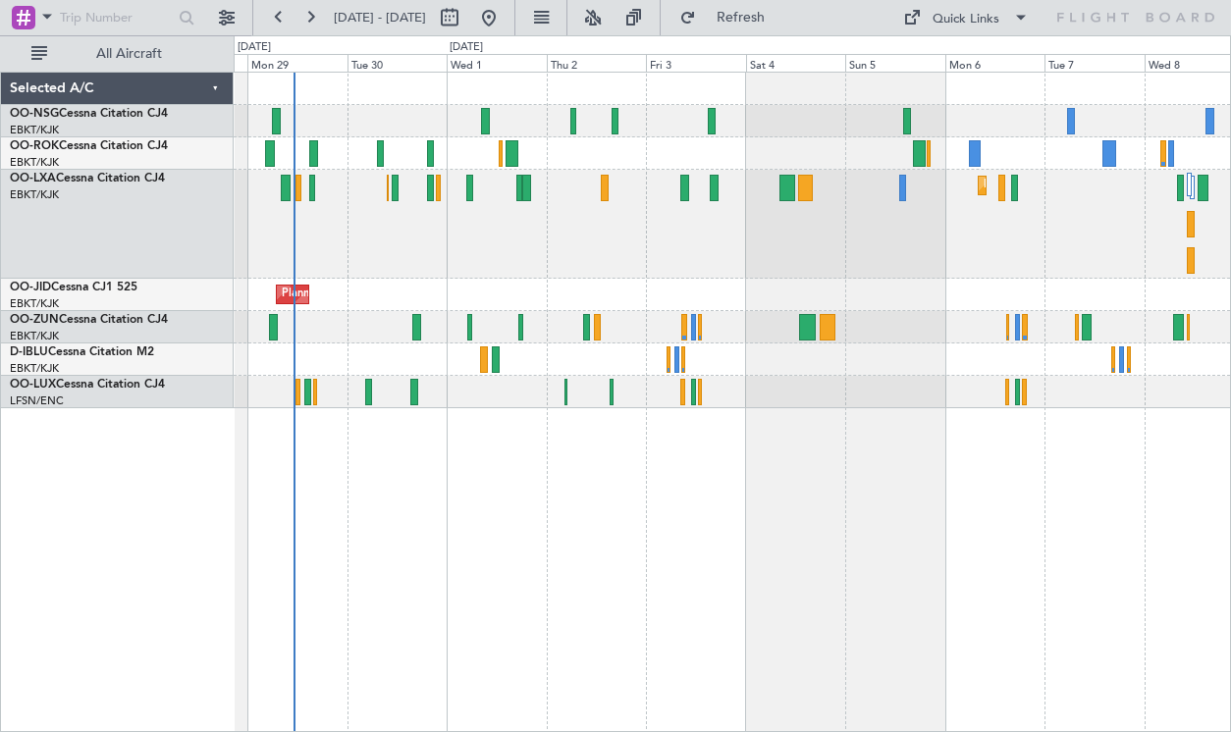
click at [722, 253] on div "Planned Maint Kortrijk-[GEOGRAPHIC_DATA] A/C Unavailable A/C Unavailable [GEOGR…" at bounding box center [732, 224] width 996 height 109
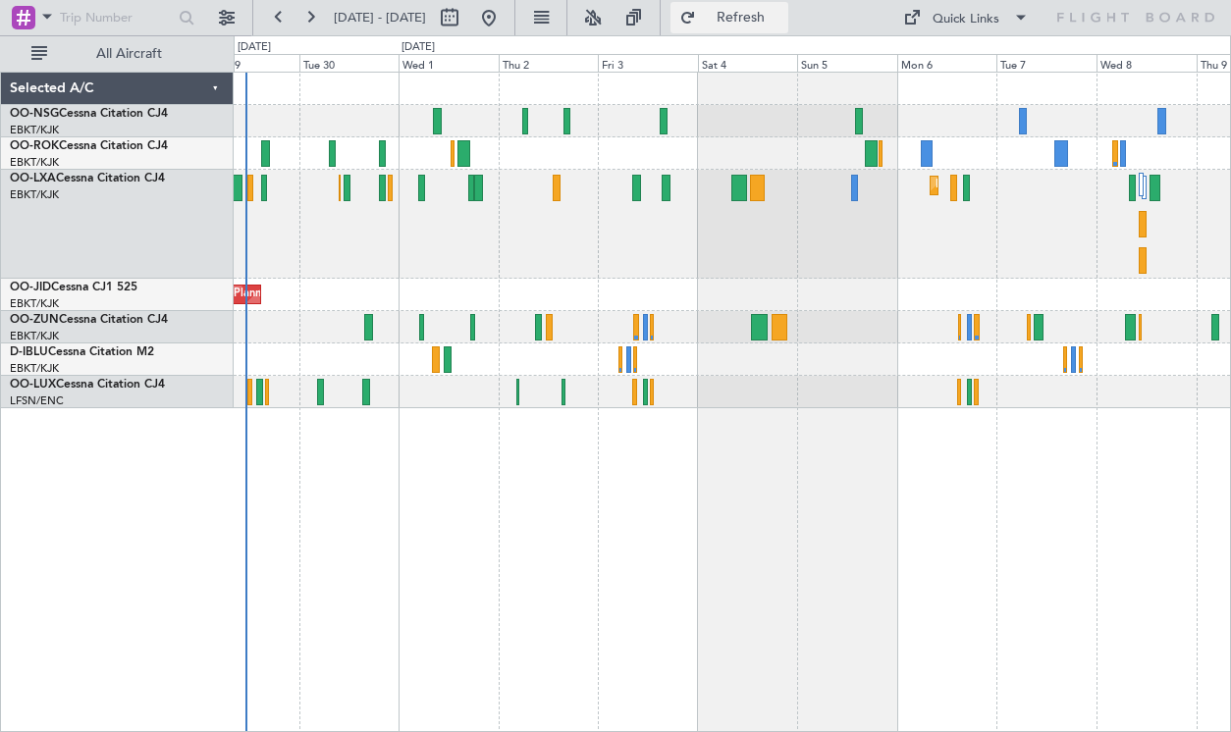
click at [765, 24] on span "Refresh" at bounding box center [741, 18] width 82 height 14
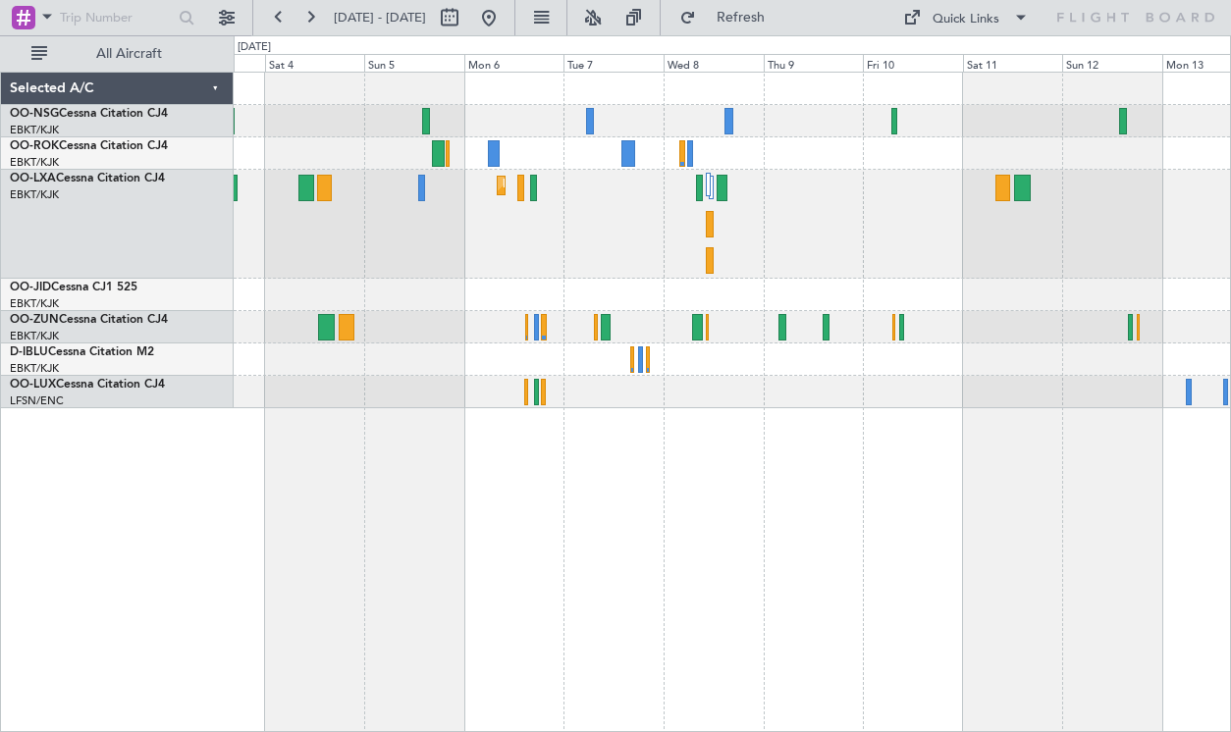
click at [696, 281] on div at bounding box center [732, 295] width 996 height 32
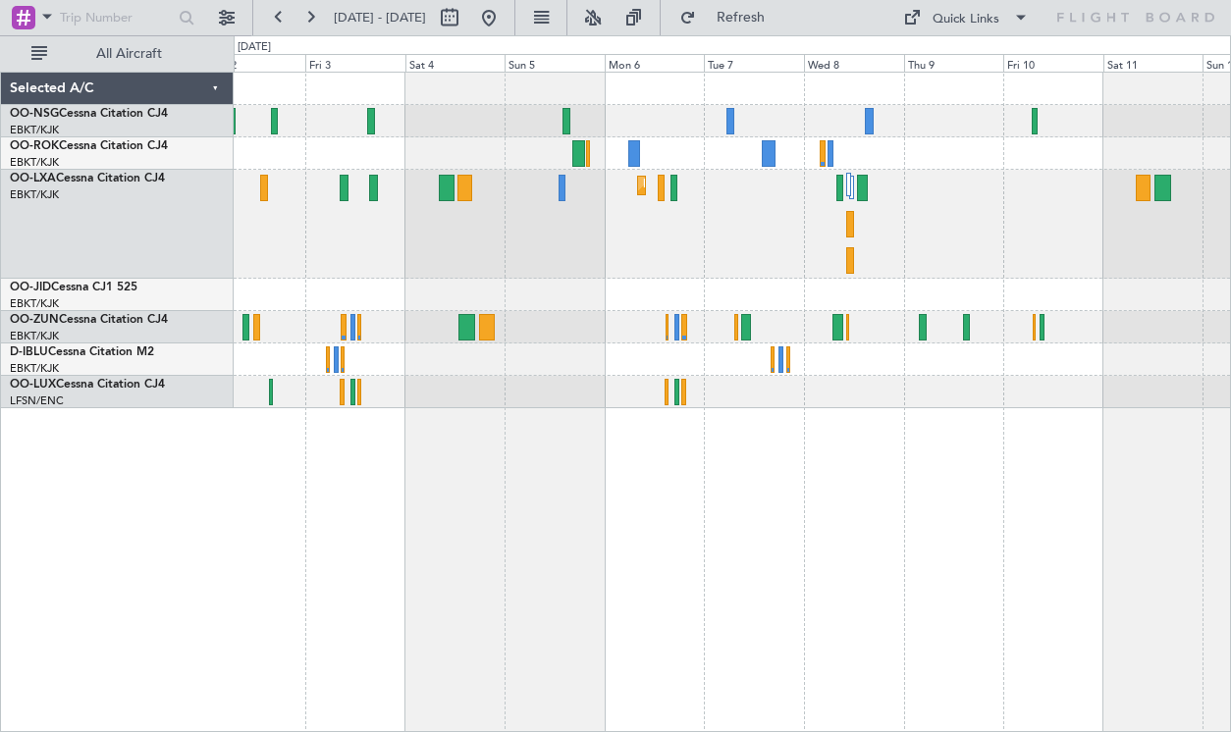
click at [935, 453] on div "Planned Maint Kortrijk-[GEOGRAPHIC_DATA]" at bounding box center [732, 402] width 997 height 660
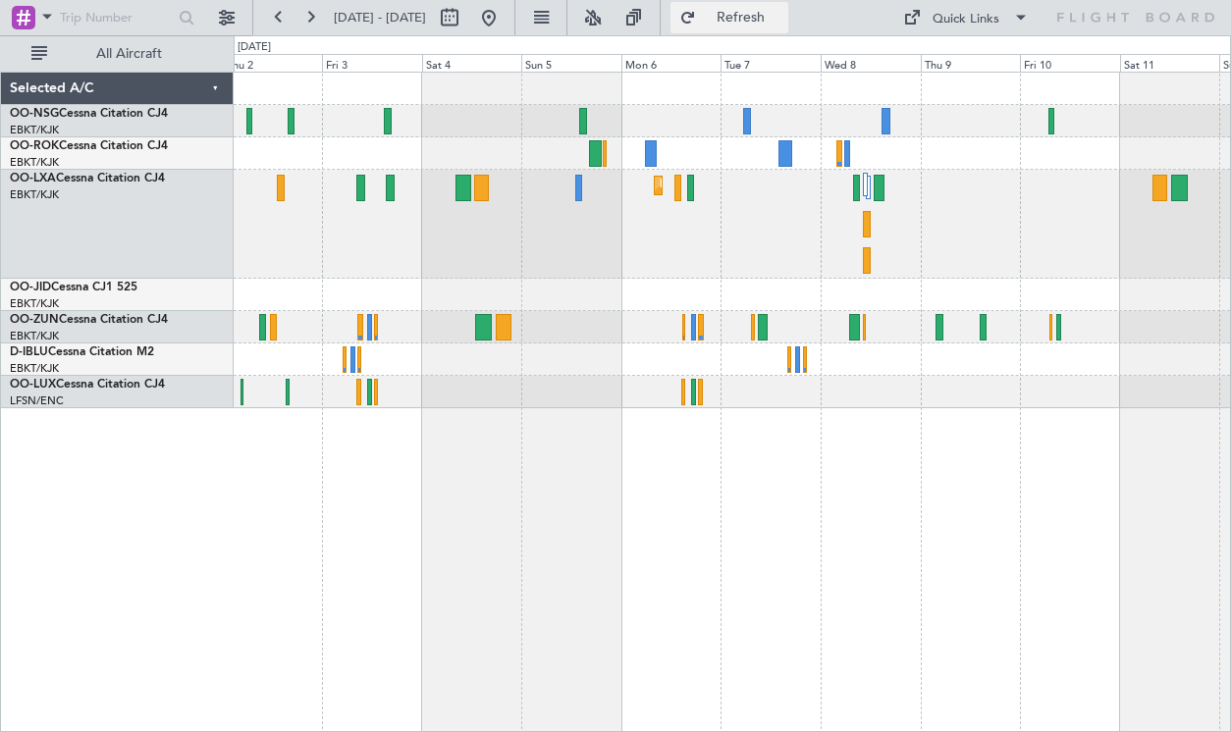
click at [762, 26] on button "Refresh" at bounding box center [729, 17] width 118 height 31
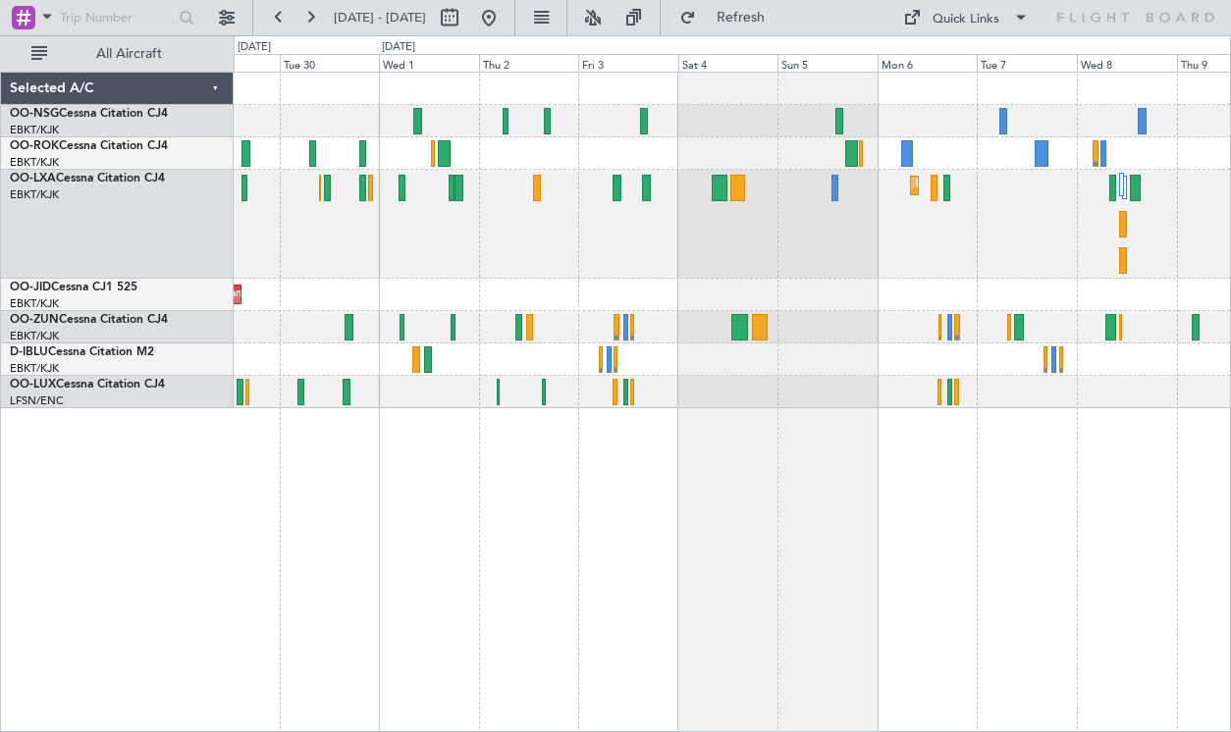
click at [816, 302] on div "Planned Maint Kortrijk-[GEOGRAPHIC_DATA] A/C Unavailable Planned Maint [GEOGRAP…" at bounding box center [732, 241] width 996 height 336
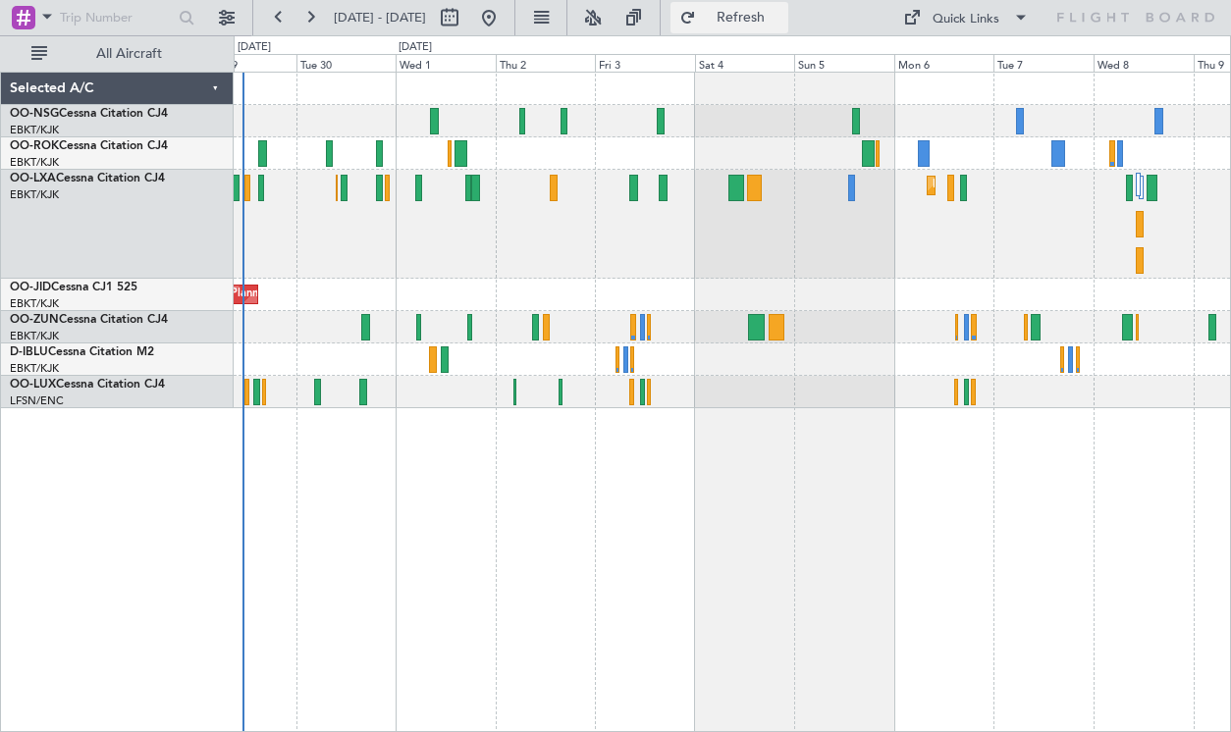
click at [782, 12] on span "Refresh" at bounding box center [741, 18] width 82 height 14
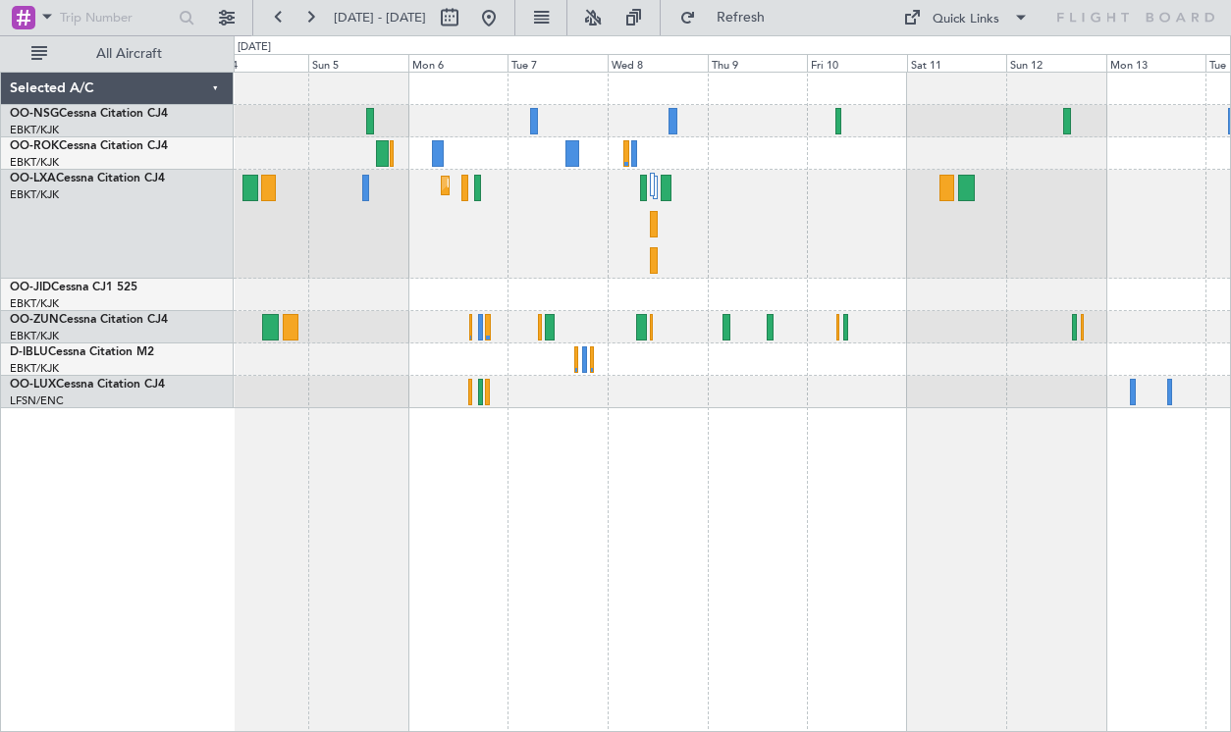
click at [644, 274] on div "Planned Maint Kortrijk-[GEOGRAPHIC_DATA]" at bounding box center [732, 241] width 996 height 336
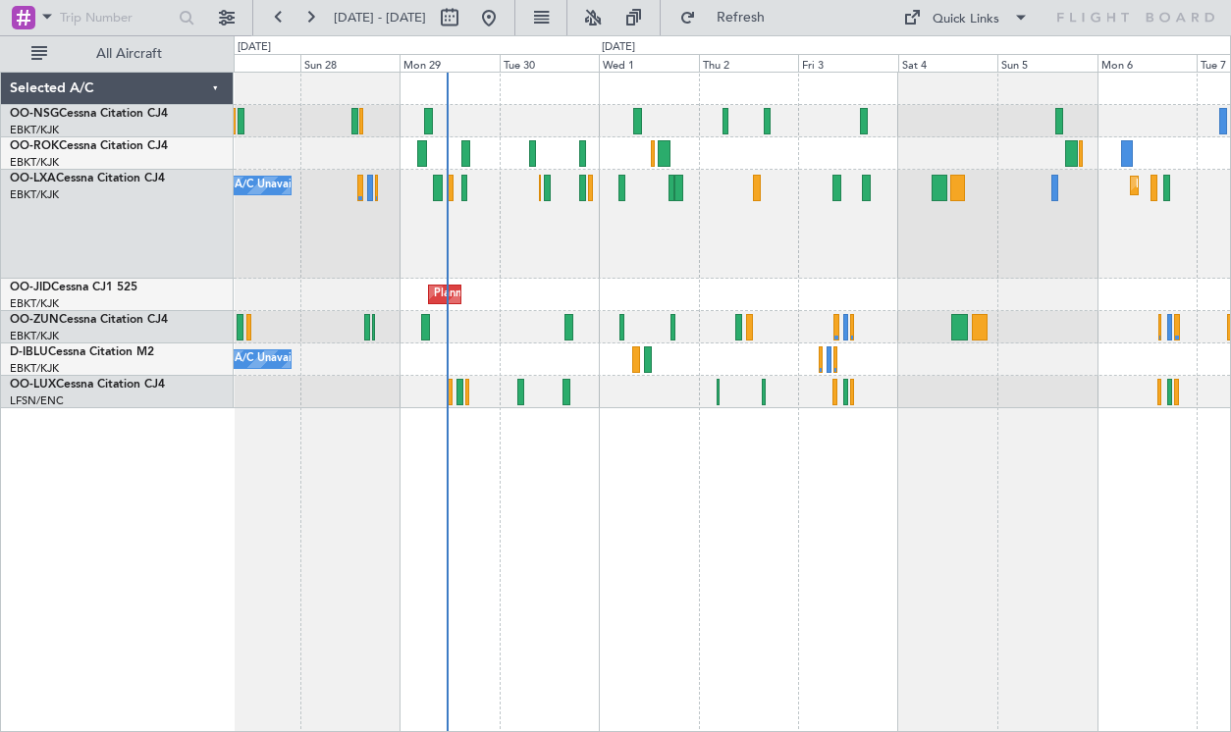
click at [1090, 535] on div "Planned Maint [GEOGRAPHIC_DATA] ([GEOGRAPHIC_DATA]) Planned Maint [GEOGRAPHIC_D…" at bounding box center [732, 402] width 997 height 660
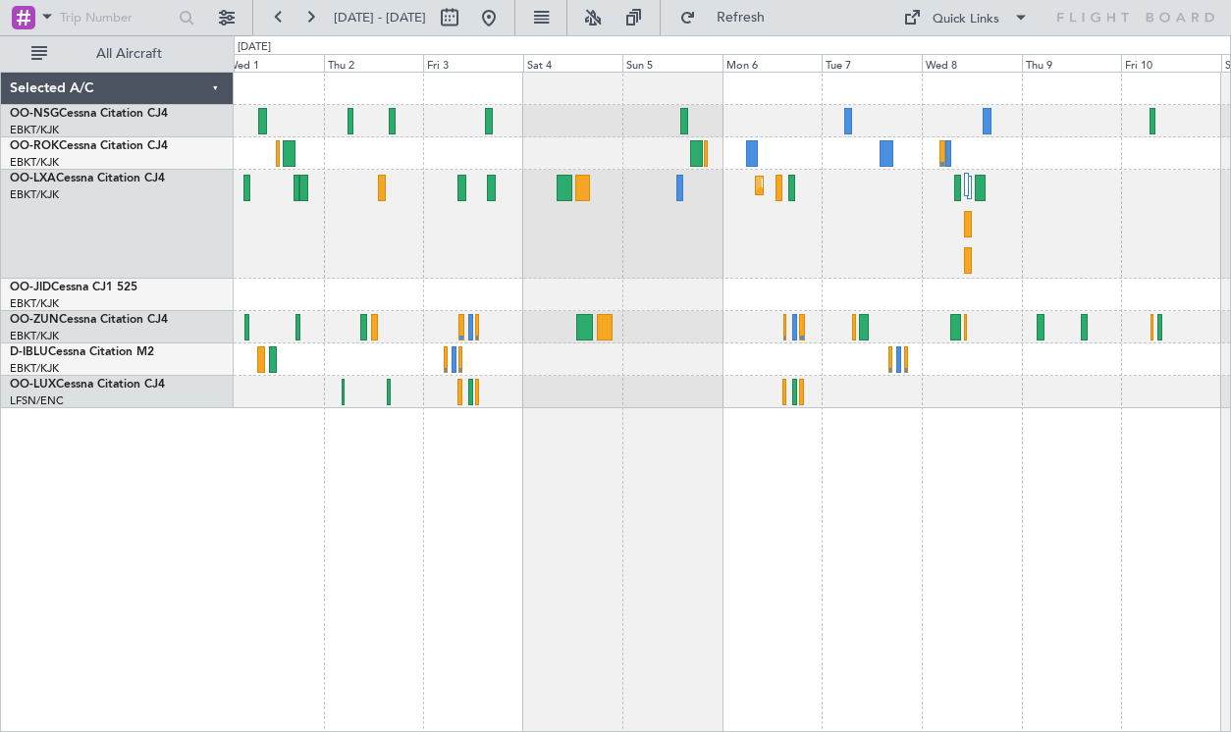
click at [781, 315] on div "Planned Maint Kortrijk-[GEOGRAPHIC_DATA] Planned Maint [GEOGRAPHIC_DATA]-[GEOGR…" at bounding box center [732, 241] width 996 height 336
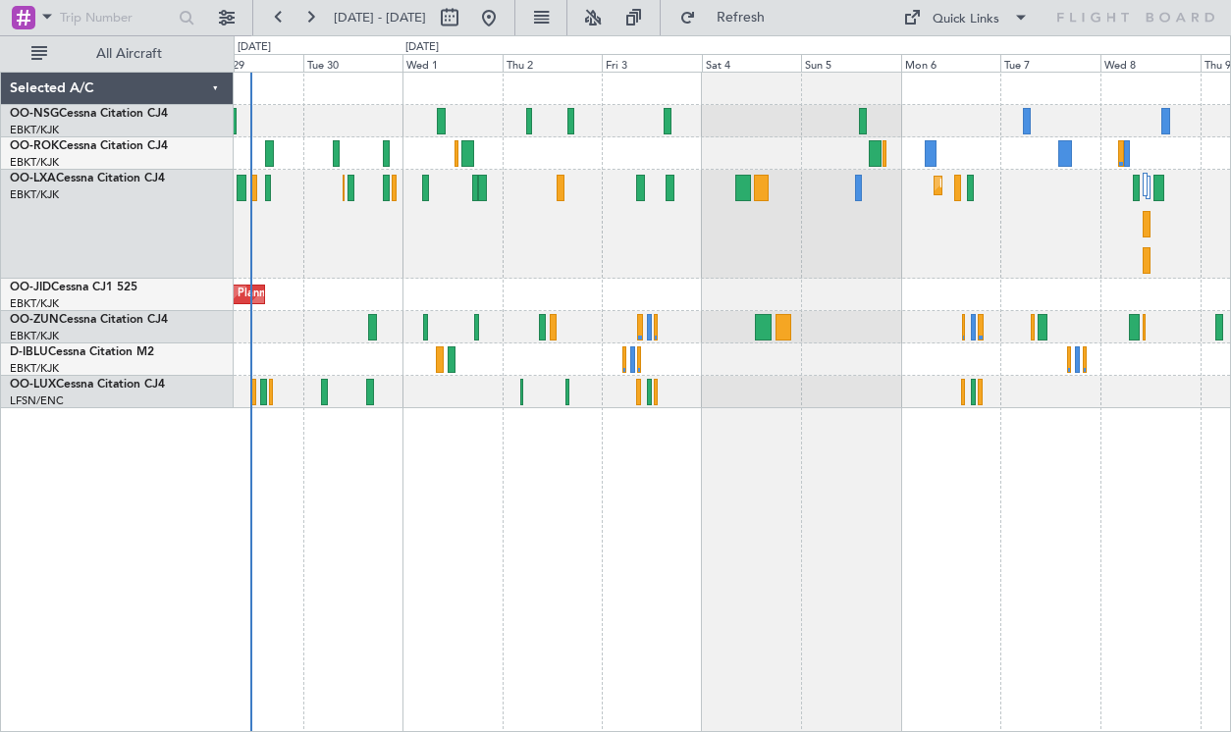
click at [610, 248] on div "Planned Maint Kortrijk-[GEOGRAPHIC_DATA] A/C Unavailable A/C Unavailable [GEOGR…" at bounding box center [732, 224] width 996 height 109
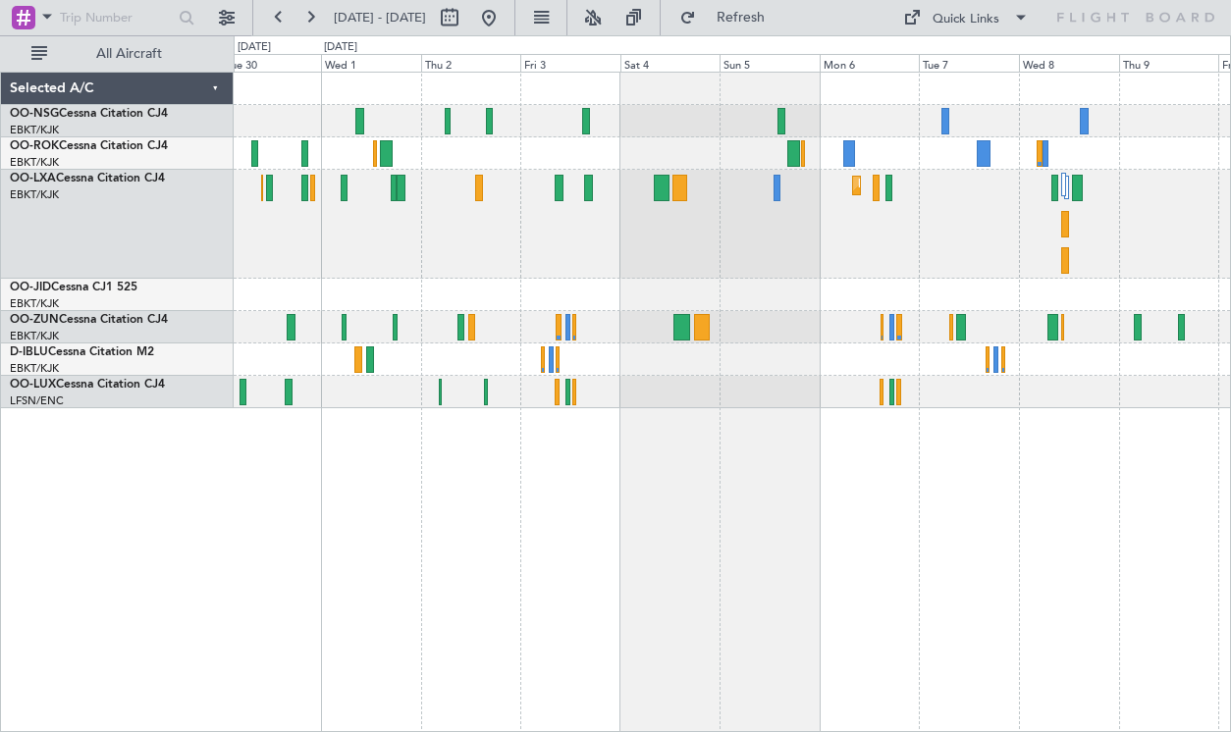
click at [757, 283] on div "Planned Maint Kortrijk-[GEOGRAPHIC_DATA]" at bounding box center [732, 295] width 996 height 32
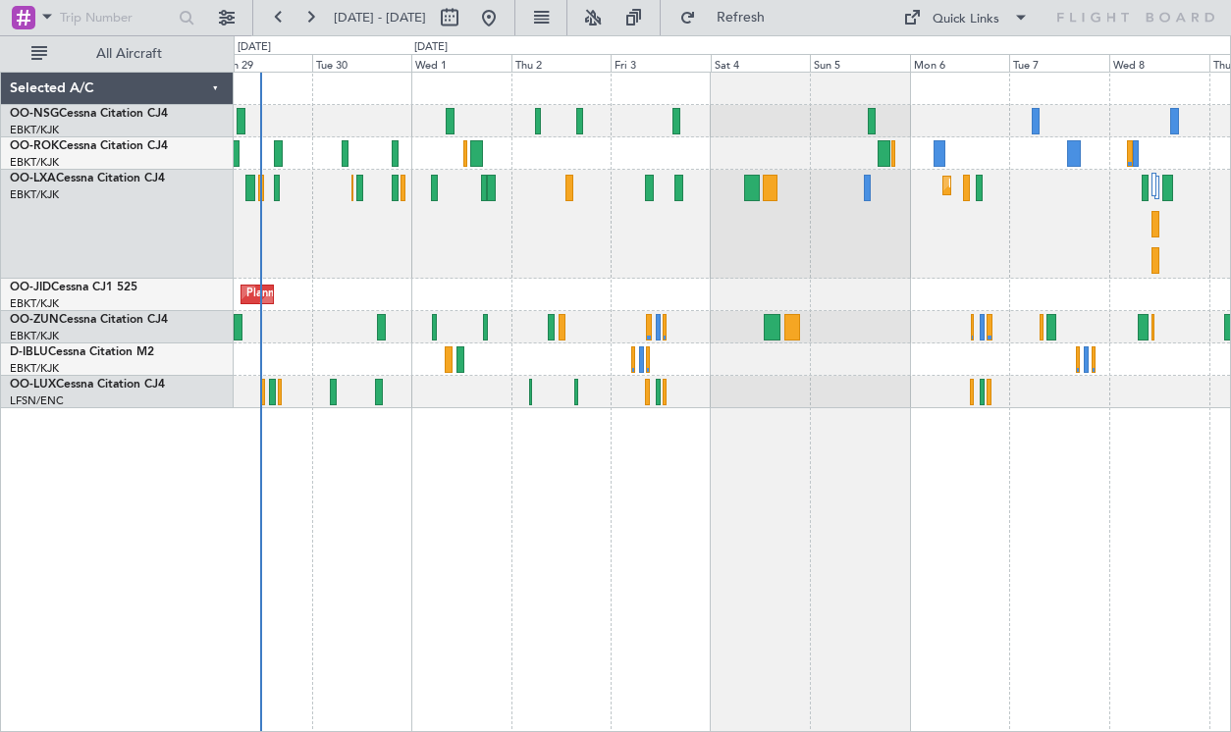
click at [703, 255] on div "Planned Maint Kortrijk-[GEOGRAPHIC_DATA] A/C Unavailable A/C Unavailable [GEOGR…" at bounding box center [732, 224] width 996 height 109
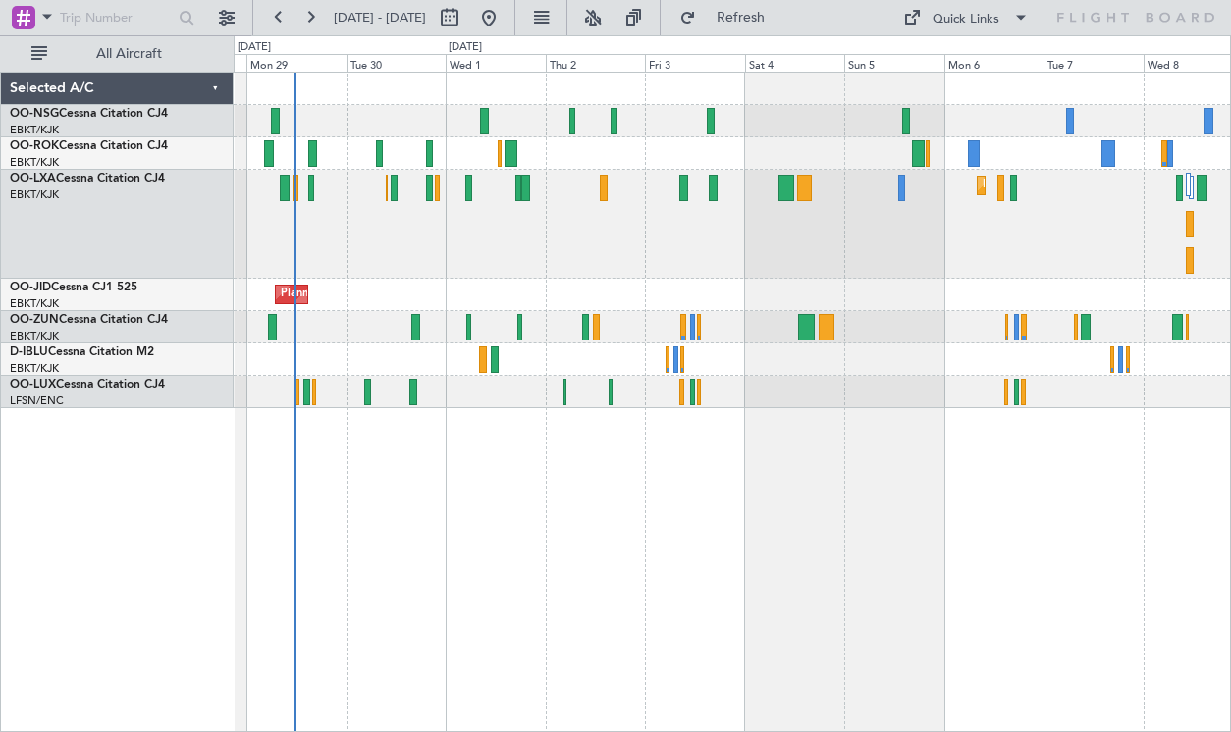
click at [933, 270] on div "Planned Maint [GEOGRAPHIC_DATA] ([GEOGRAPHIC_DATA]) Planned Maint [GEOGRAPHIC_D…" at bounding box center [732, 241] width 996 height 336
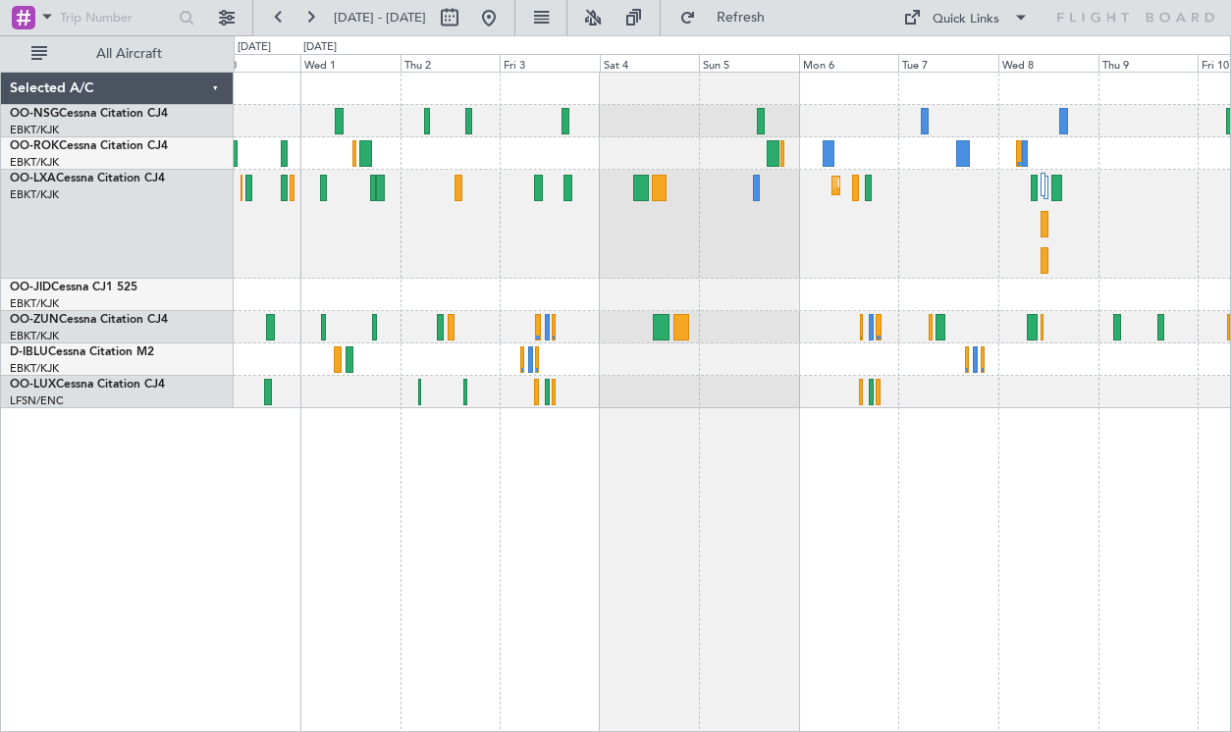
click at [709, 257] on div "Planned Maint Kortrijk-[GEOGRAPHIC_DATA] A/C Unavailable" at bounding box center [732, 224] width 996 height 109
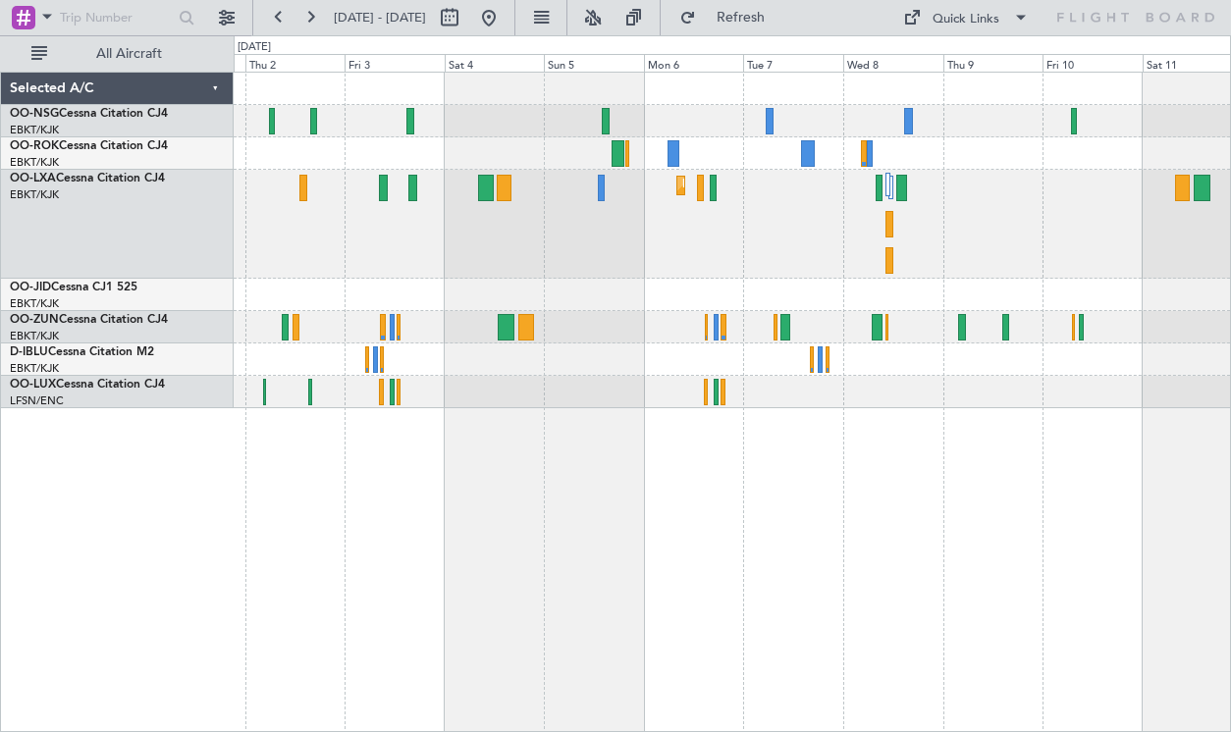
click at [827, 311] on div "Planned Maint Kortrijk-[GEOGRAPHIC_DATA] Planned Maint [GEOGRAPHIC_DATA]-[GEOGR…" at bounding box center [732, 241] width 996 height 336
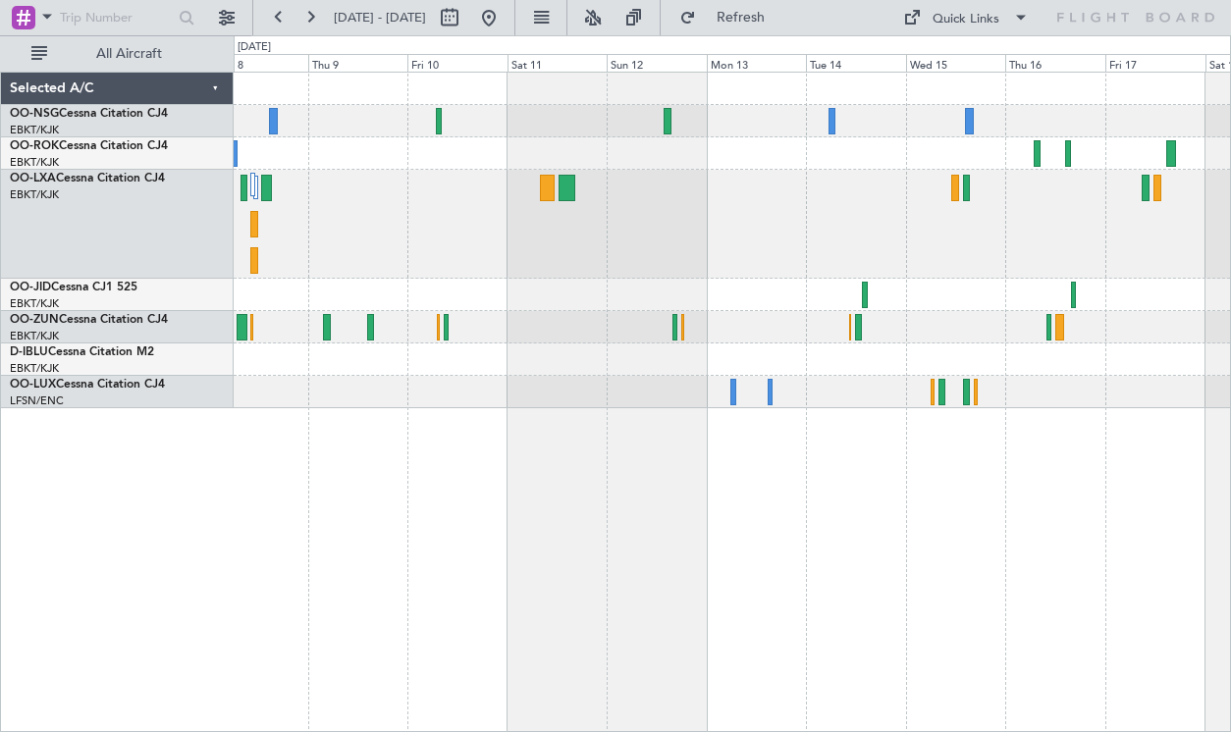
click at [822, 321] on div "Planned Maint Kortrijk-[GEOGRAPHIC_DATA]" at bounding box center [732, 241] width 996 height 336
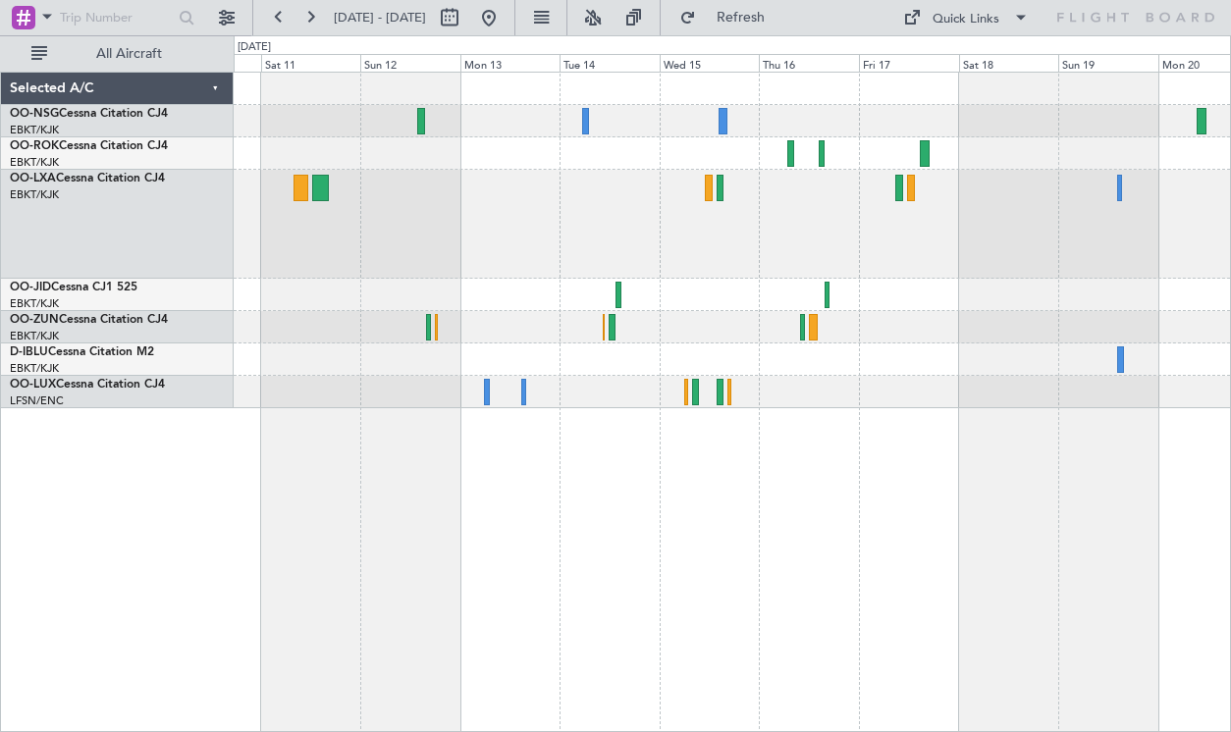
click at [769, 206] on div at bounding box center [732, 224] width 996 height 109
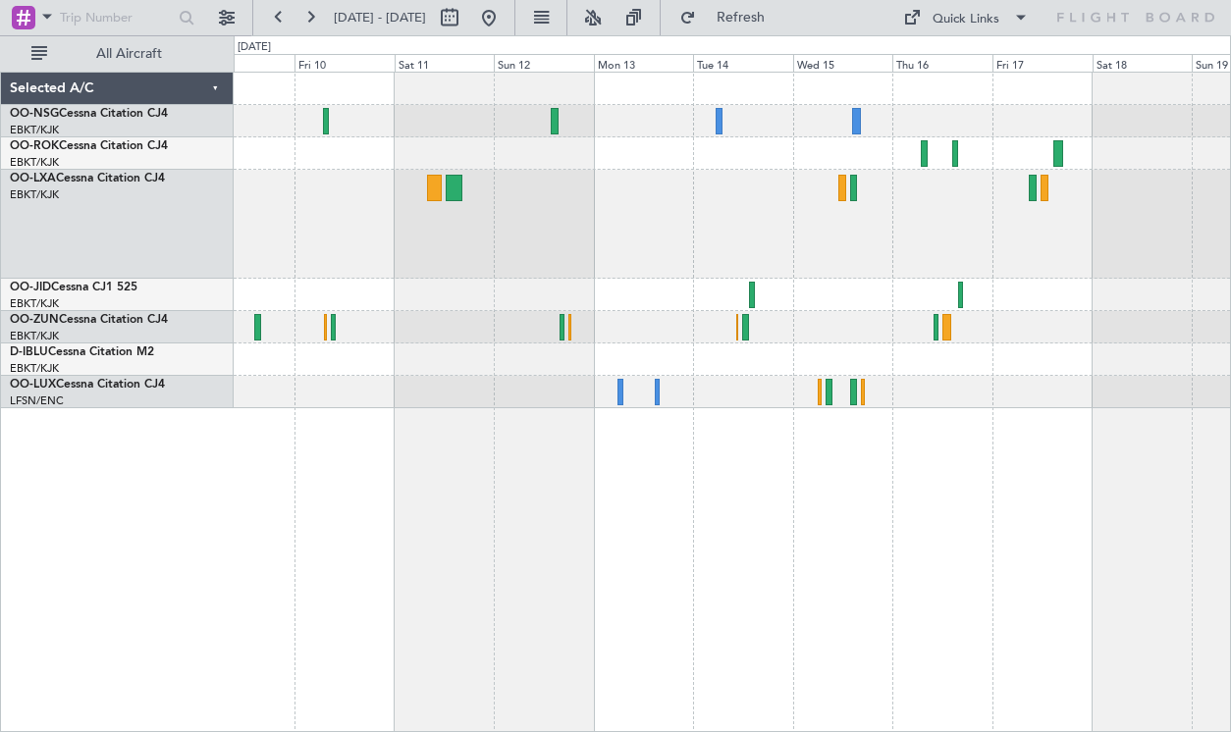
click at [896, 240] on div at bounding box center [732, 224] width 996 height 109
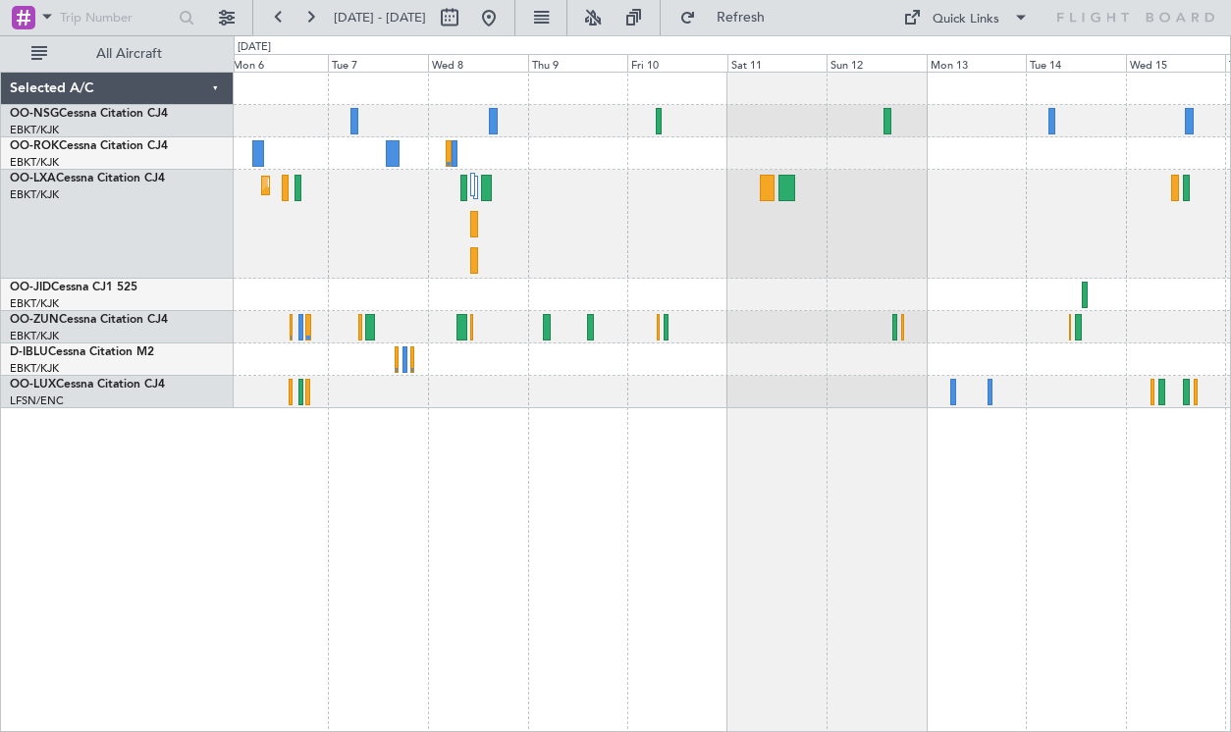
click at [856, 238] on div "Planned Maint Kortrijk-[GEOGRAPHIC_DATA]" at bounding box center [732, 224] width 996 height 109
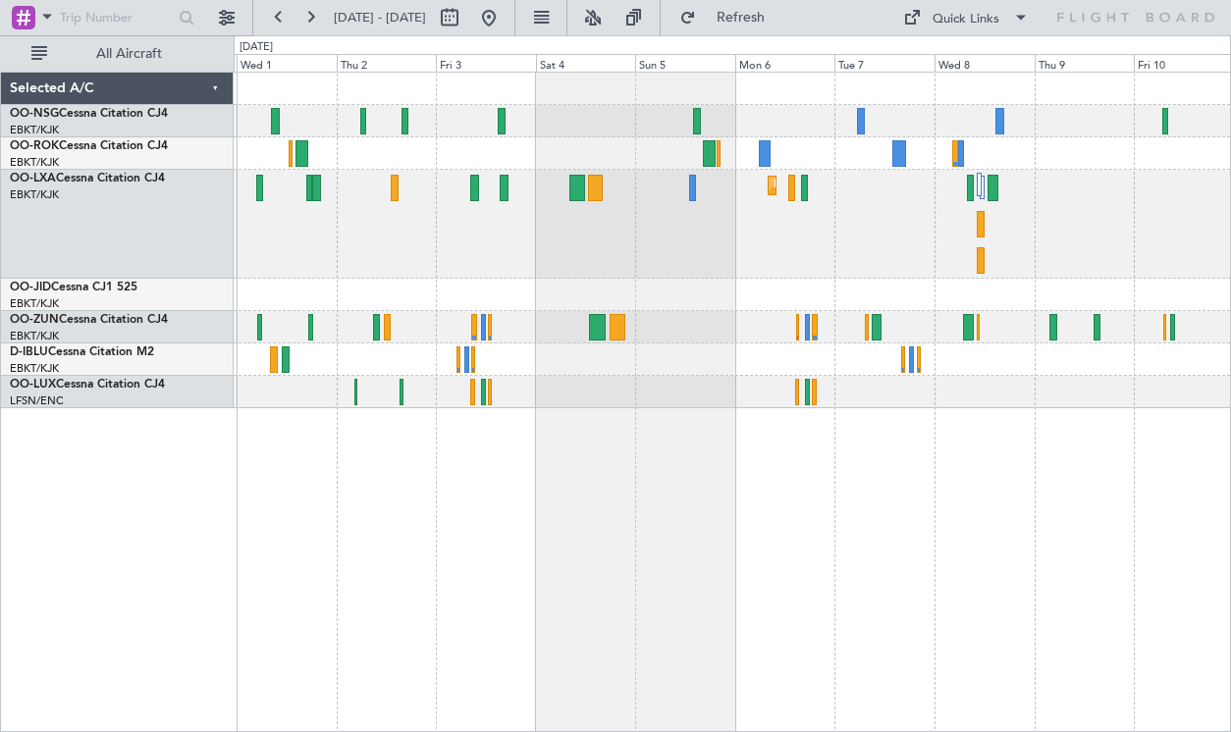
click at [798, 222] on div "Planned Maint Kortrijk-[GEOGRAPHIC_DATA]" at bounding box center [732, 224] width 996 height 109
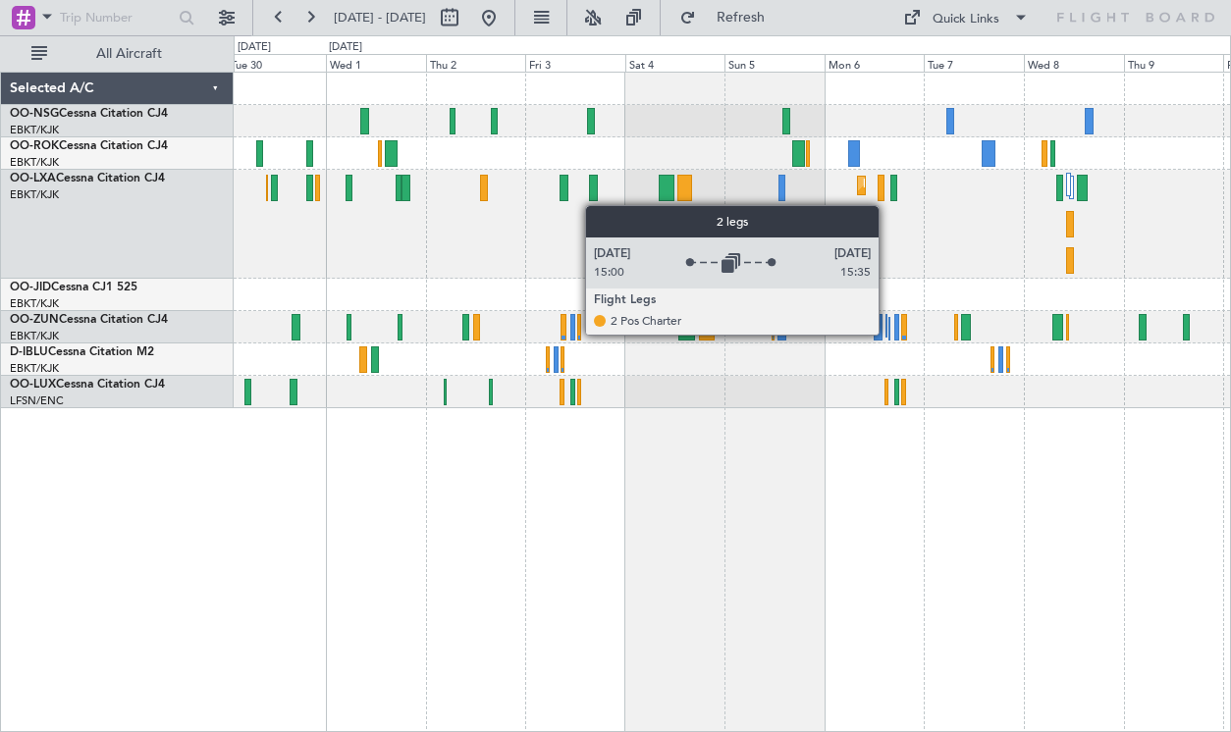
click at [887, 334] on div at bounding box center [886, 326] width 2 height 24
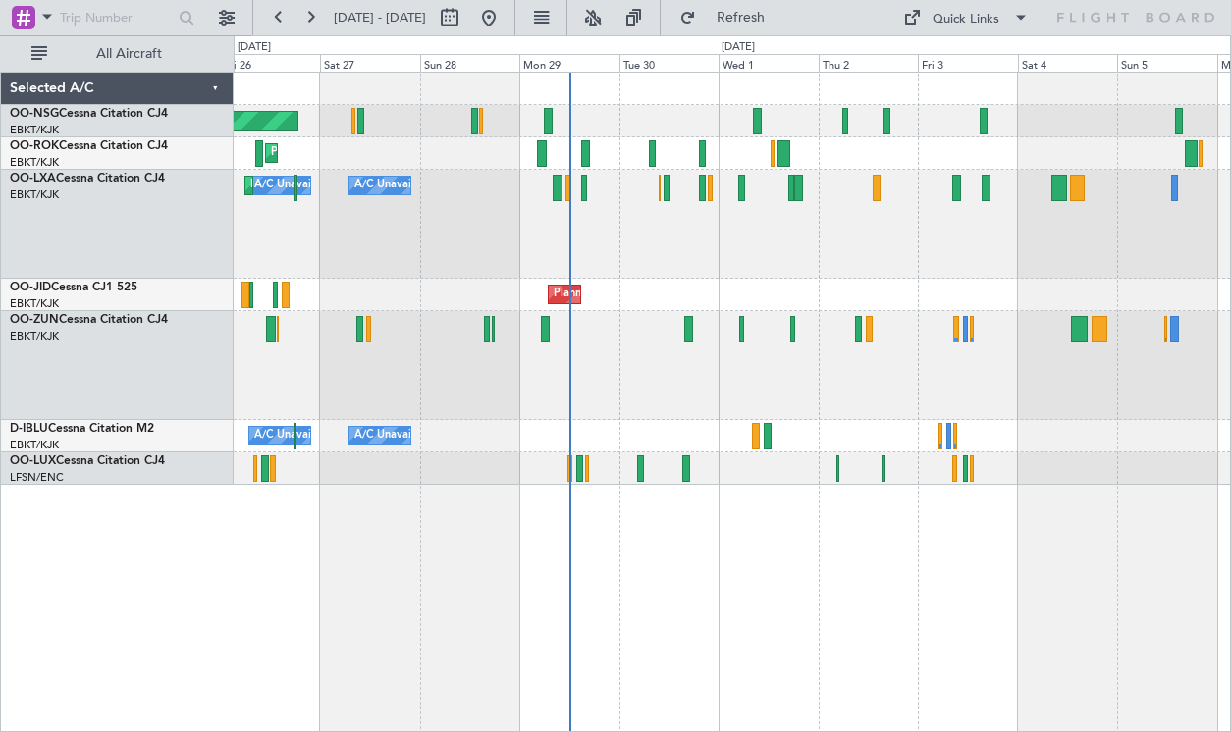
click at [756, 231] on div "A/C Unavailable A/C Unavailable [GEOGRAPHIC_DATA] ([GEOGRAPHIC_DATA] National) …" at bounding box center [732, 224] width 996 height 109
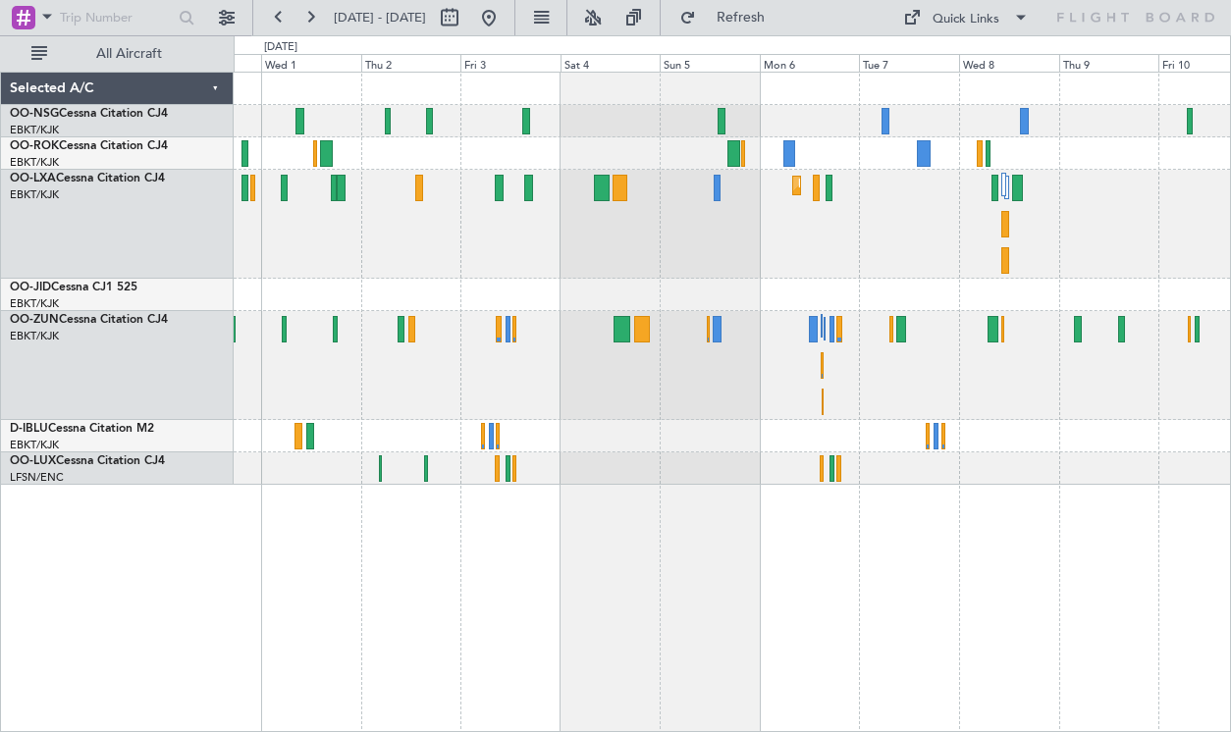
click at [453, 262] on div "Planned Maint Kortrijk-[GEOGRAPHIC_DATA] Planned Maint [GEOGRAPHIC_DATA]-[GEOGR…" at bounding box center [732, 279] width 996 height 412
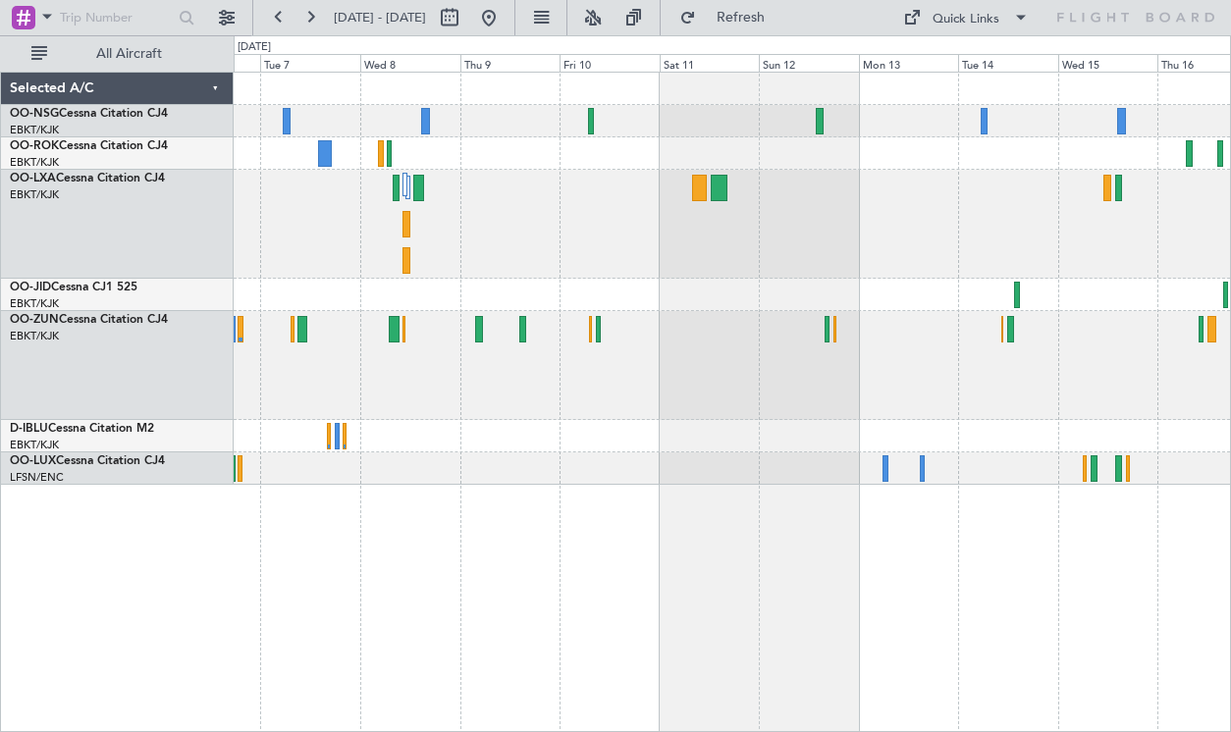
click at [586, 271] on div "Planned Maint Kortrijk-[GEOGRAPHIC_DATA]" at bounding box center [732, 279] width 996 height 412
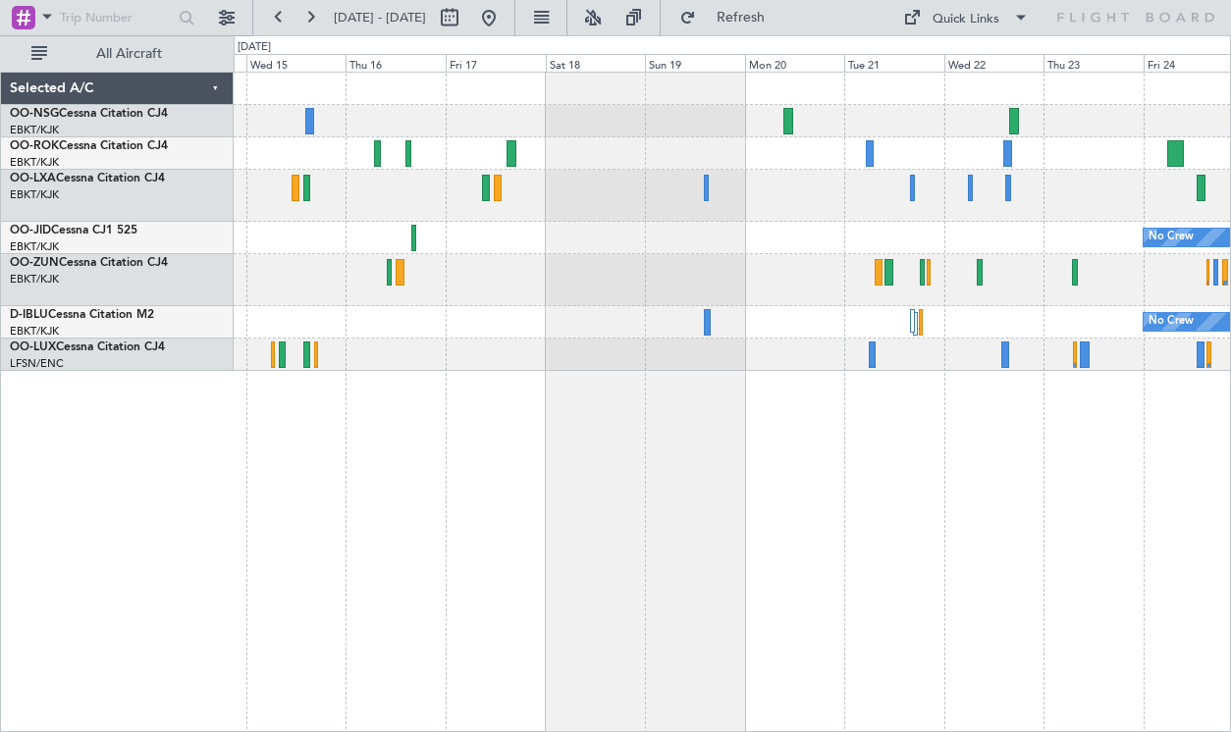
click at [276, 184] on div "No Crew No Crew" at bounding box center [732, 222] width 996 height 298
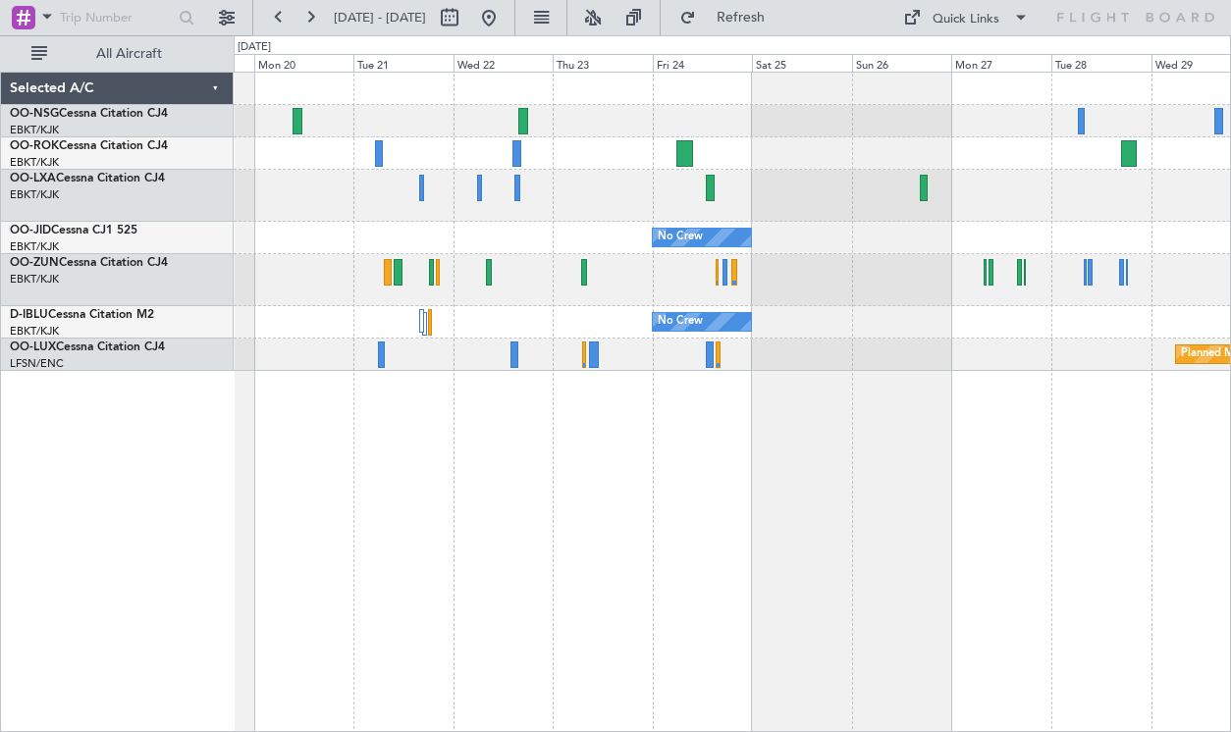
click at [734, 114] on div at bounding box center [732, 121] width 996 height 32
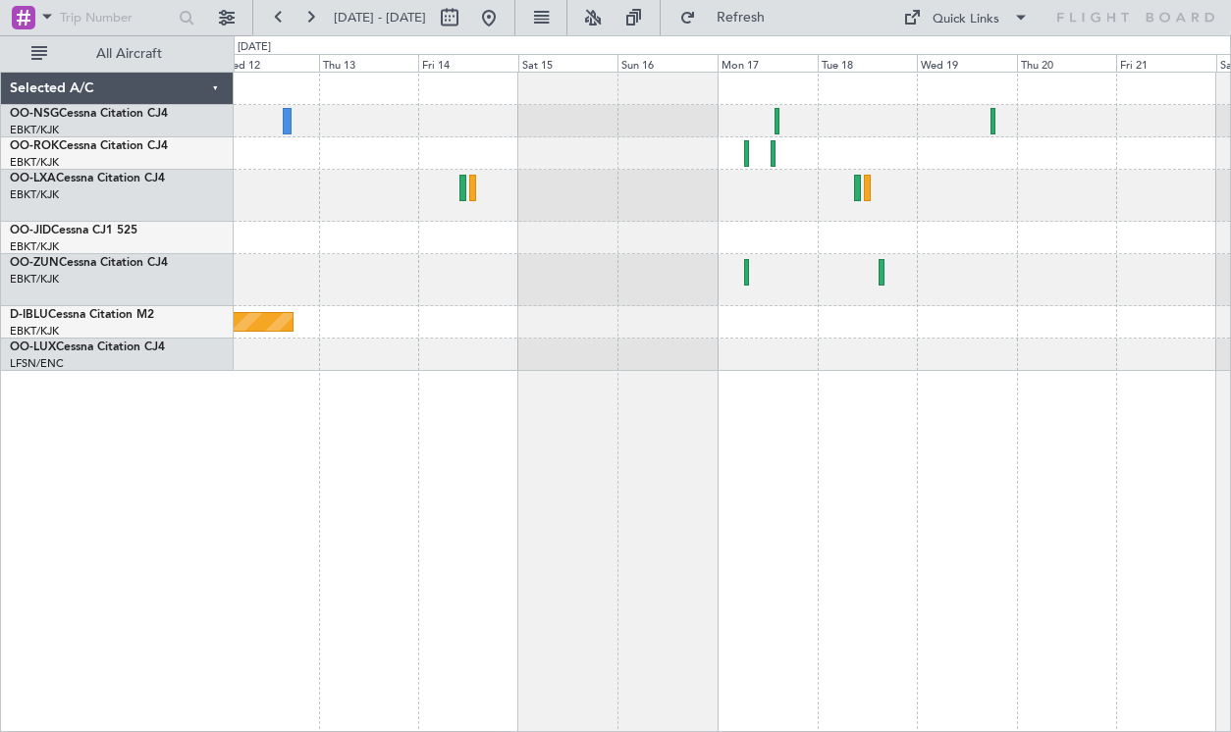
click at [989, 178] on div at bounding box center [732, 196] width 996 height 52
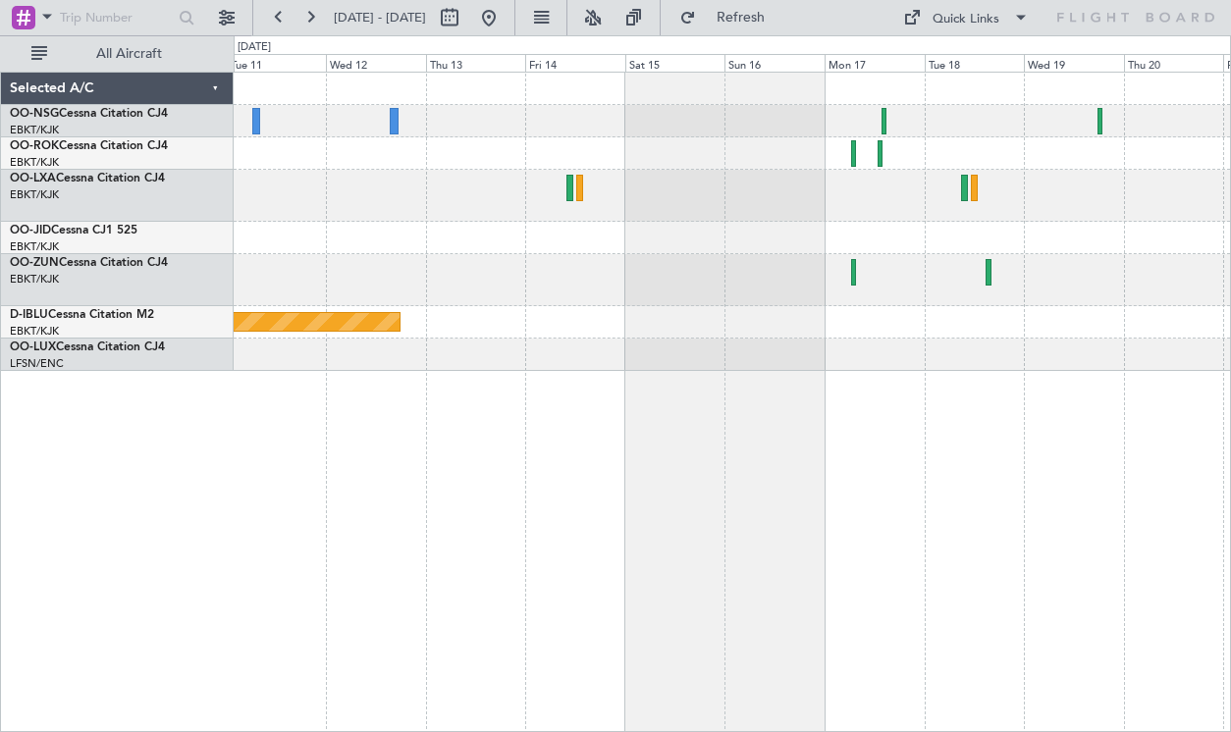
click at [367, 322] on div "Planned Maint [GEOGRAPHIC_DATA] ([GEOGRAPHIC_DATA])" at bounding box center [732, 222] width 996 height 298
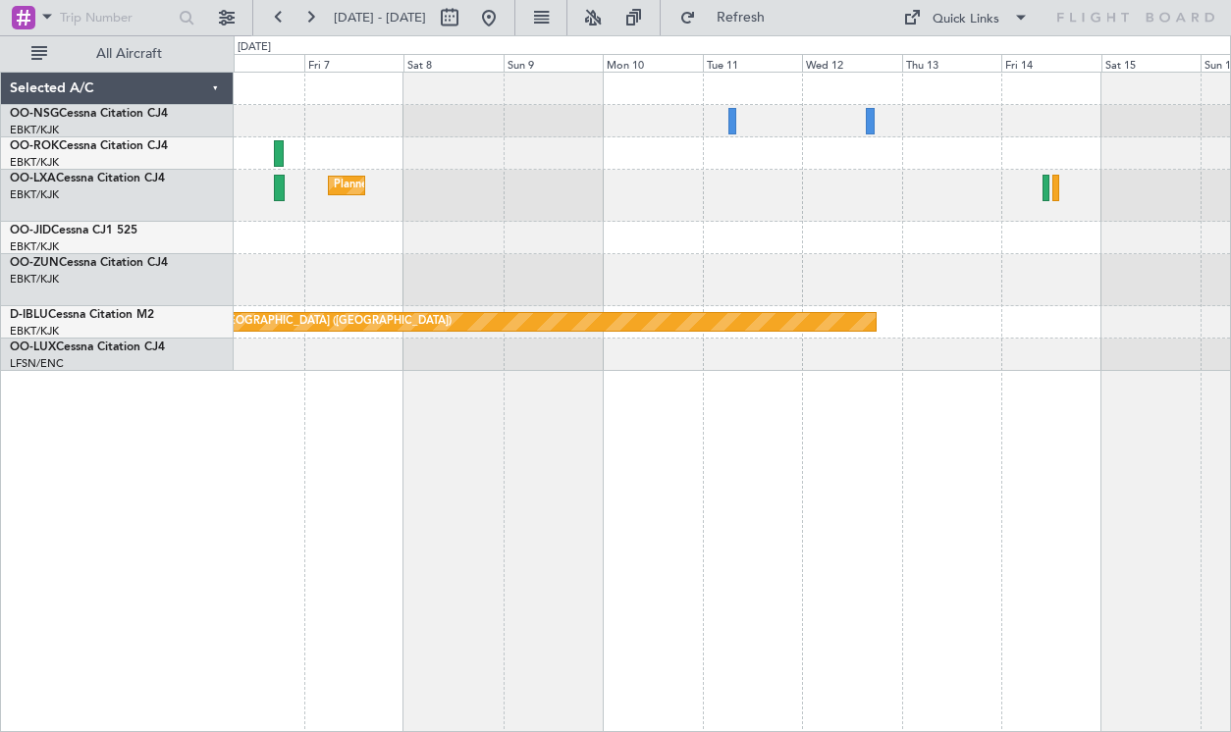
click at [1059, 267] on div "Planned Maint Kortrijk-[GEOGRAPHIC_DATA] Planned Maint [GEOGRAPHIC_DATA] ([GEOG…" at bounding box center [732, 222] width 996 height 298
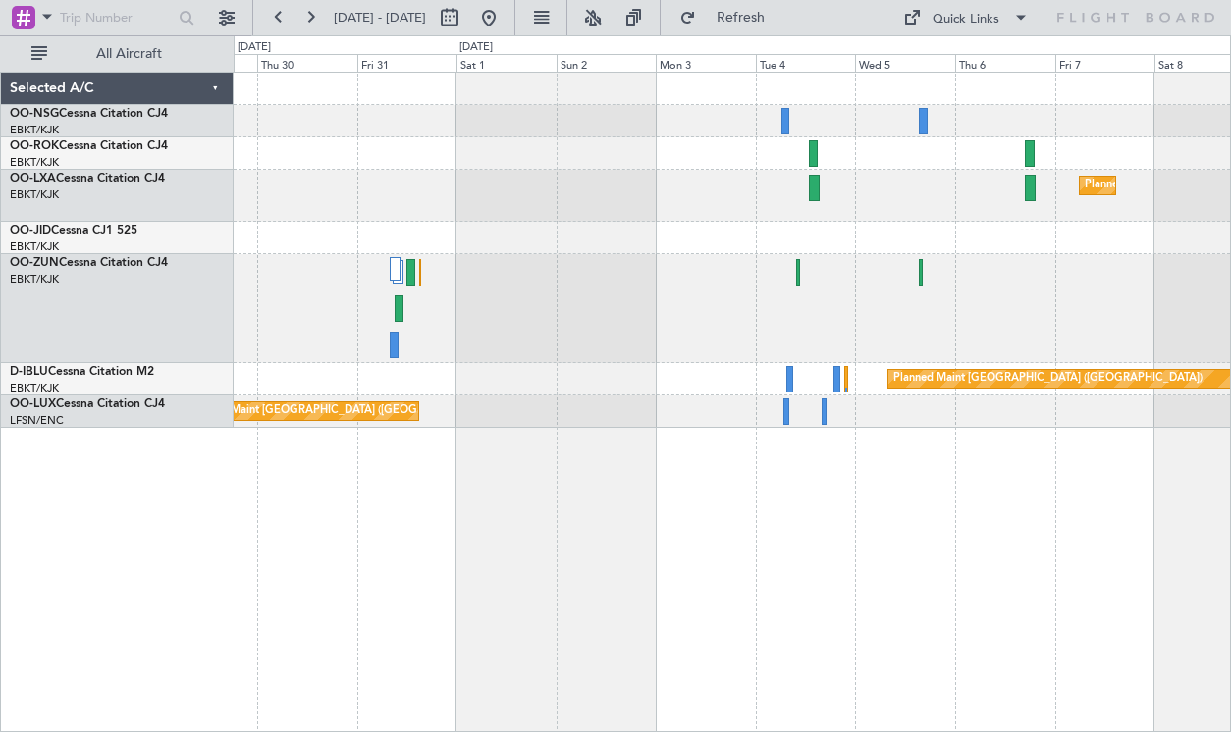
click at [1217, 285] on div "Planned Maint Kortrijk-[GEOGRAPHIC_DATA] Planned Maint [GEOGRAPHIC_DATA] ([GEOG…" at bounding box center [732, 250] width 996 height 355
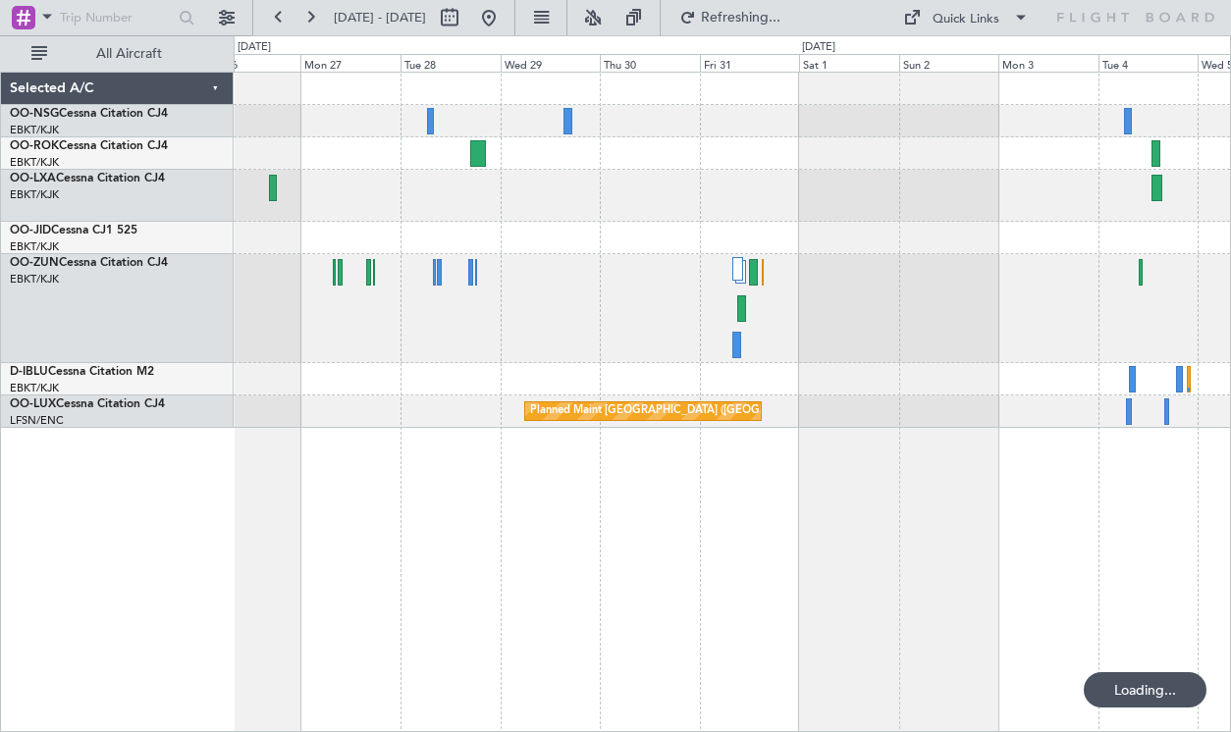
click at [1042, 217] on div "Planned Maint Kortrijk-[GEOGRAPHIC_DATA]" at bounding box center [732, 196] width 996 height 52
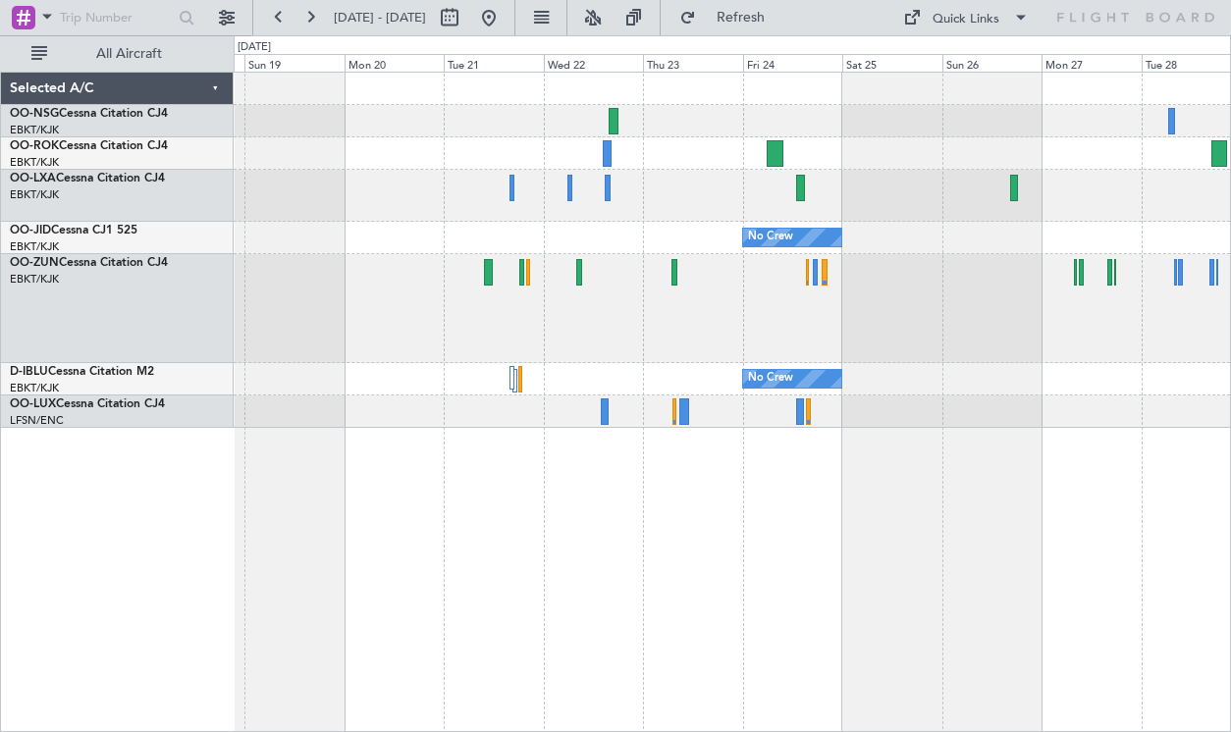
click at [785, 236] on div "No Crew No Crew Planned Maint [GEOGRAPHIC_DATA] ([GEOGRAPHIC_DATA])" at bounding box center [732, 250] width 996 height 355
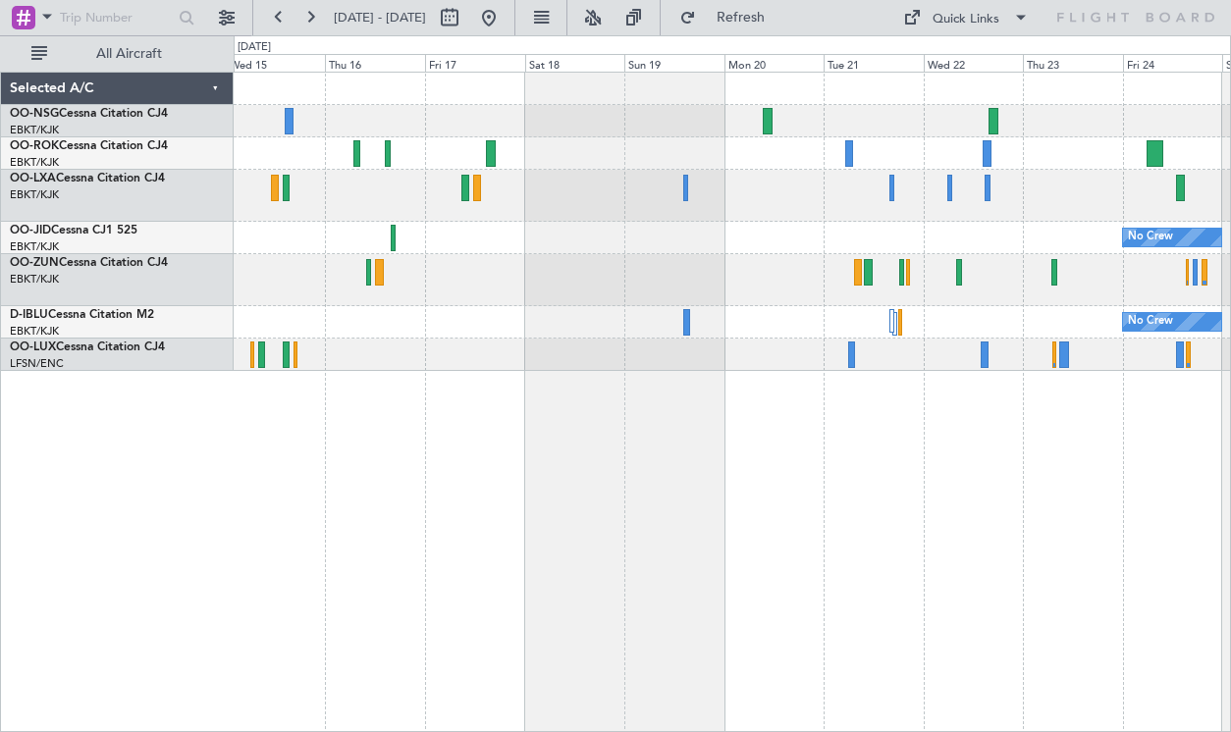
click at [1012, 485] on div "No Crew No Crew" at bounding box center [732, 402] width 997 height 660
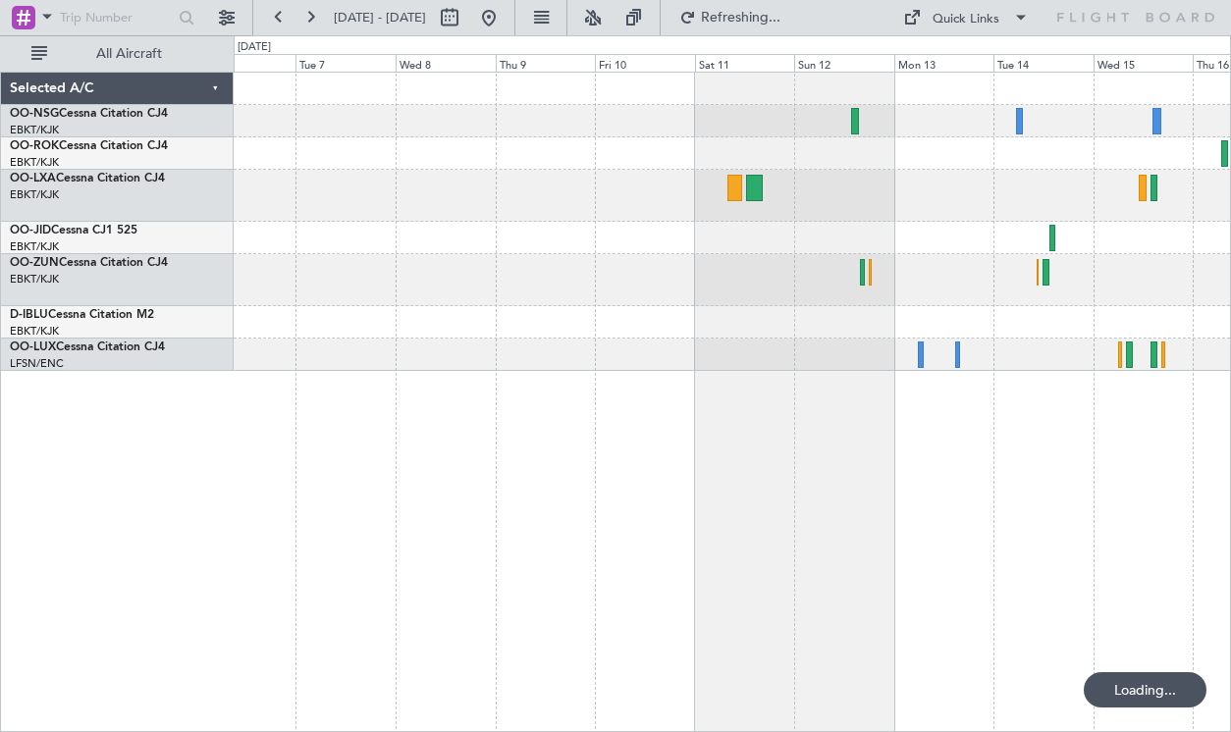
click at [1022, 484] on div at bounding box center [732, 402] width 997 height 660
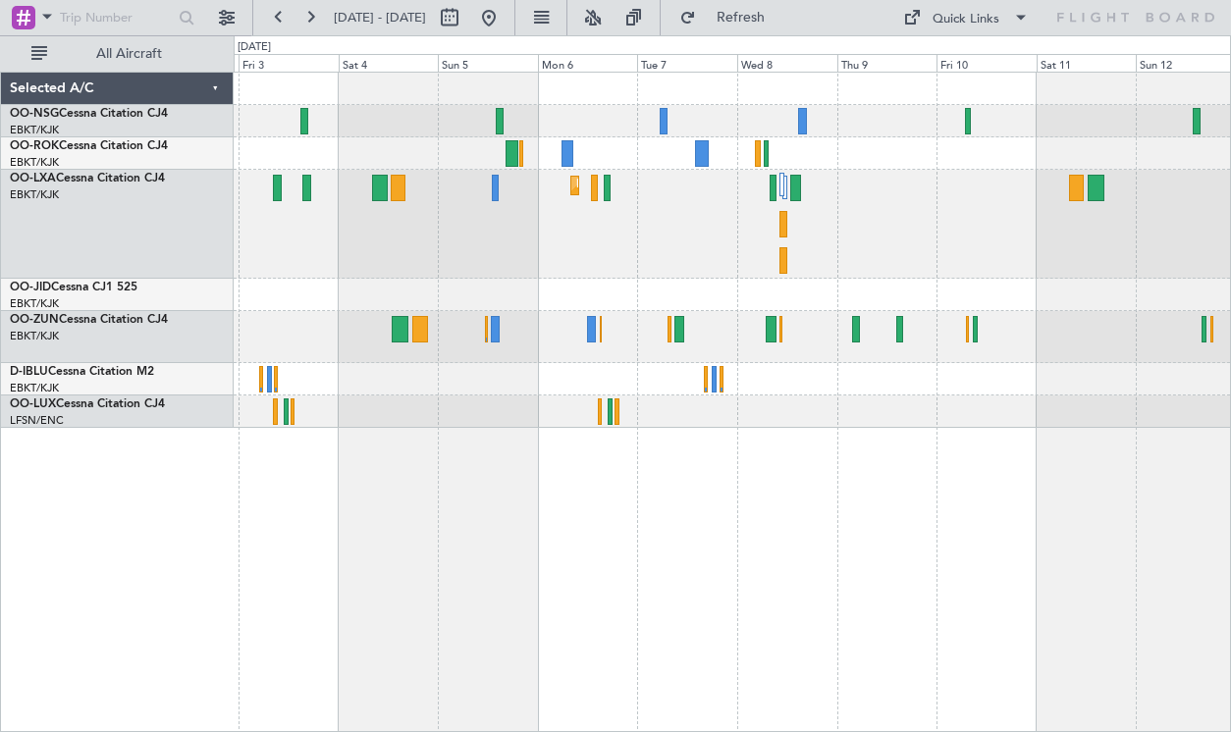
click at [893, 482] on div "Planned Maint Kortrijk-[GEOGRAPHIC_DATA]" at bounding box center [732, 402] width 997 height 660
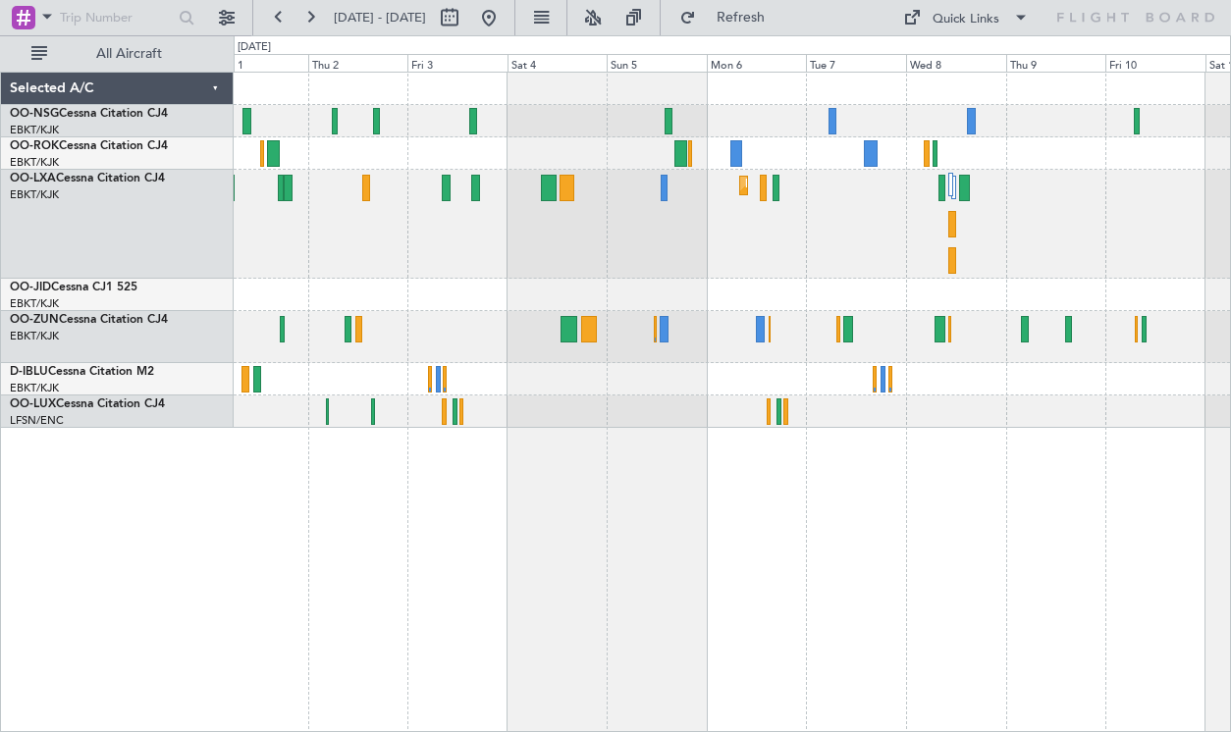
click at [817, 485] on div "Planned Maint Kortrijk-[GEOGRAPHIC_DATA] Planned Maint [GEOGRAPHIC_DATA]-[GEOGR…" at bounding box center [732, 402] width 997 height 660
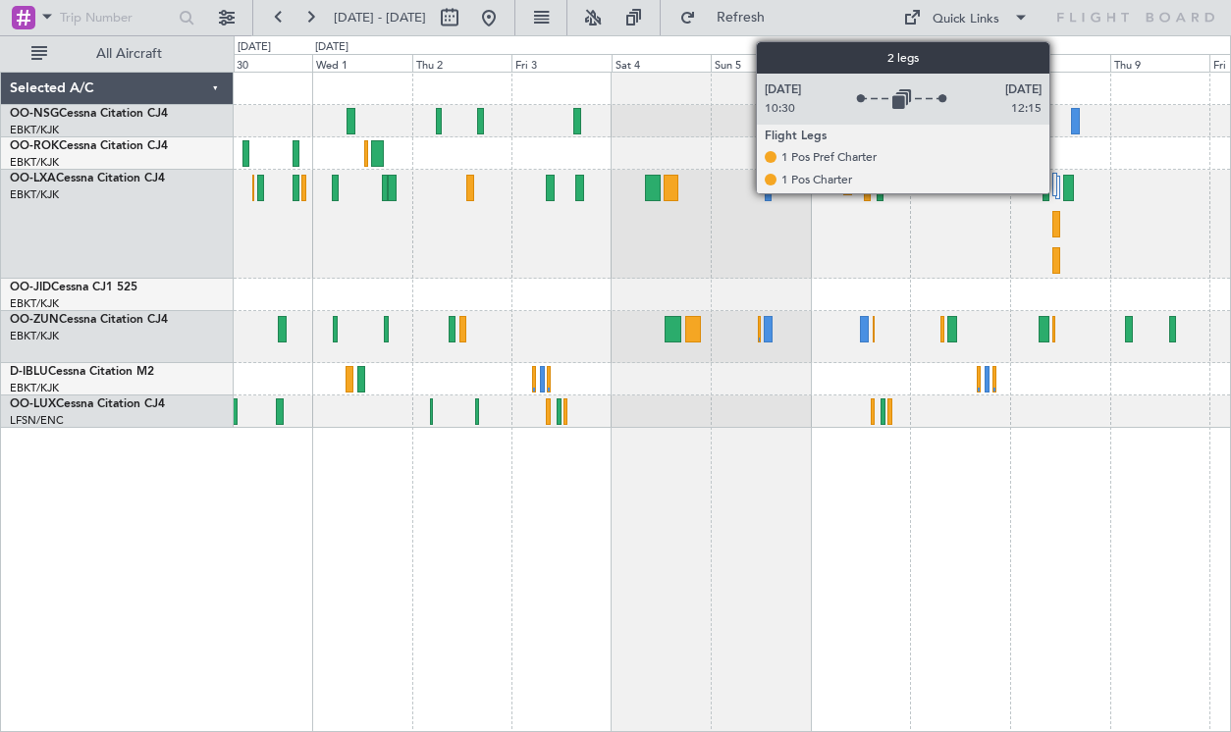
click at [1056, 189] on div at bounding box center [1054, 185] width 5 height 24
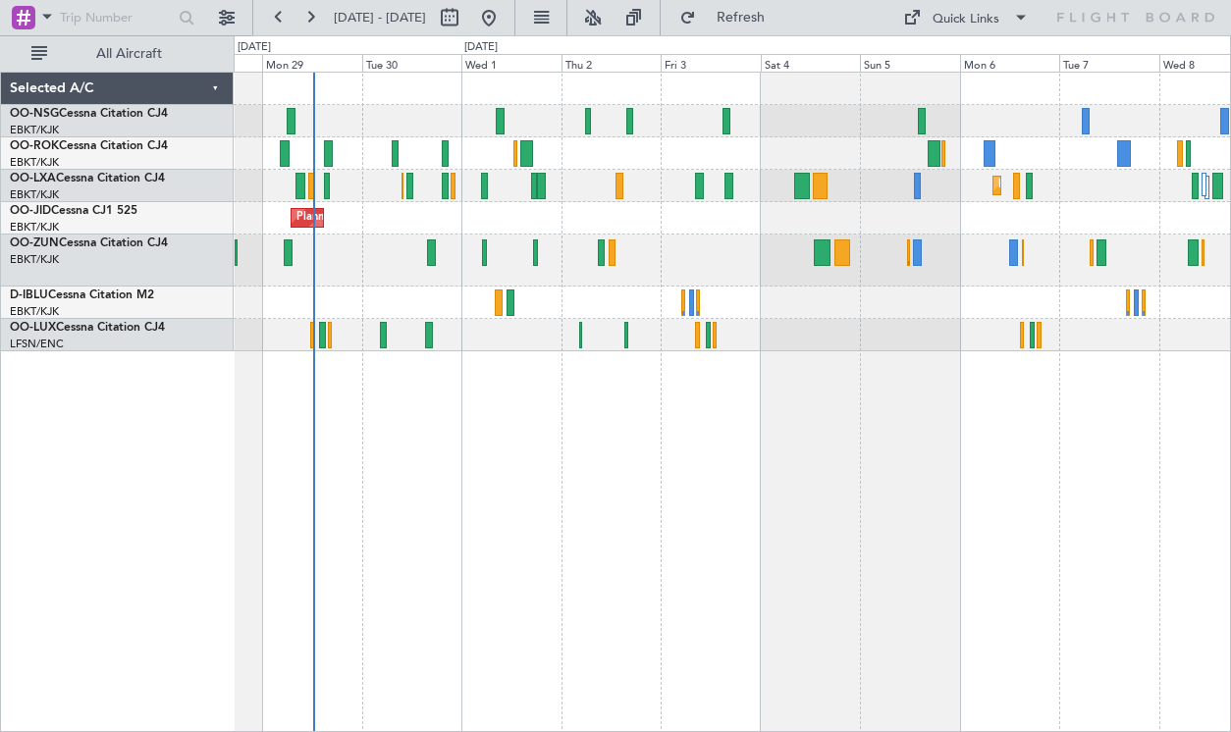
click at [690, 243] on div at bounding box center [732, 261] width 996 height 52
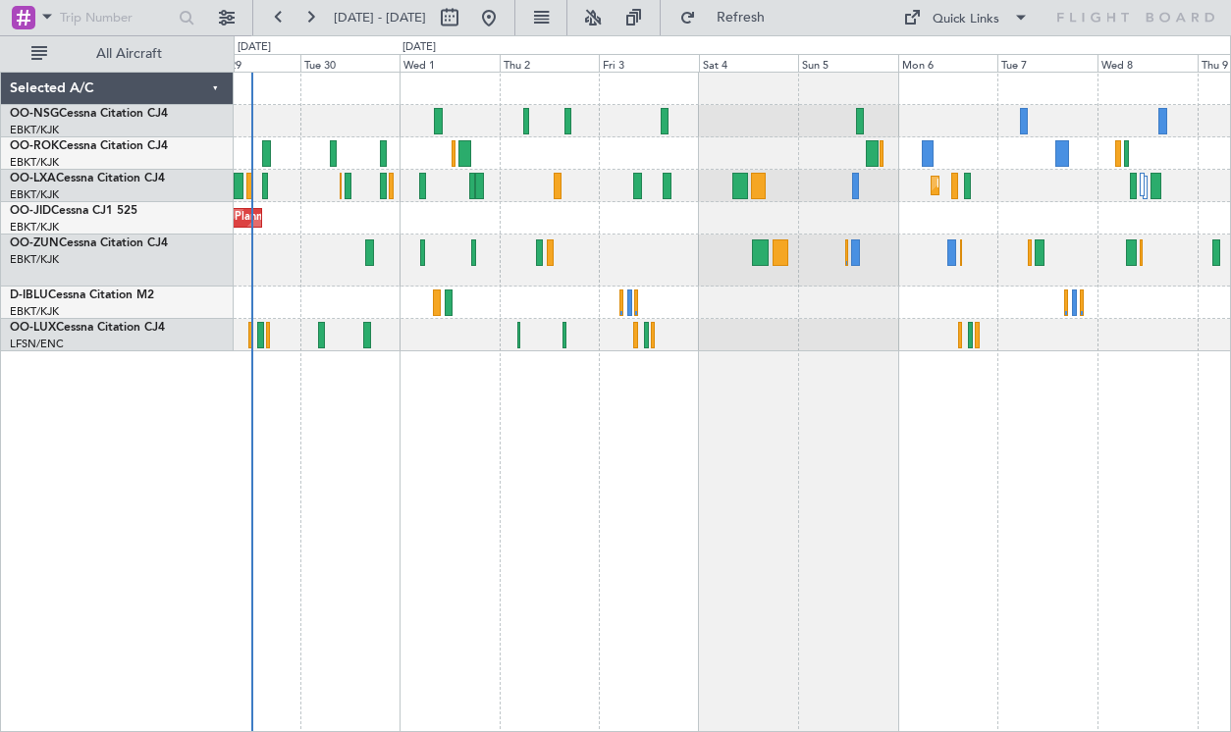
click at [932, 395] on div "Planned Maint Kortrijk-[GEOGRAPHIC_DATA] A/C Unavailable A/C Unavailable [GEOGR…" at bounding box center [732, 402] width 997 height 660
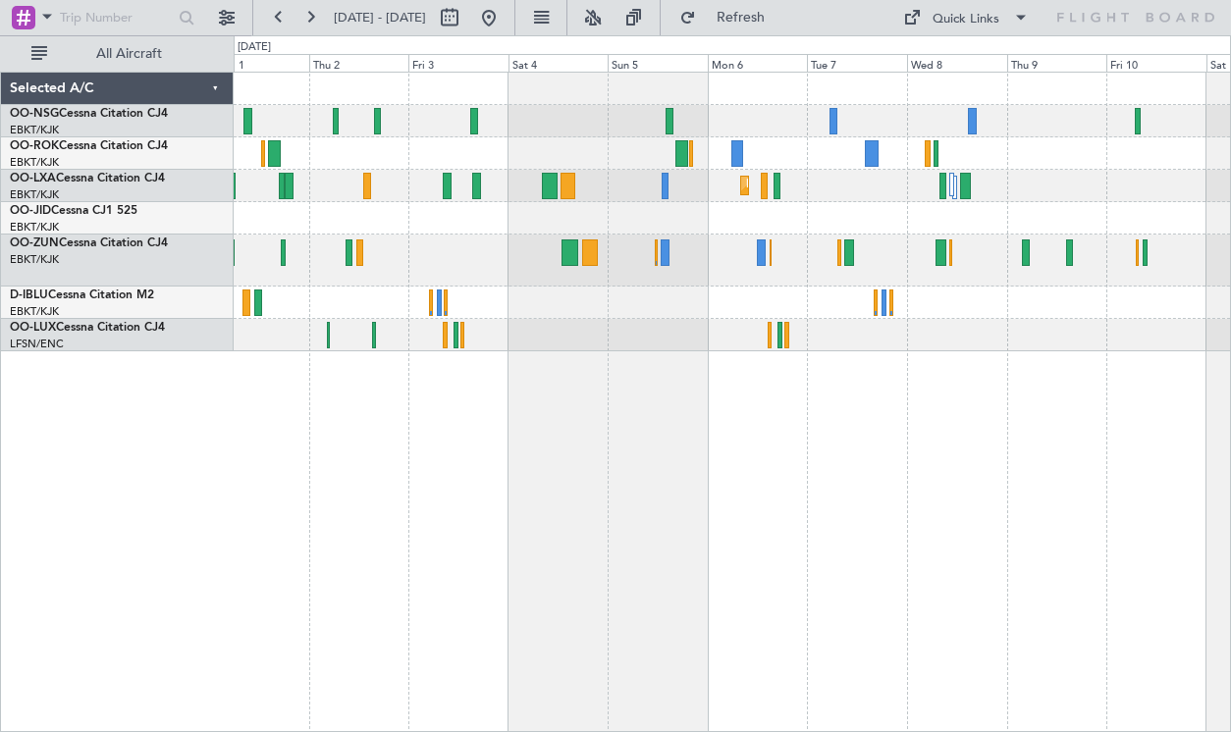
click at [540, 266] on div at bounding box center [732, 261] width 996 height 52
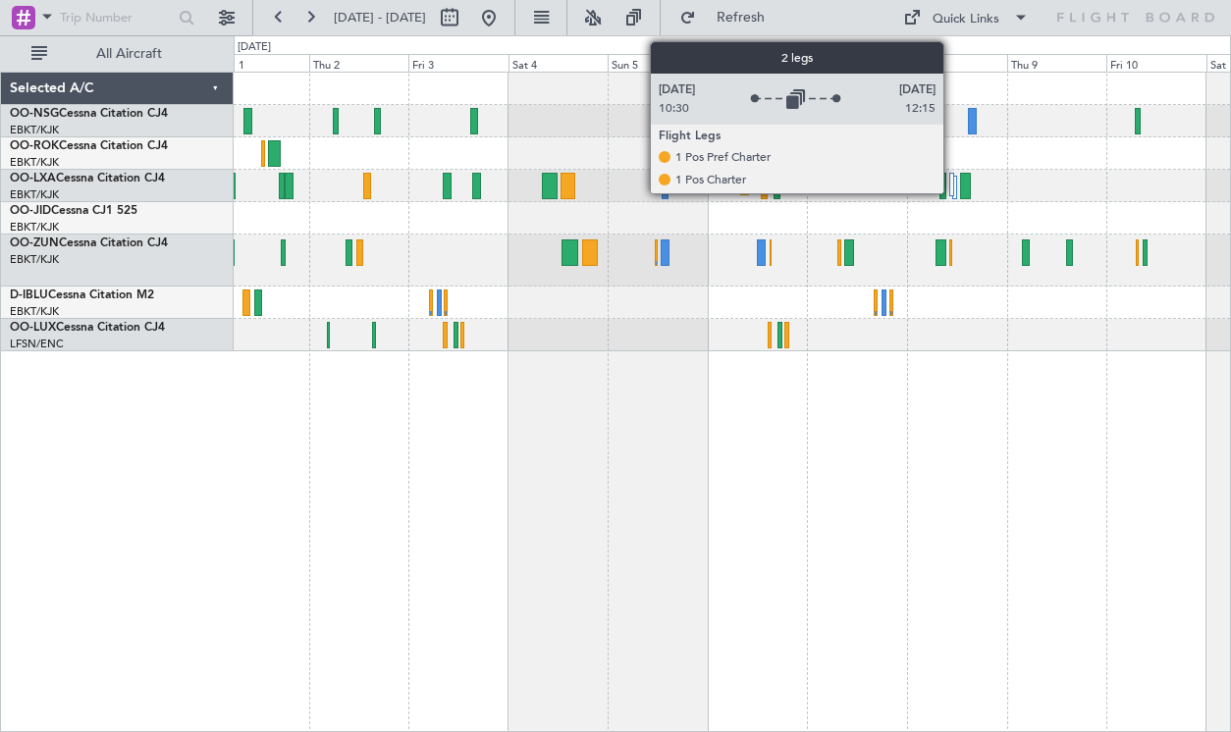
click at [952, 184] on div at bounding box center [951, 185] width 5 height 24
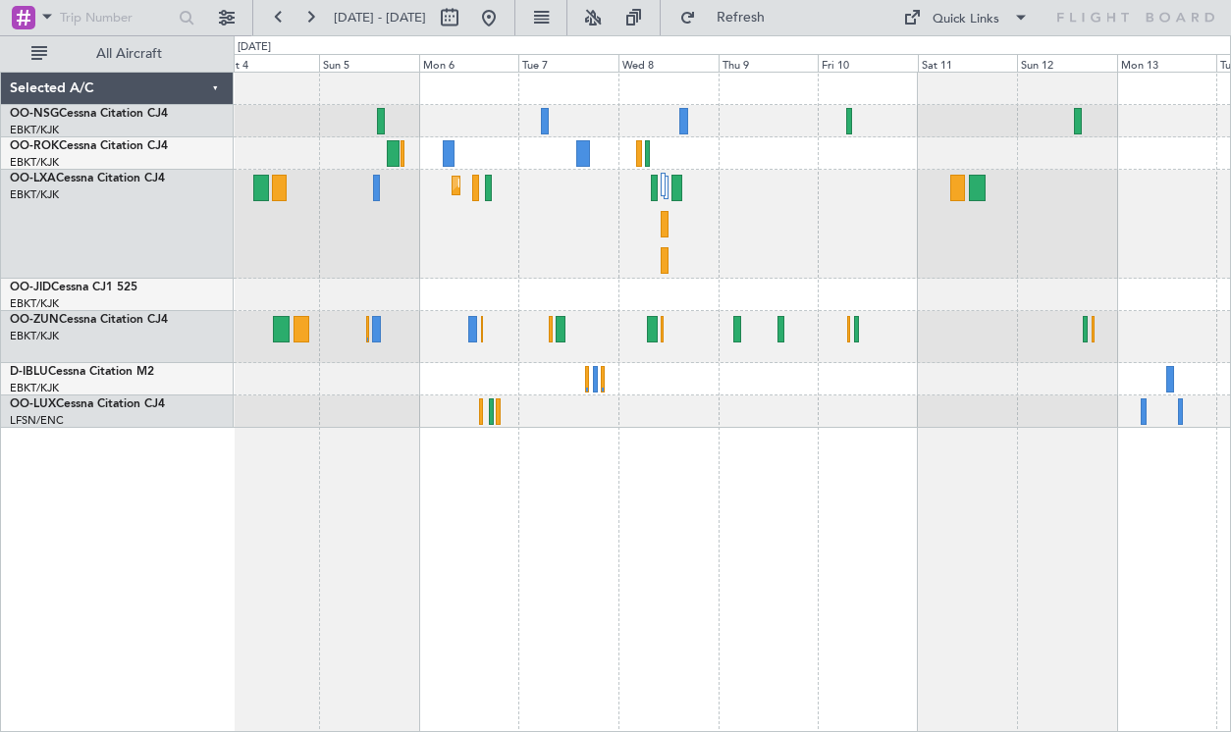
click at [783, 265] on div "Planned Maint Kortrijk-[GEOGRAPHIC_DATA]" at bounding box center [732, 224] width 996 height 109
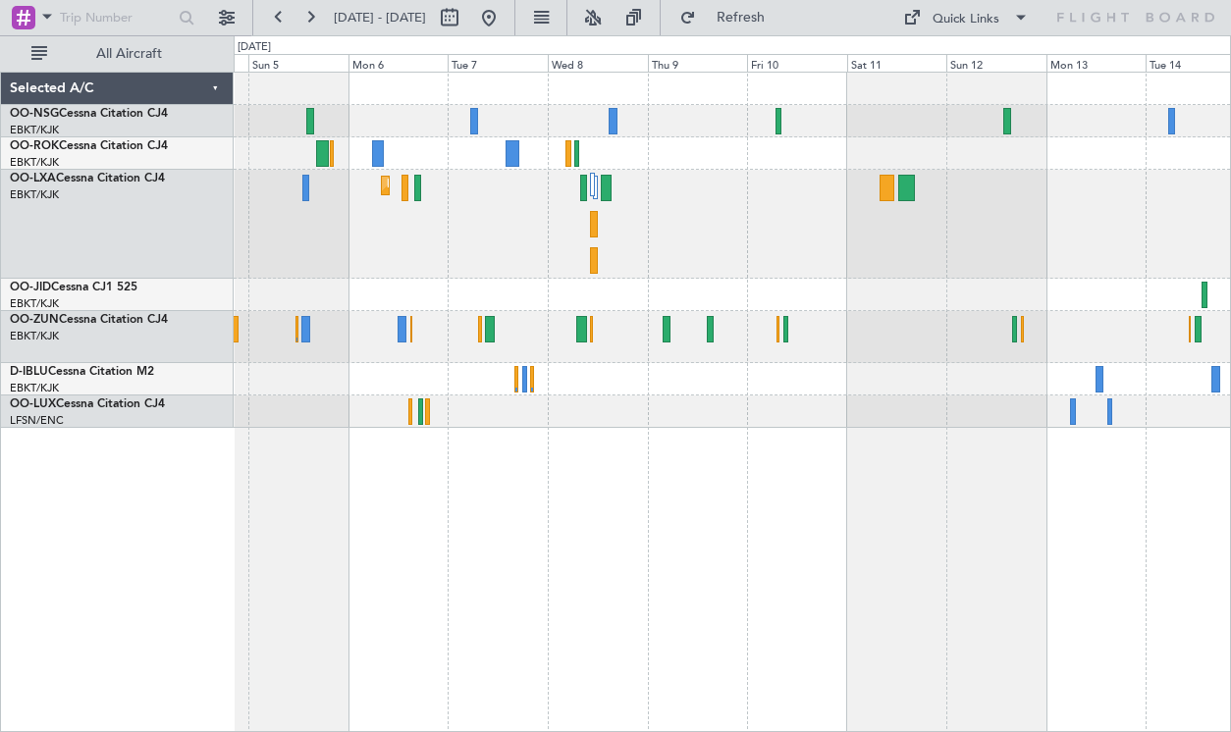
click at [578, 224] on div "Planned Maint Kortrijk-[GEOGRAPHIC_DATA]" at bounding box center [732, 224] width 996 height 109
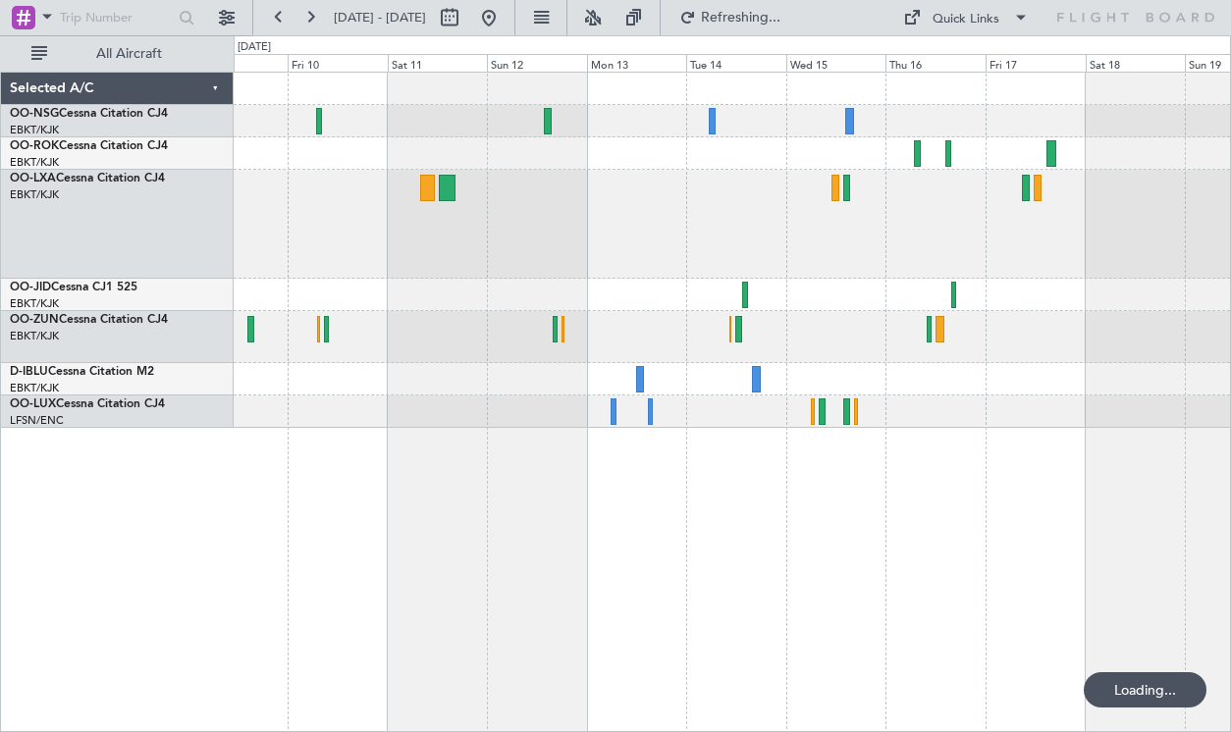
click at [630, 241] on div at bounding box center [732, 224] width 996 height 109
